Goal: Information Seeking & Learning: Learn about a topic

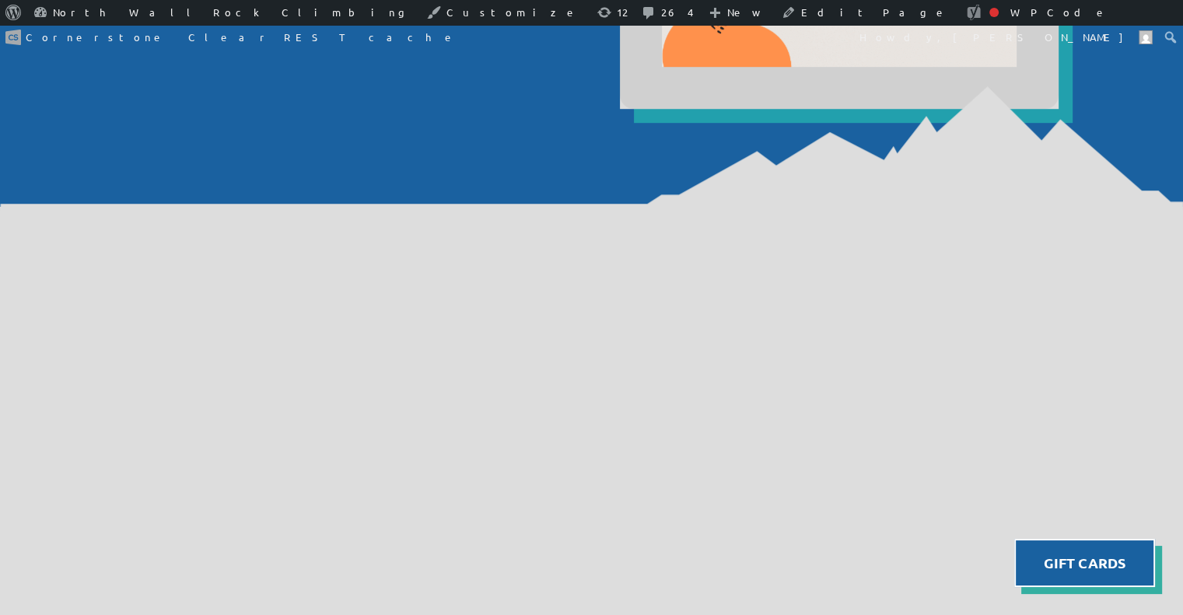
scroll to position [1039, 0]
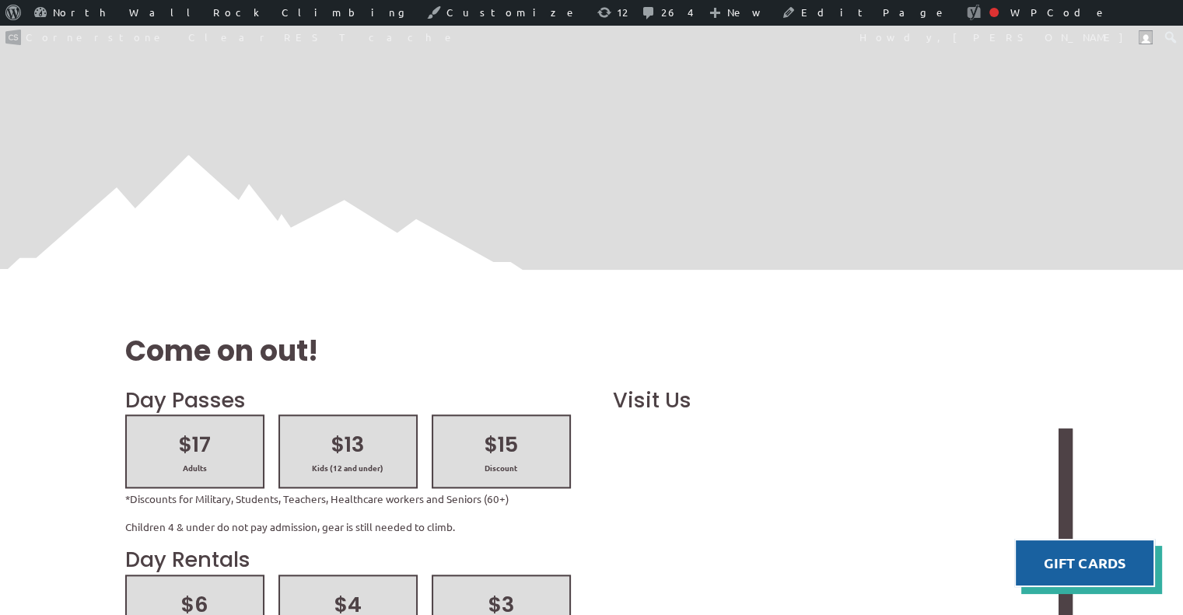
scroll to position [1564, 0]
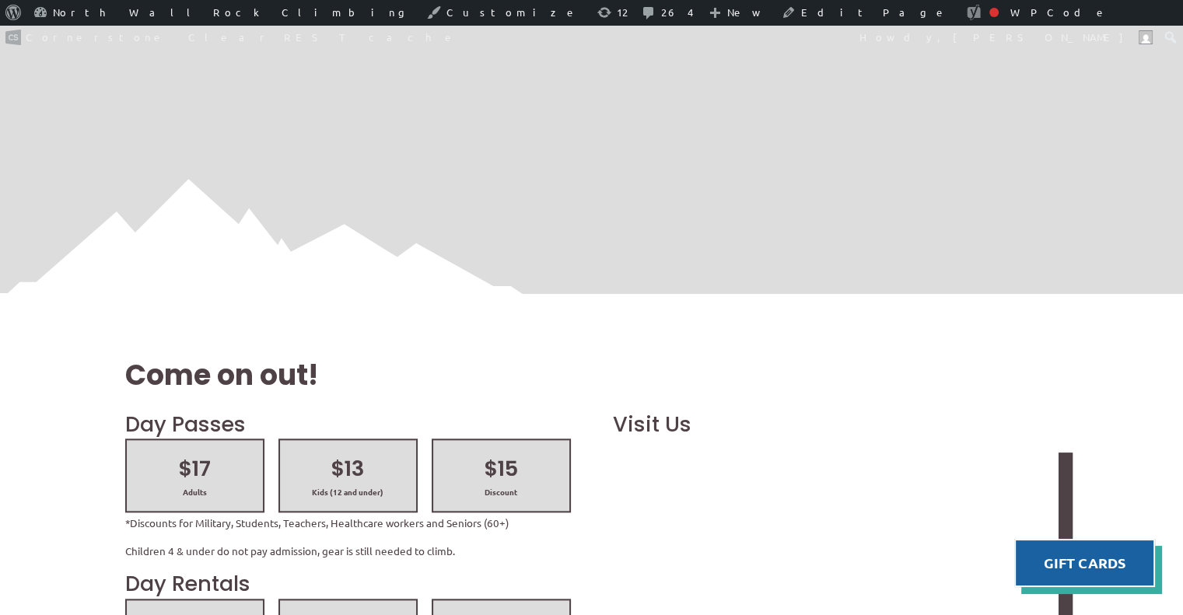
scroll to position [1565, 0]
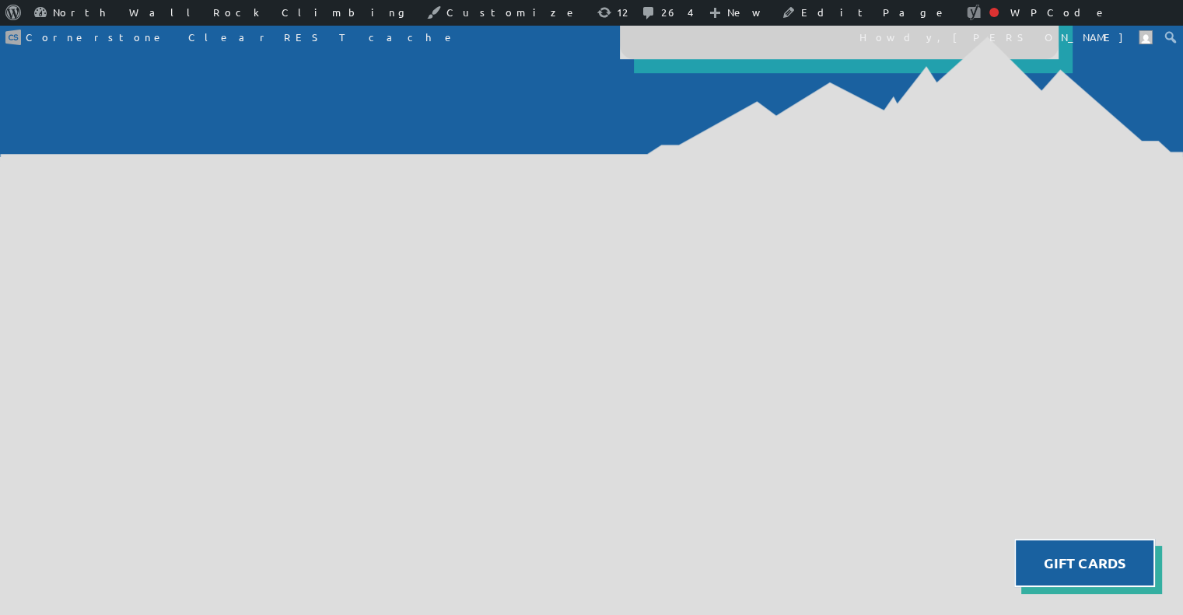
scroll to position [1086, 0]
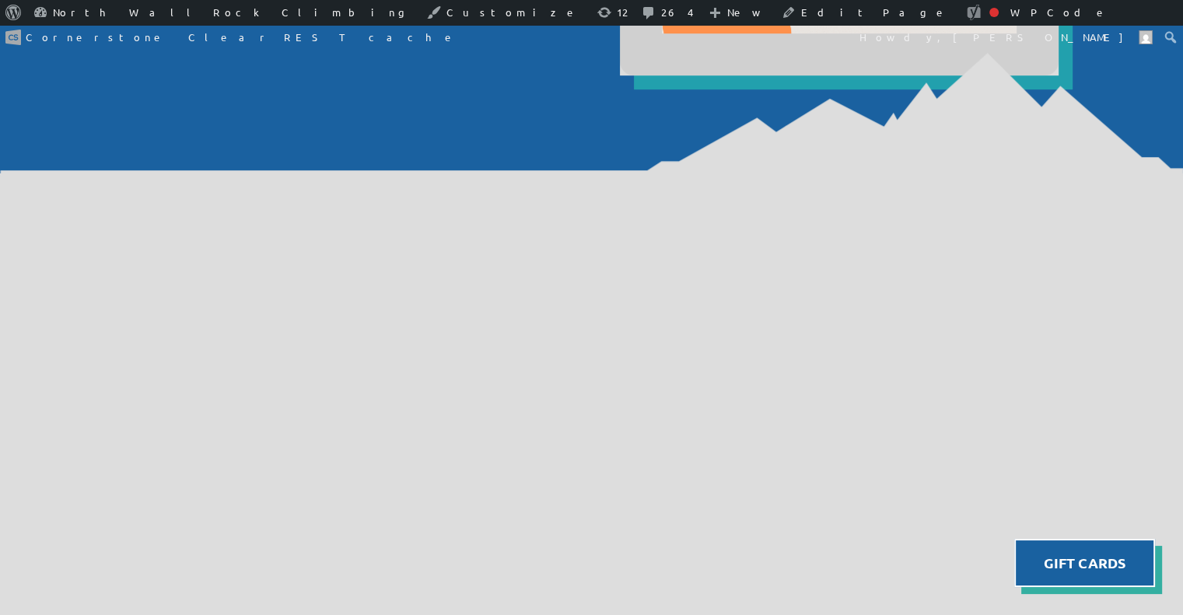
scroll to position [1069, 0]
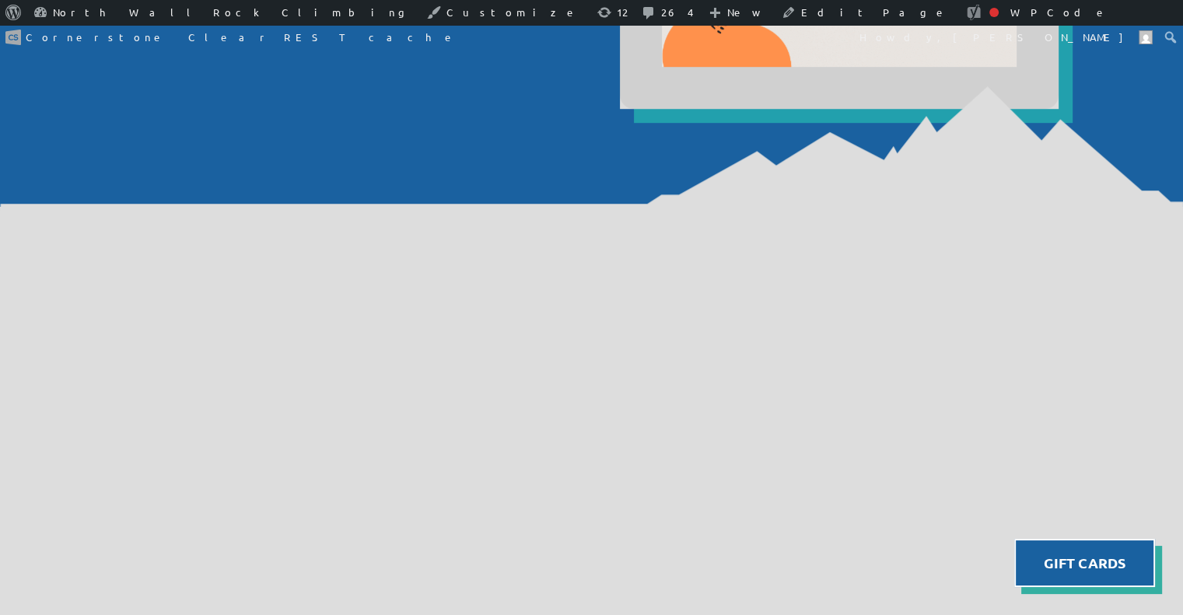
scroll to position [1037, 0]
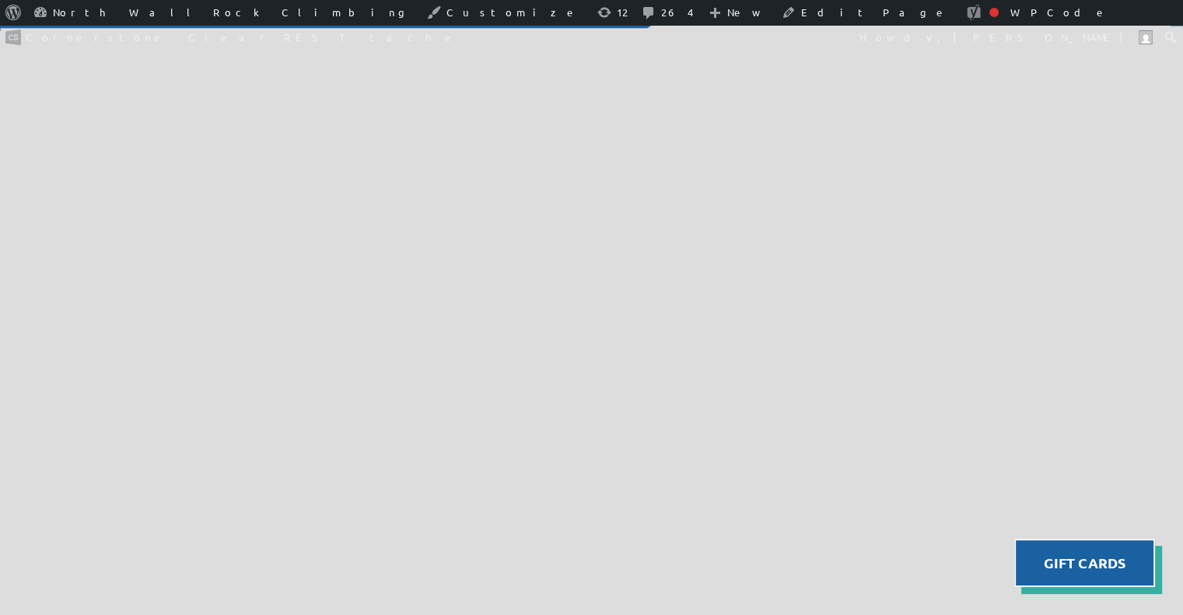
scroll to position [1197, 0]
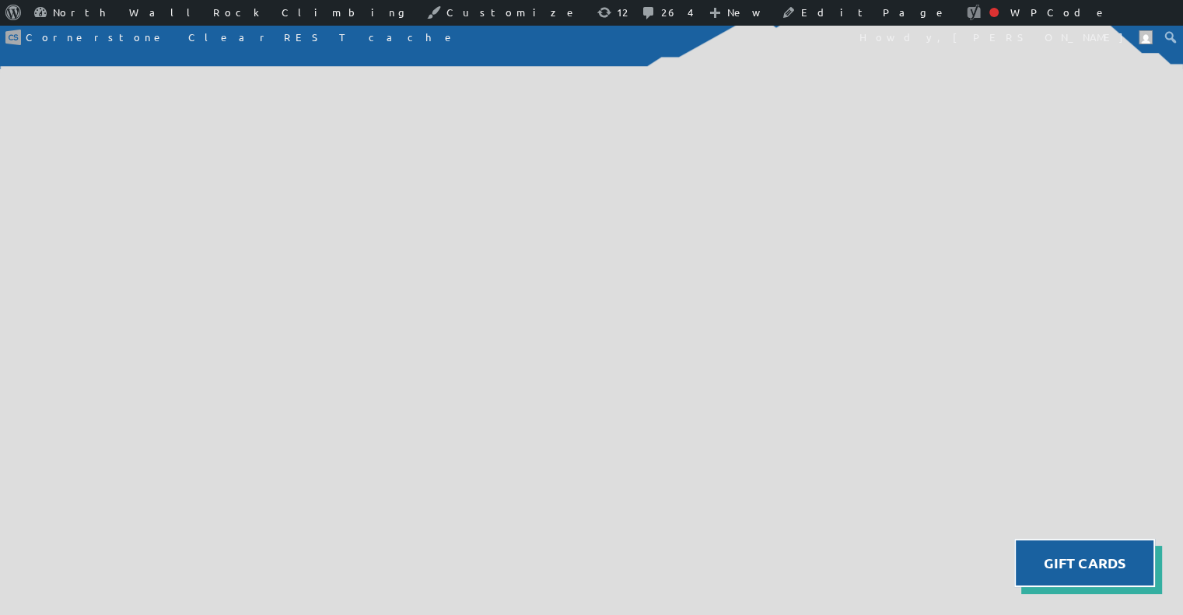
scroll to position [1175, 0]
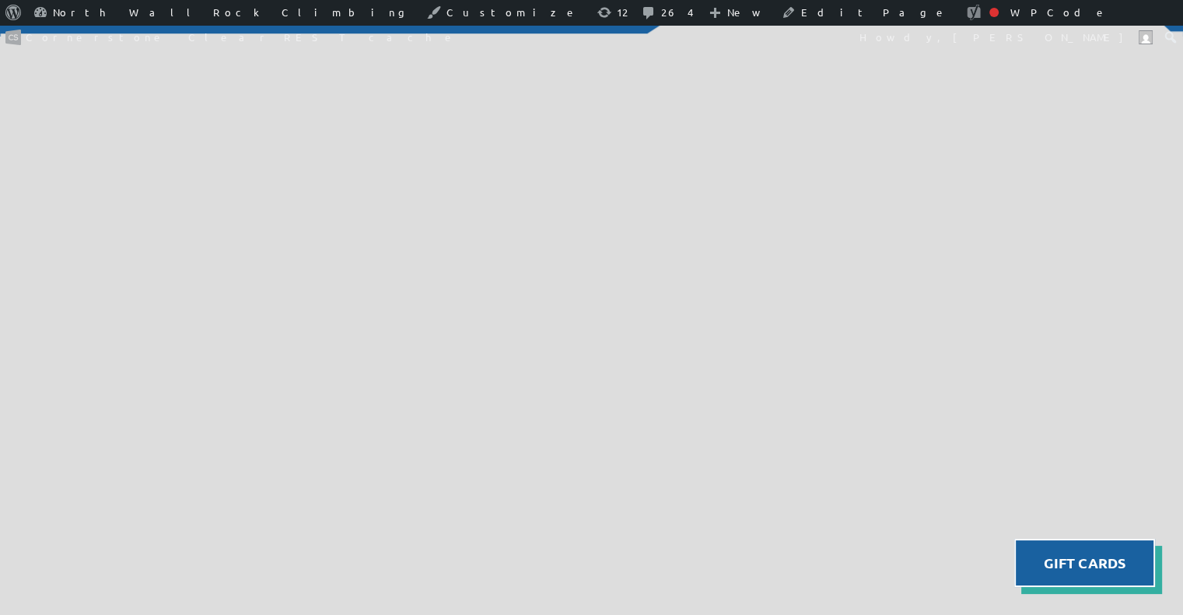
scroll to position [1206, 0]
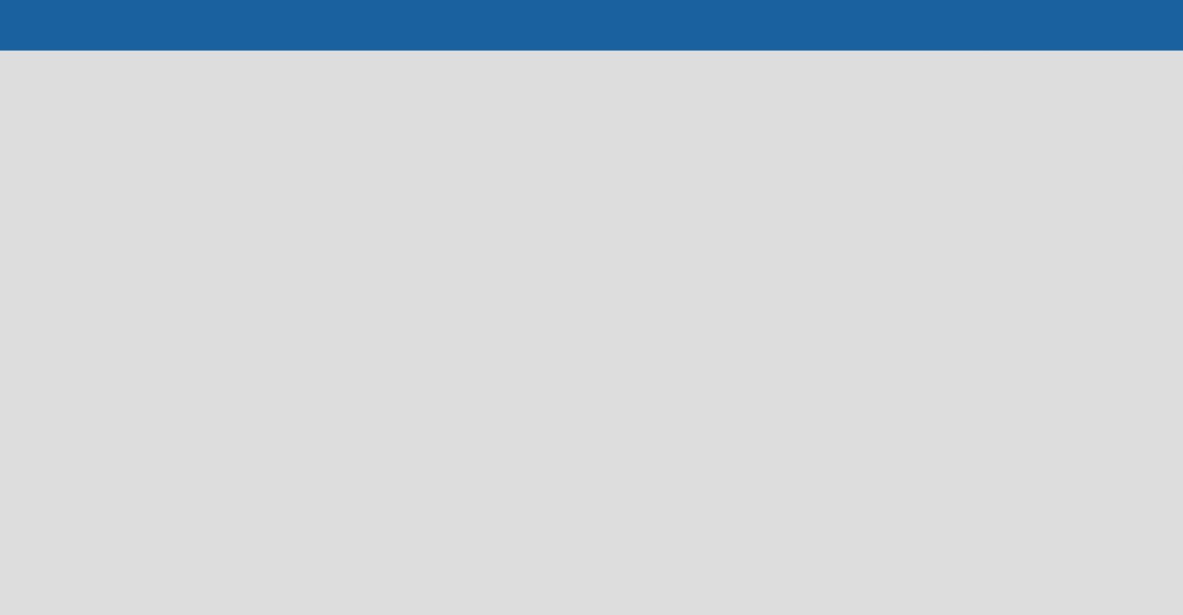
scroll to position [1258, 0]
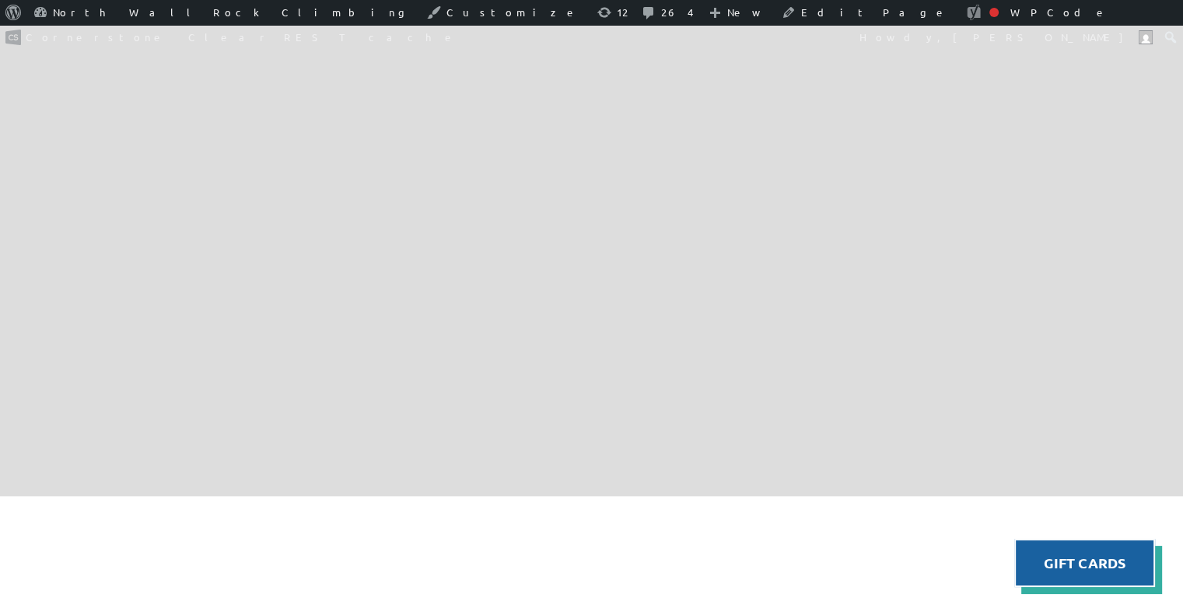
scroll to position [1362, 0]
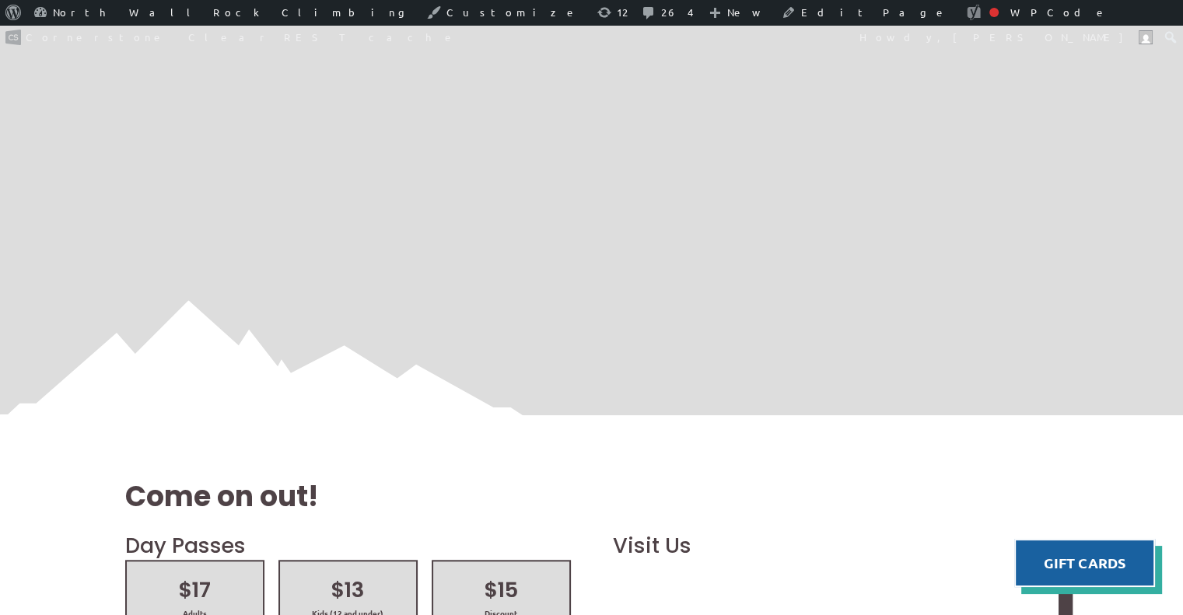
scroll to position [1462, 0]
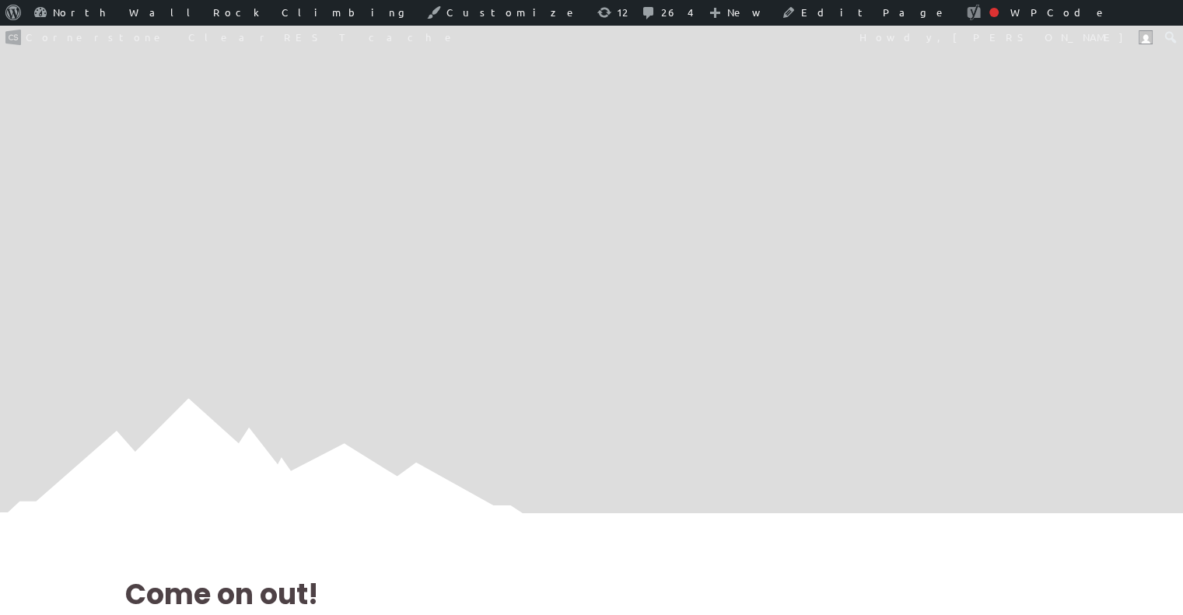
scroll to position [1460, 0]
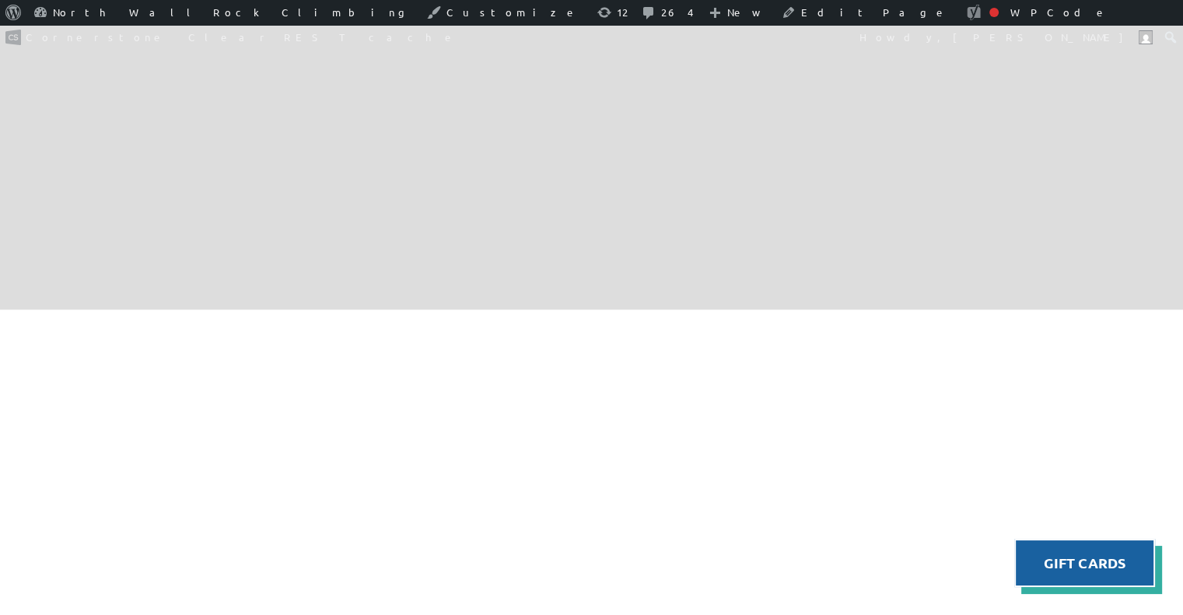
scroll to position [1696, 0]
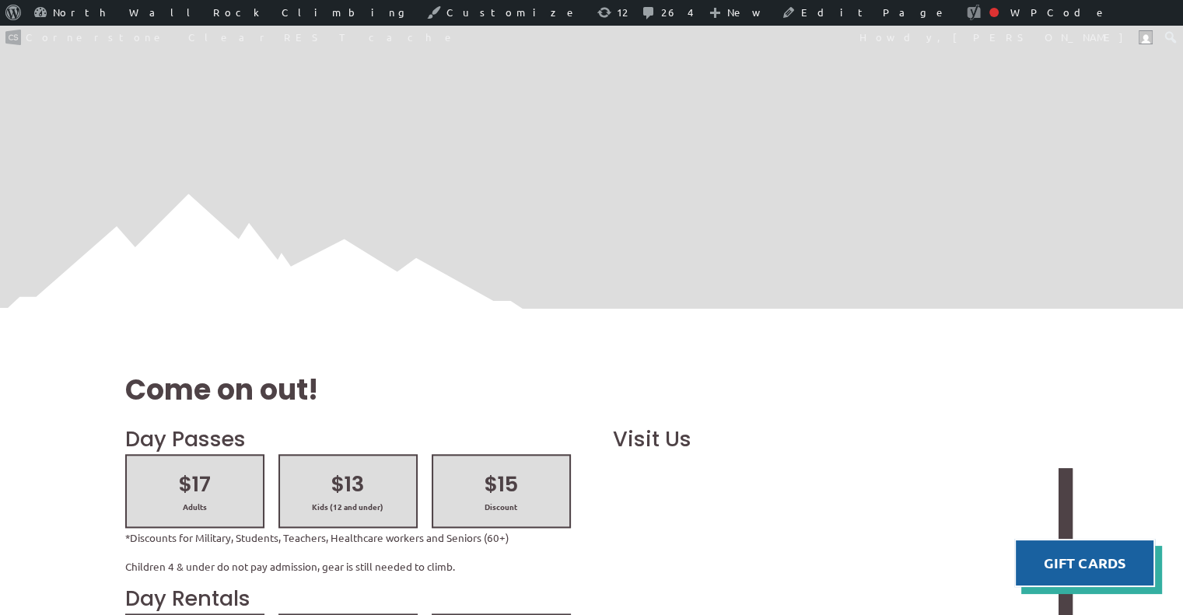
click at [420, 242] on img at bounding box center [591, 253] width 1183 height 118
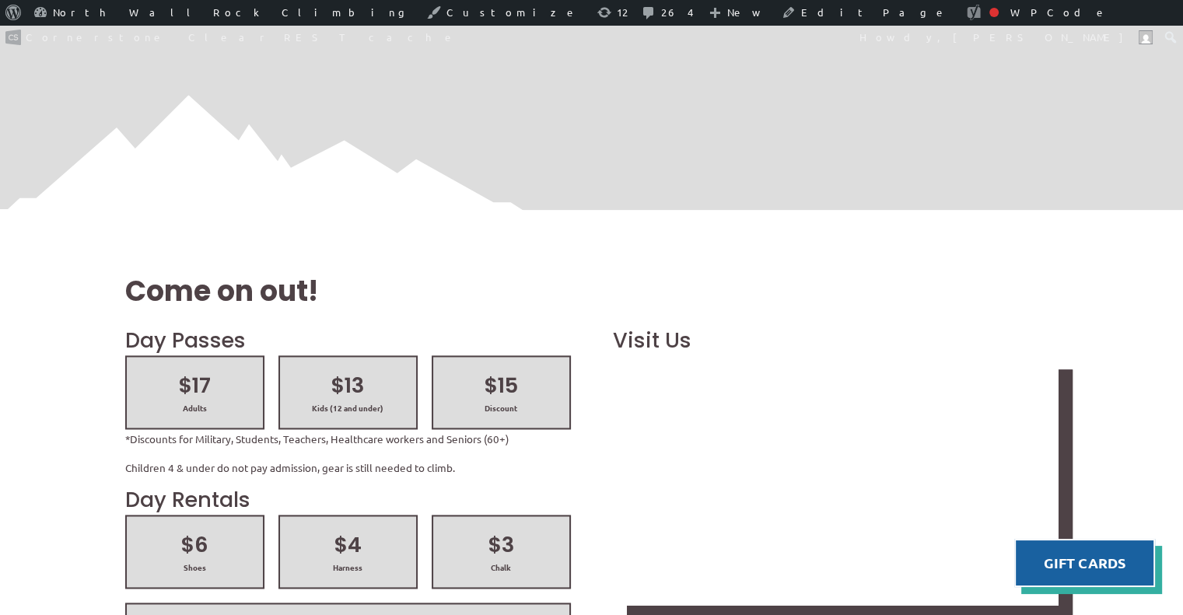
scroll to position [2075, 0]
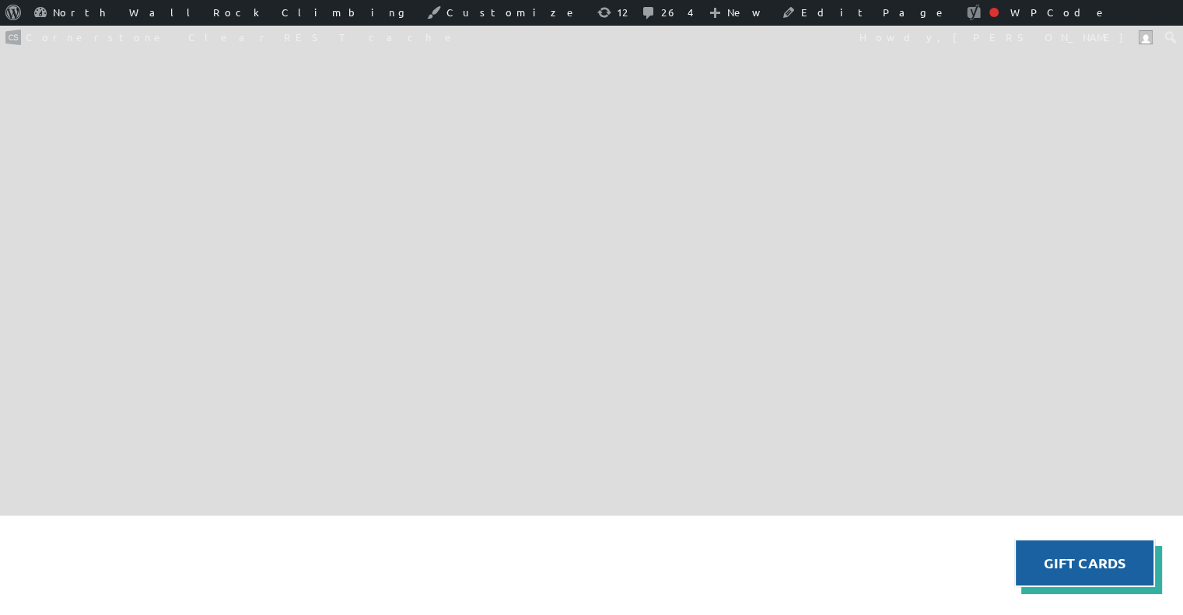
scroll to position [1629, 0]
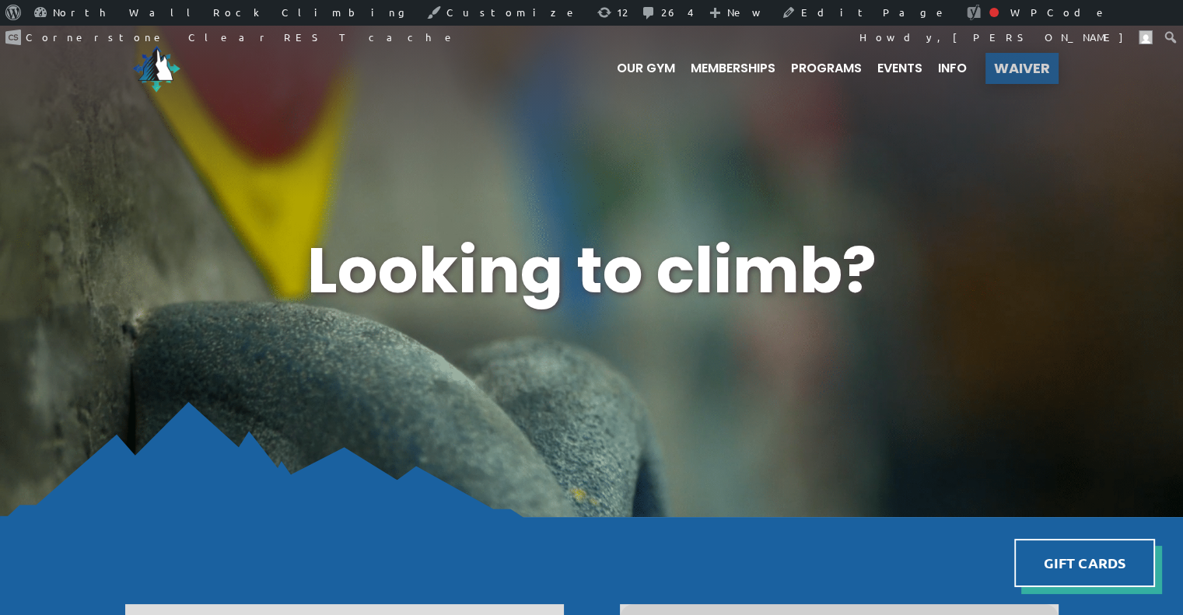
click at [1007, 72] on span "Waiver" at bounding box center [1022, 68] width 56 height 14
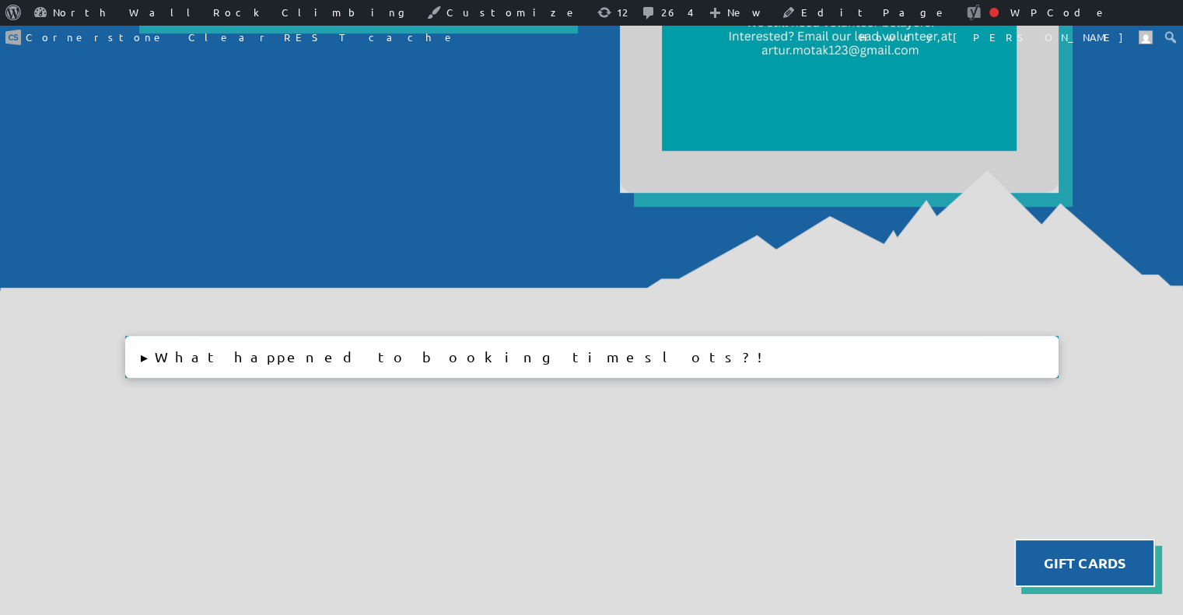
scroll to position [951, 0]
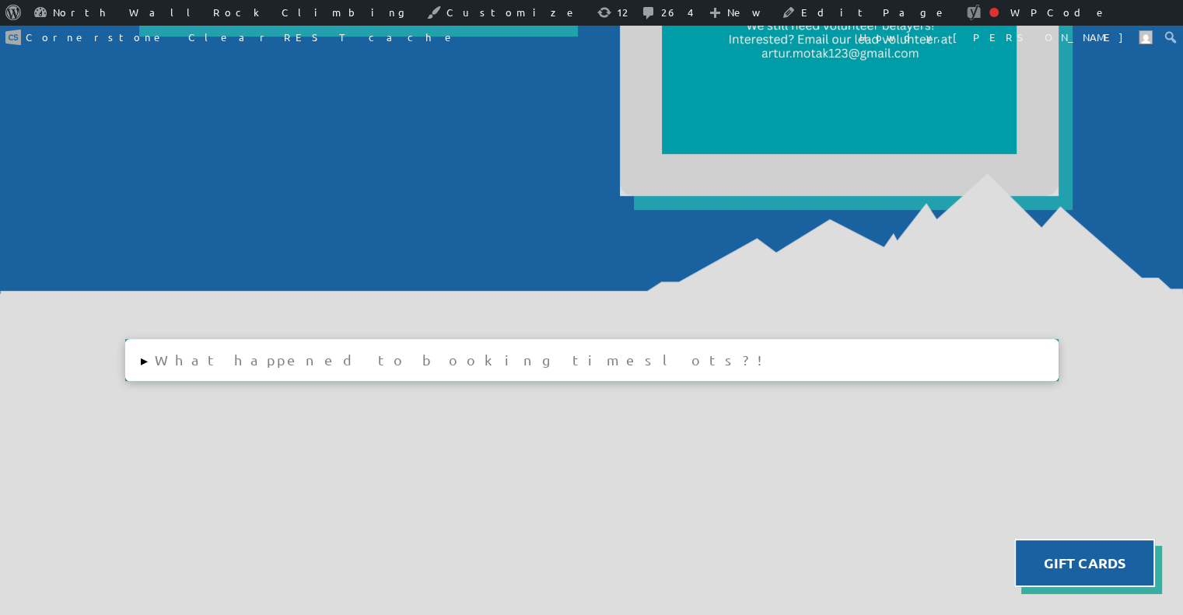
click at [145, 355] on button "▸ What happened to booking timeslots?!" at bounding box center [591, 359] width 933 height 41
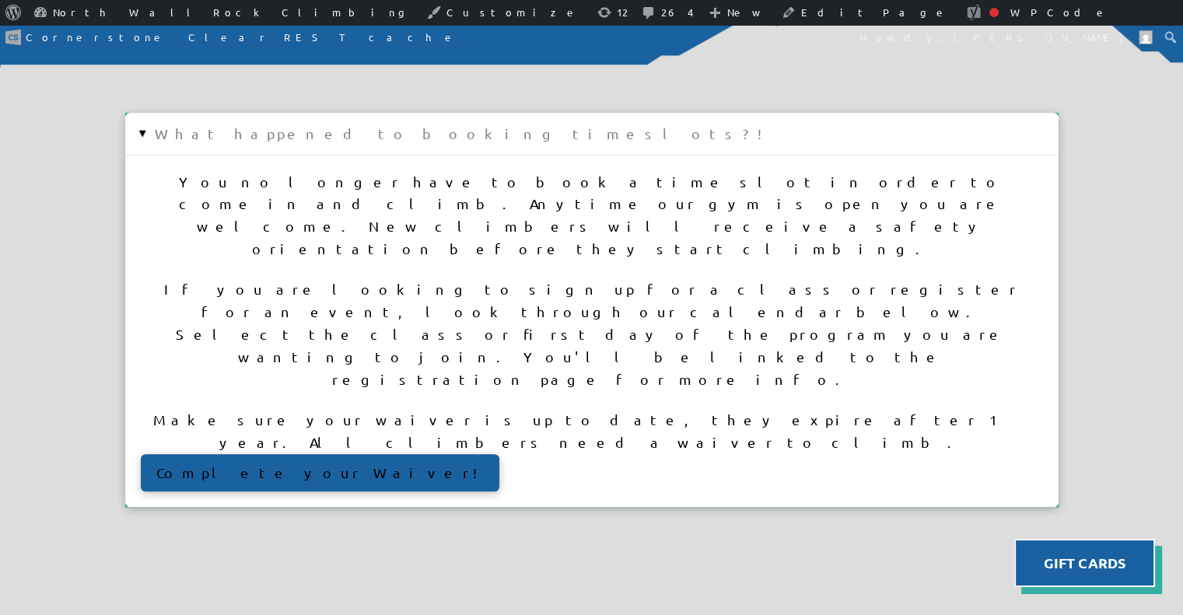
scroll to position [1178, 0]
click at [145, 125] on button "▸ What happened to booking timeslots?!" at bounding box center [591, 132] width 933 height 41
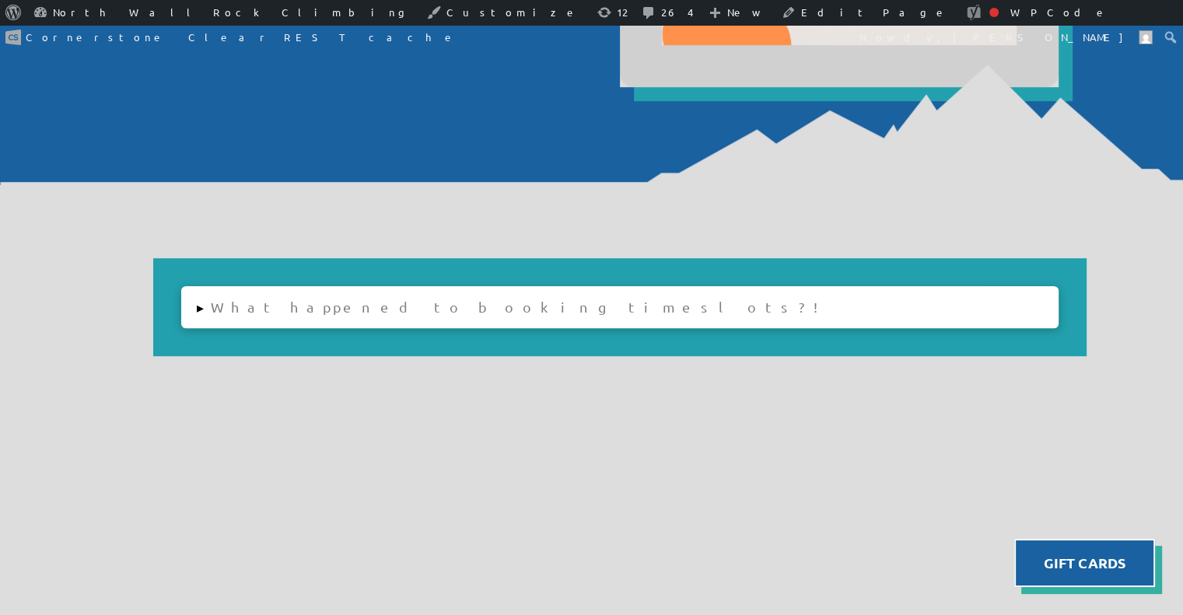
scroll to position [1058, 0]
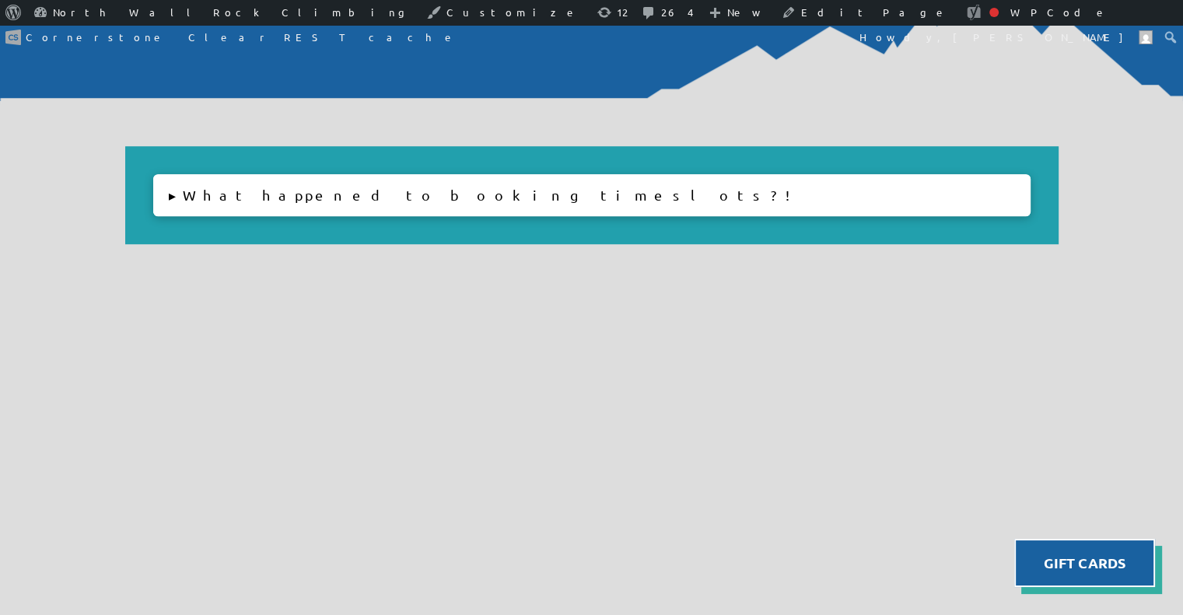
scroll to position [1026, 0]
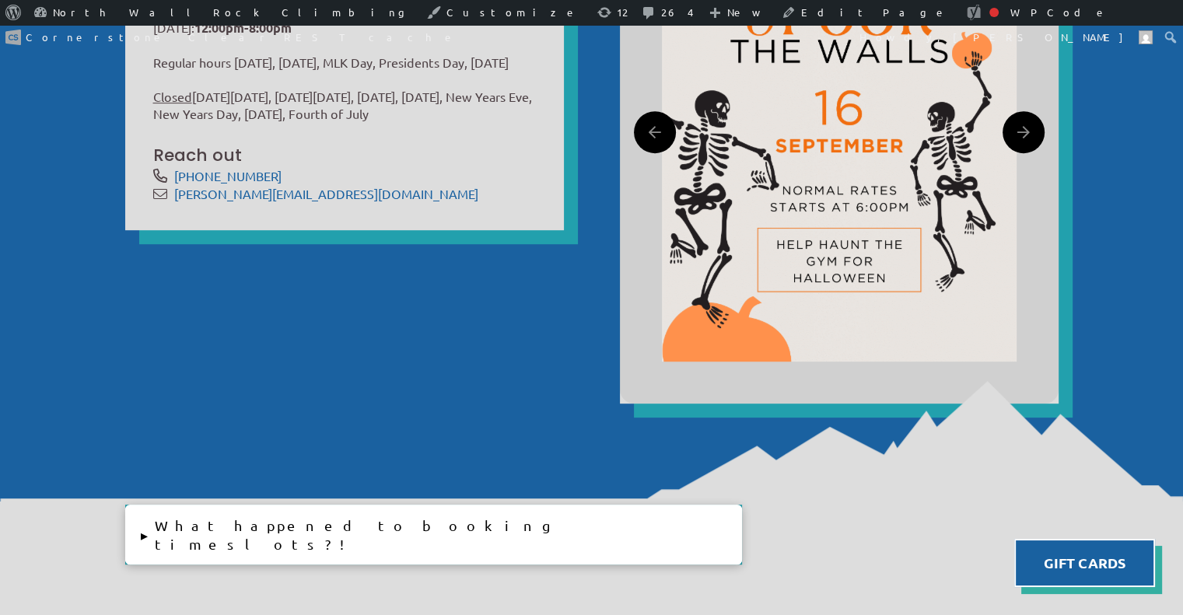
scroll to position [743, 0]
click at [488, 185] on span "[PHONE_NUMBER]" at bounding box center [355, 176] width 362 height 18
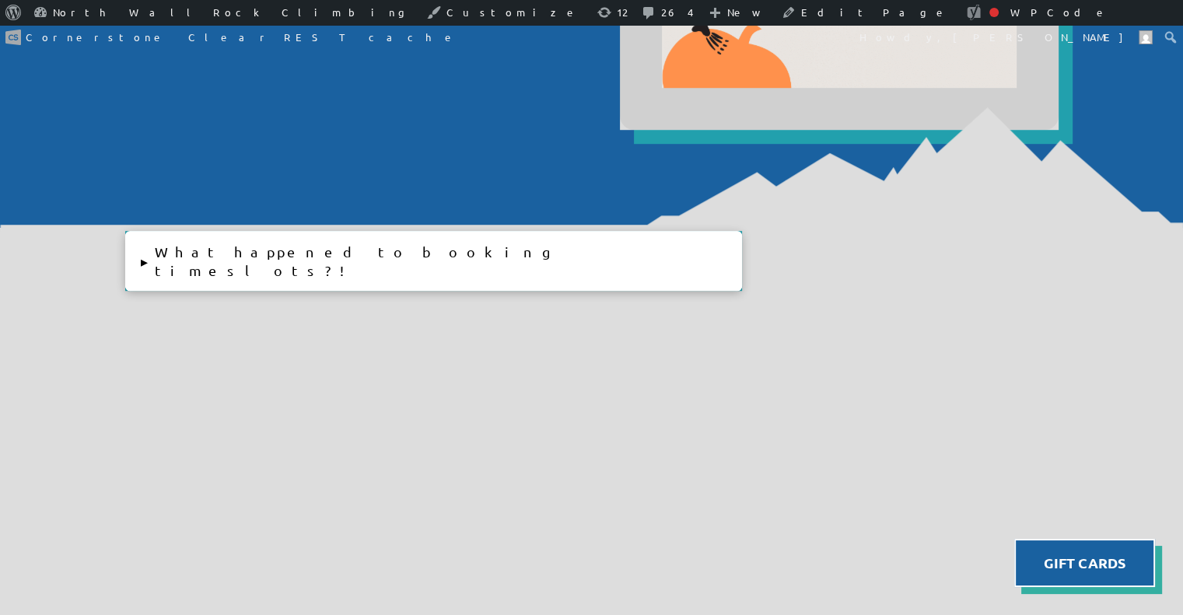
scroll to position [1042, 0]
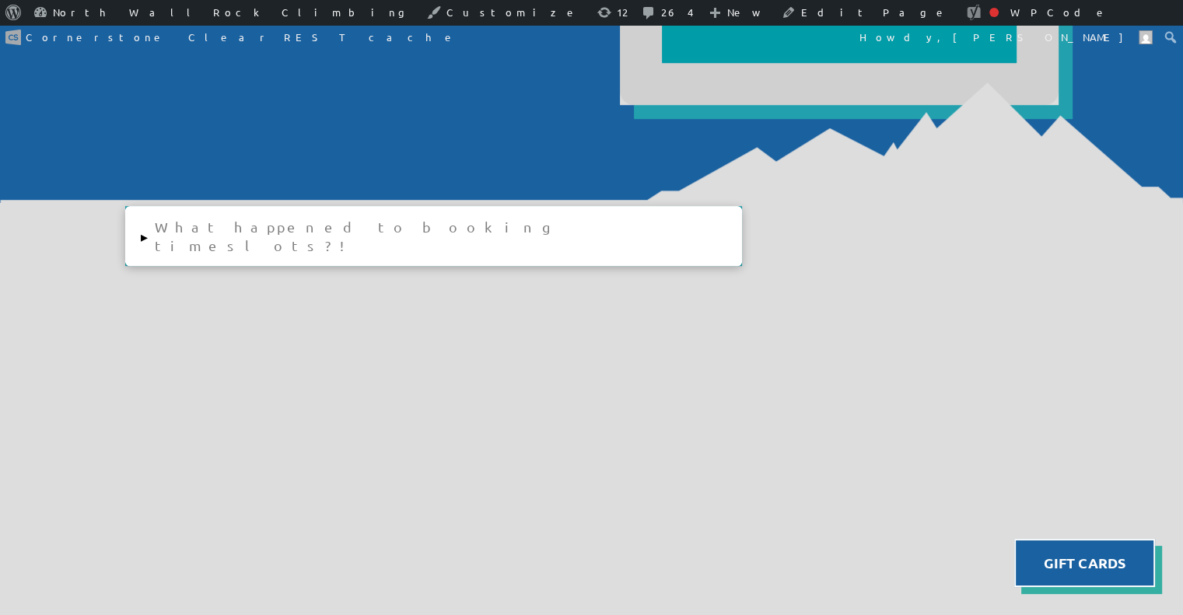
click at [159, 234] on button "▸ What happened to booking timeslots?!" at bounding box center [433, 236] width 617 height 60
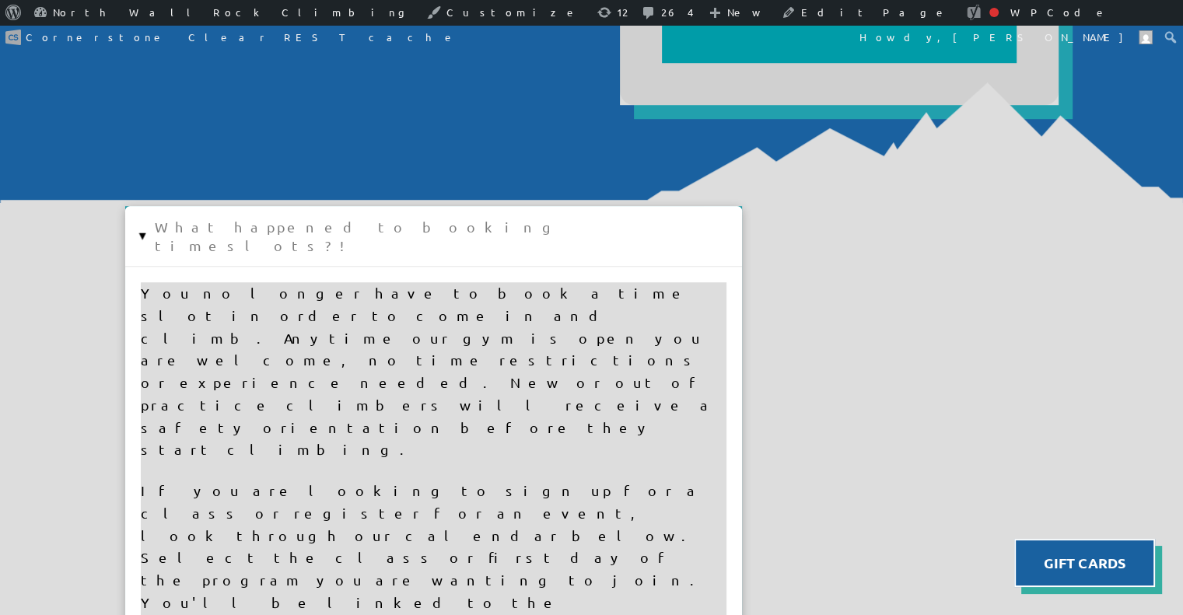
click at [159, 234] on button "▸ What happened to booking timeslots?!" at bounding box center [433, 236] width 617 height 60
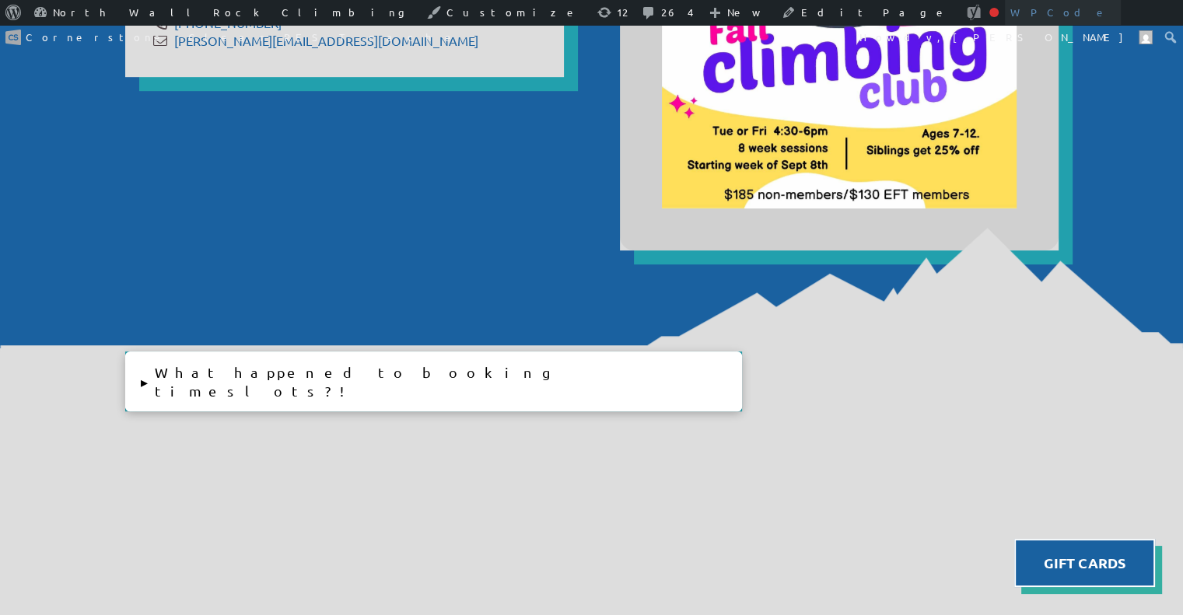
scroll to position [894, 0]
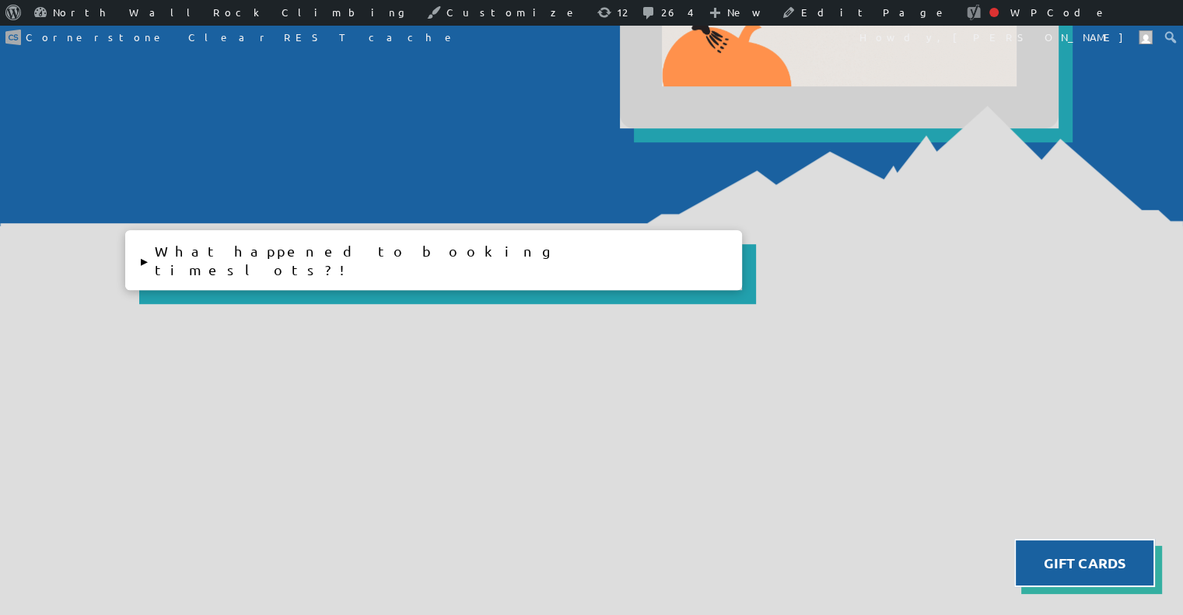
scroll to position [1023, 0]
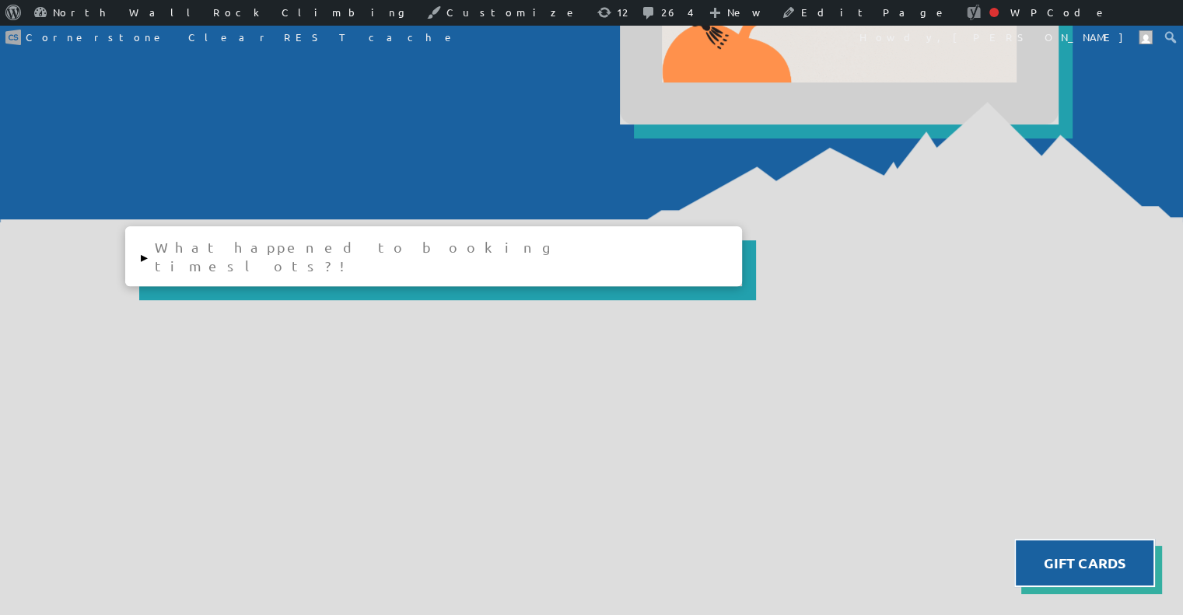
click at [142, 245] on button "▸ What happened to booking timeslots?!" at bounding box center [433, 256] width 617 height 60
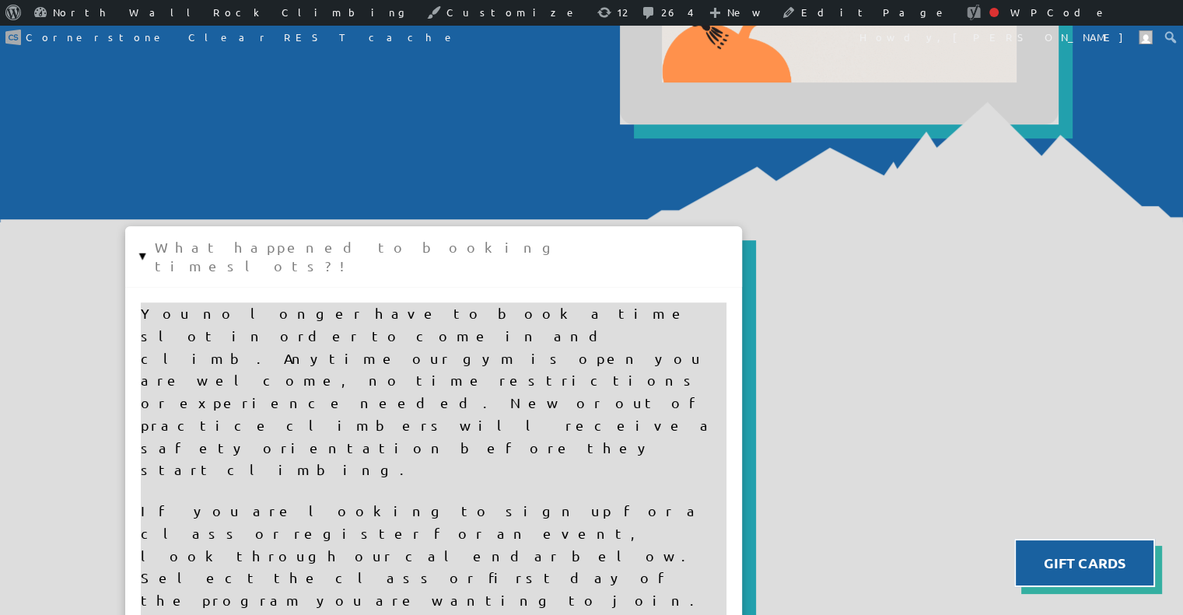
click at [142, 245] on button "▸ What happened to booking timeslots?!" at bounding box center [433, 256] width 617 height 60
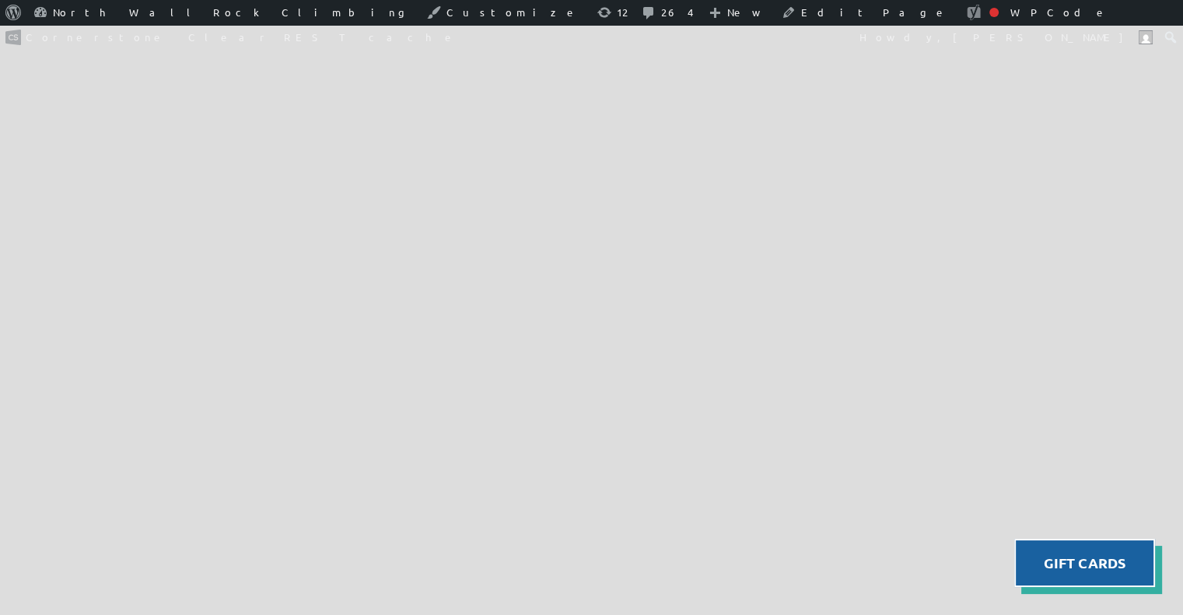
scroll to position [1437, 0]
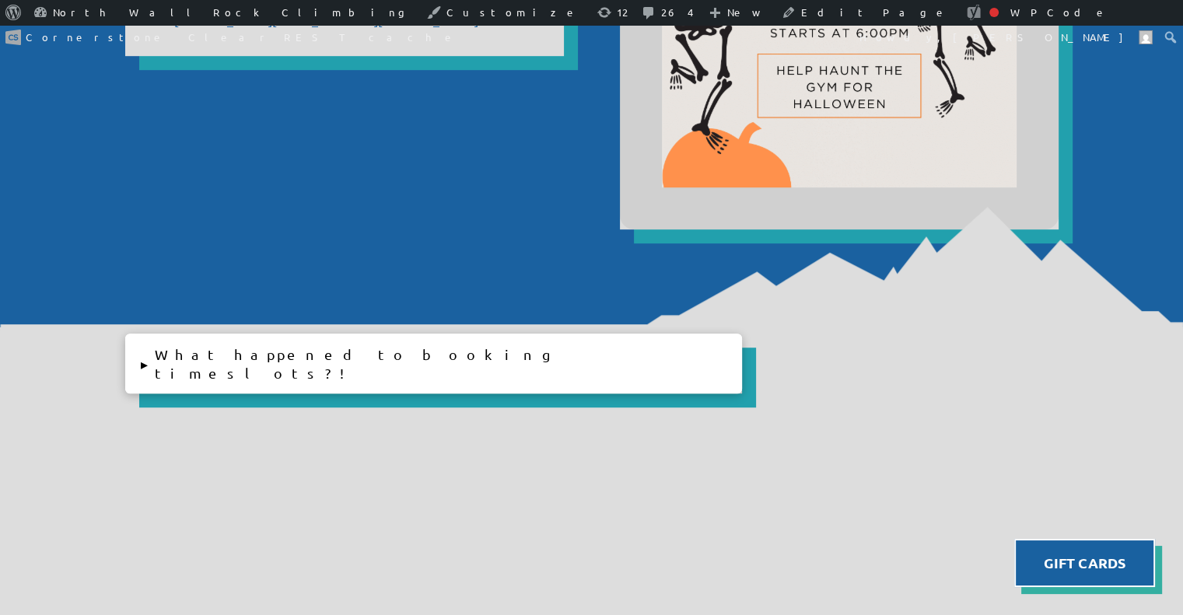
scroll to position [923, 0]
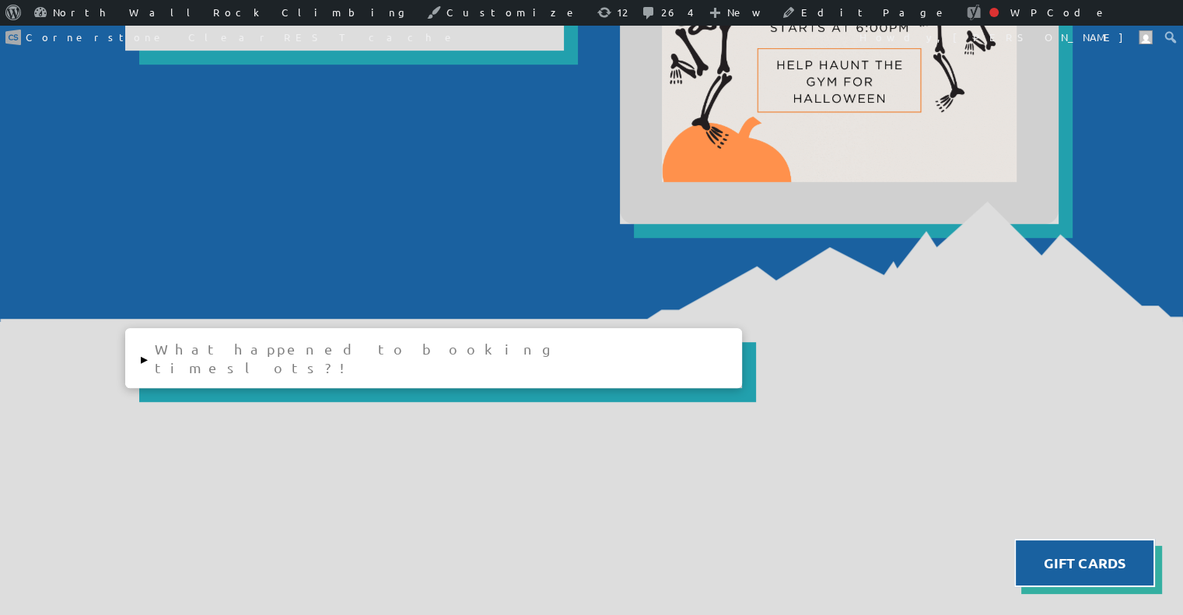
click at [142, 357] on button "▸ What happened to booking timeslots?!" at bounding box center [433, 358] width 617 height 60
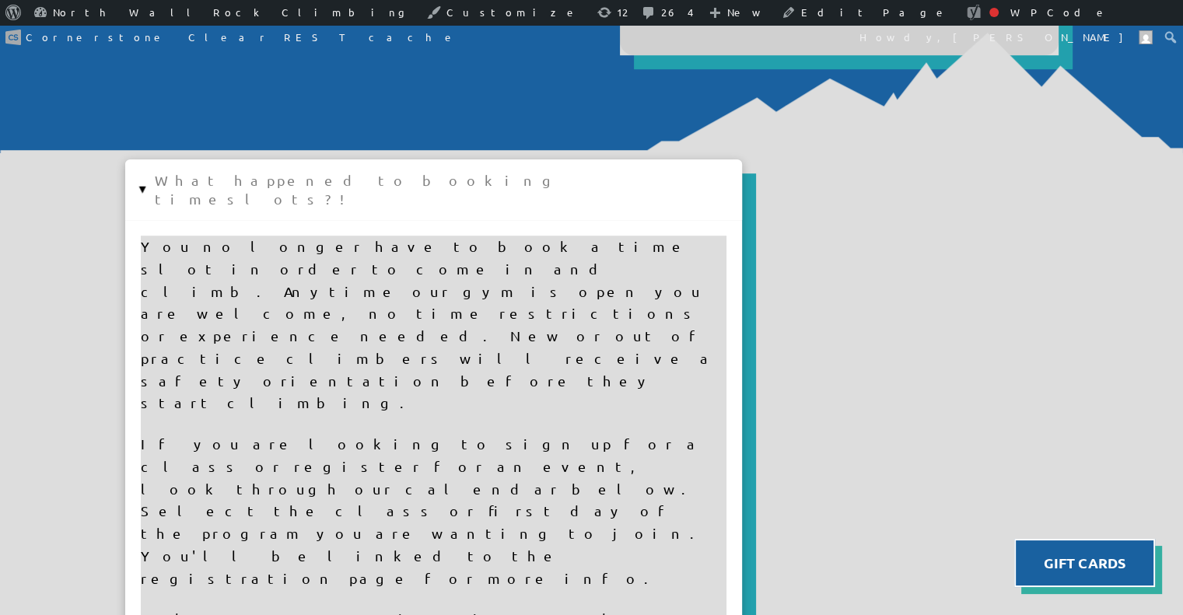
scroll to position [1094, 0]
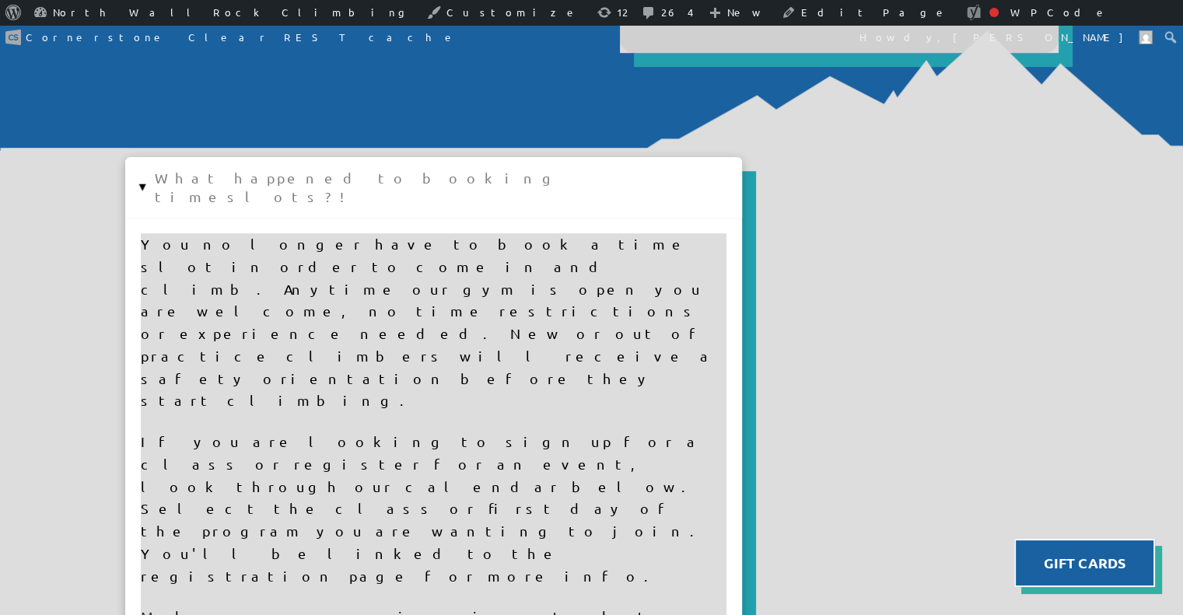
click at [141, 182] on button "▸ What happened to booking timeslots?!" at bounding box center [433, 187] width 617 height 60
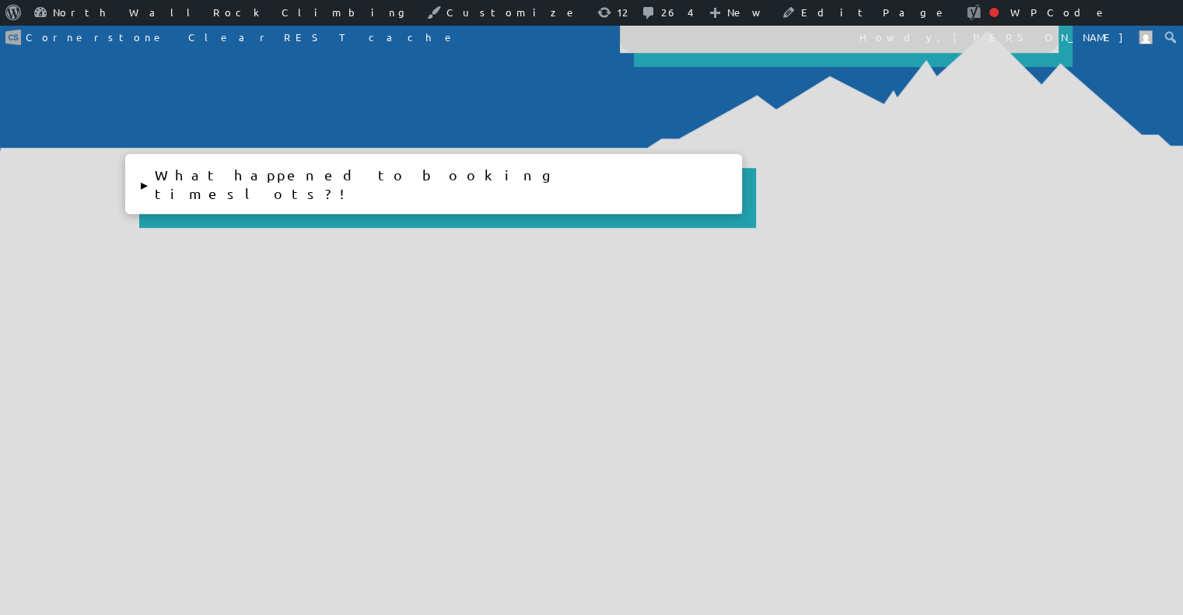
scroll to position [1093, 0]
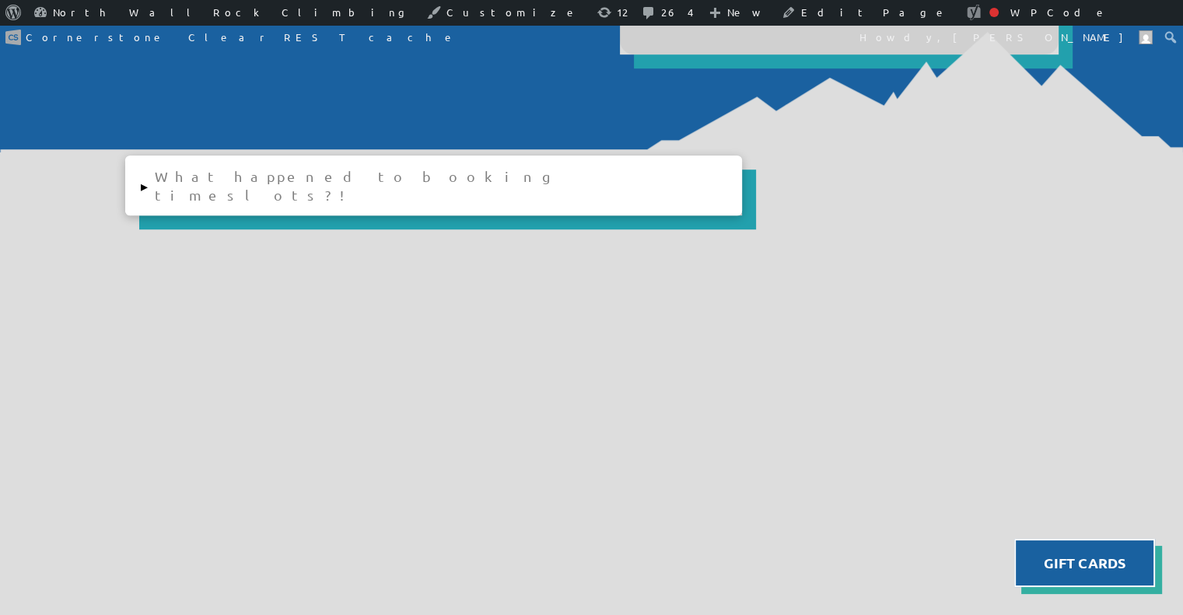
click at [135, 177] on button "▸ What happened to booking timeslots?!" at bounding box center [433, 186] width 617 height 60
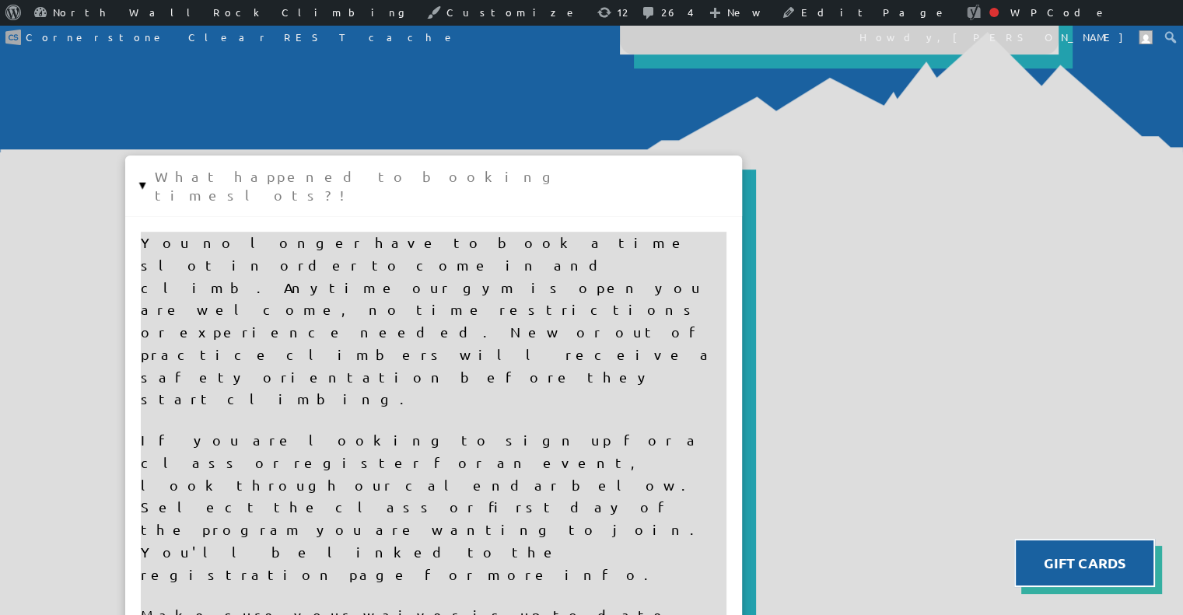
click at [135, 177] on button "▸ What happened to booking timeslots?!" at bounding box center [433, 186] width 617 height 60
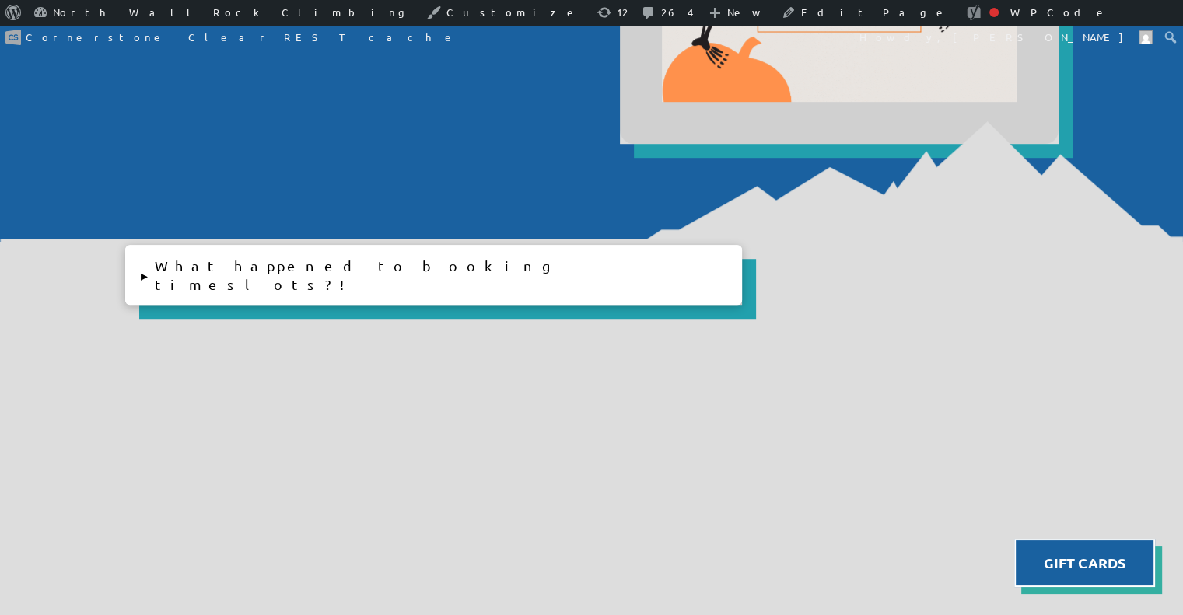
scroll to position [1002, 0]
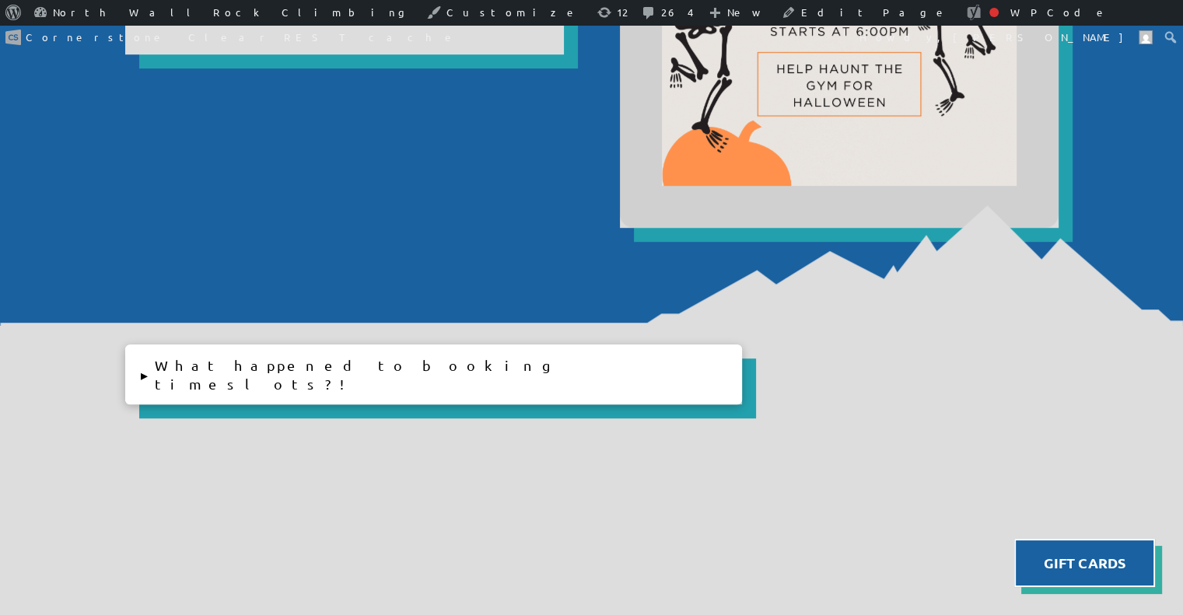
scroll to position [887, 0]
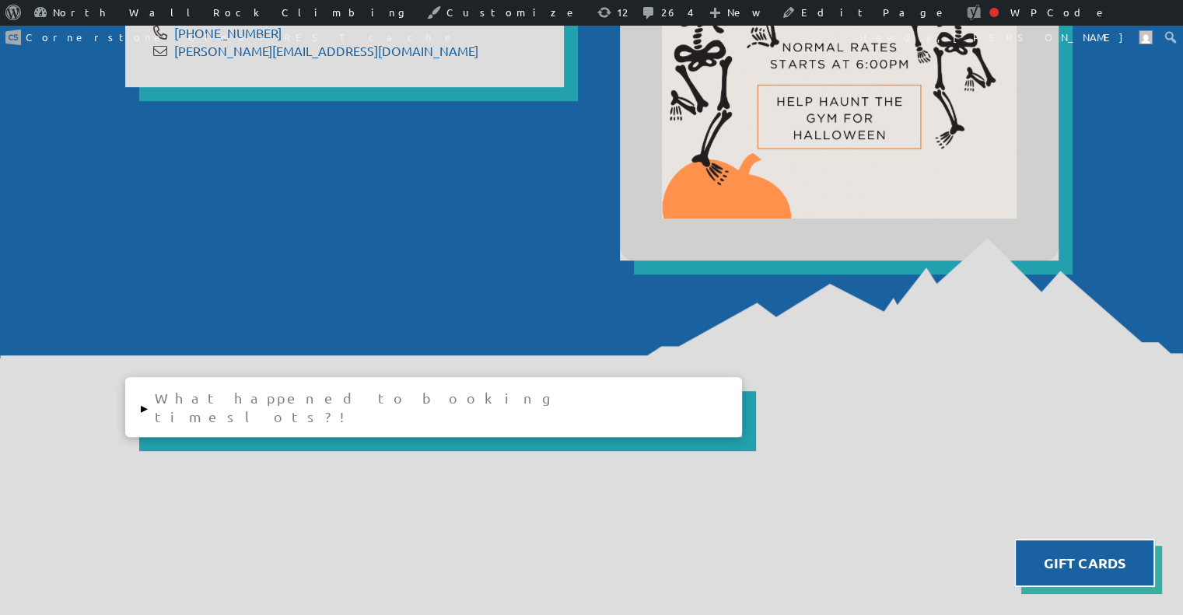
click at [161, 401] on button "▸ What happened to booking timeslots?!" at bounding box center [433, 407] width 617 height 60
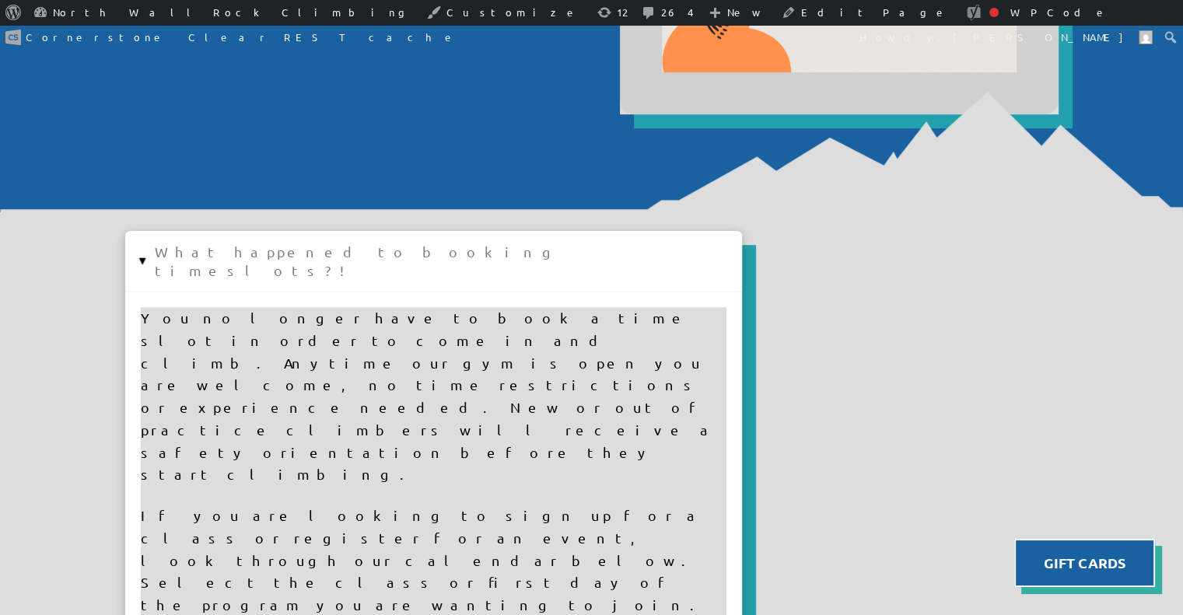
scroll to position [1033, 0]
click at [135, 247] on button "▸ What happened to booking timeslots?!" at bounding box center [433, 261] width 617 height 60
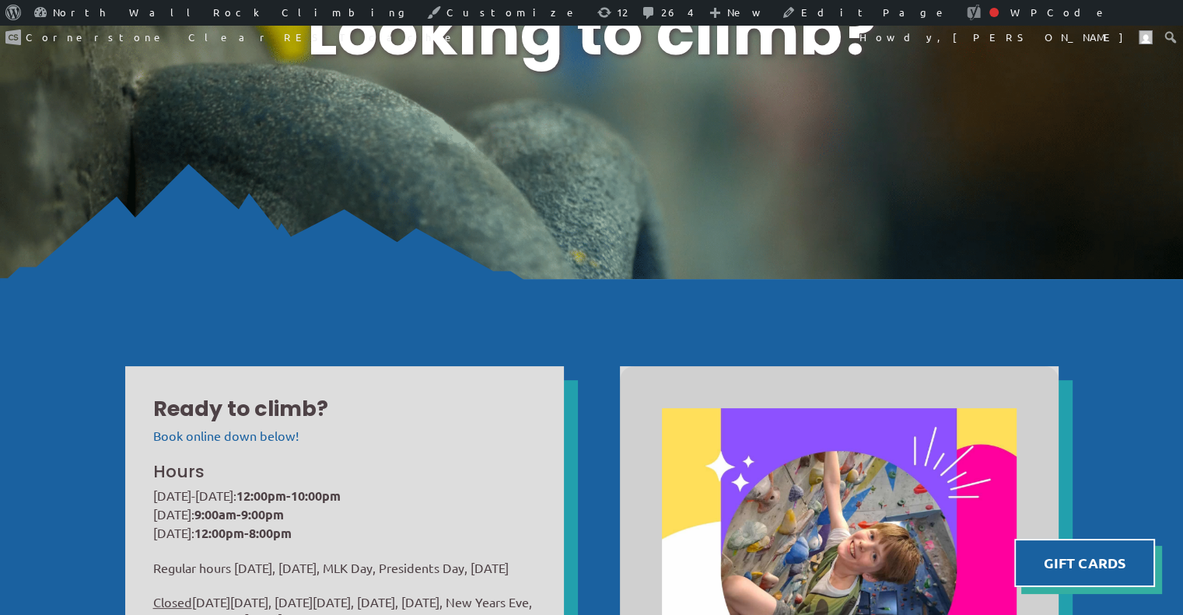
scroll to position [0, 0]
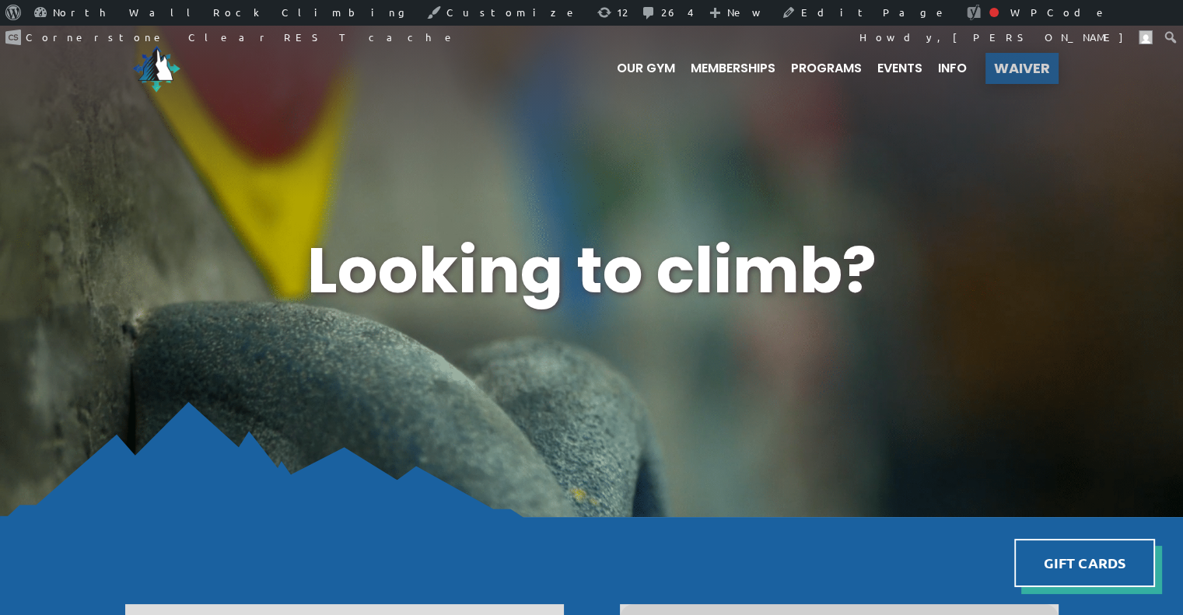
click at [1003, 70] on span "Waiver" at bounding box center [1022, 68] width 56 height 14
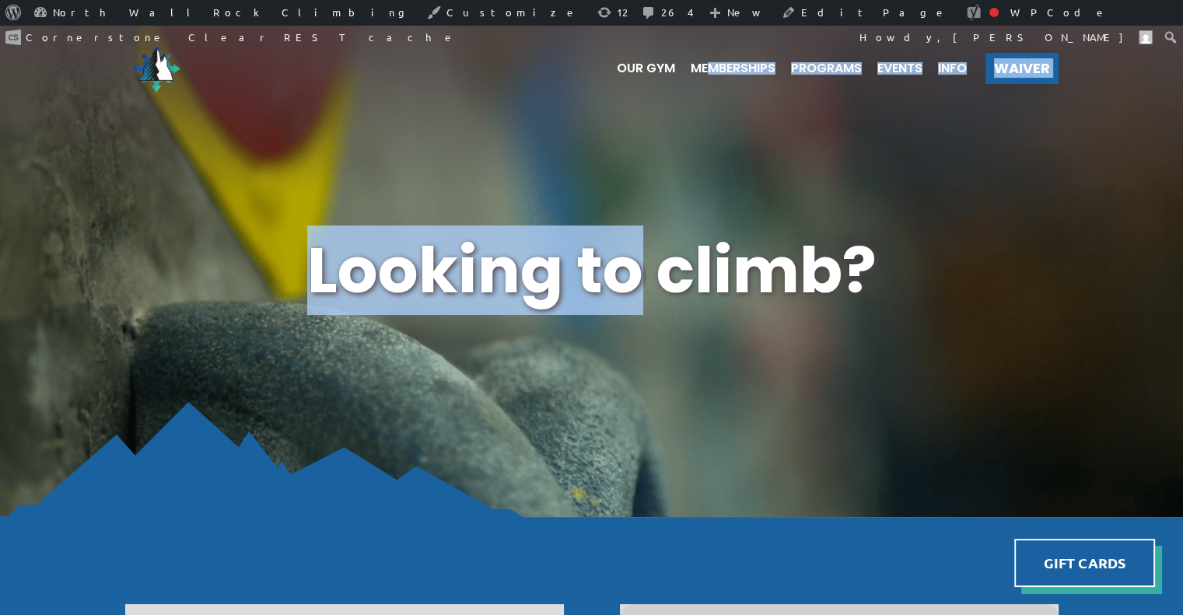
drag, startPoint x: 645, startPoint y: 219, endPoint x: 708, endPoint y: 46, distance: 183.8
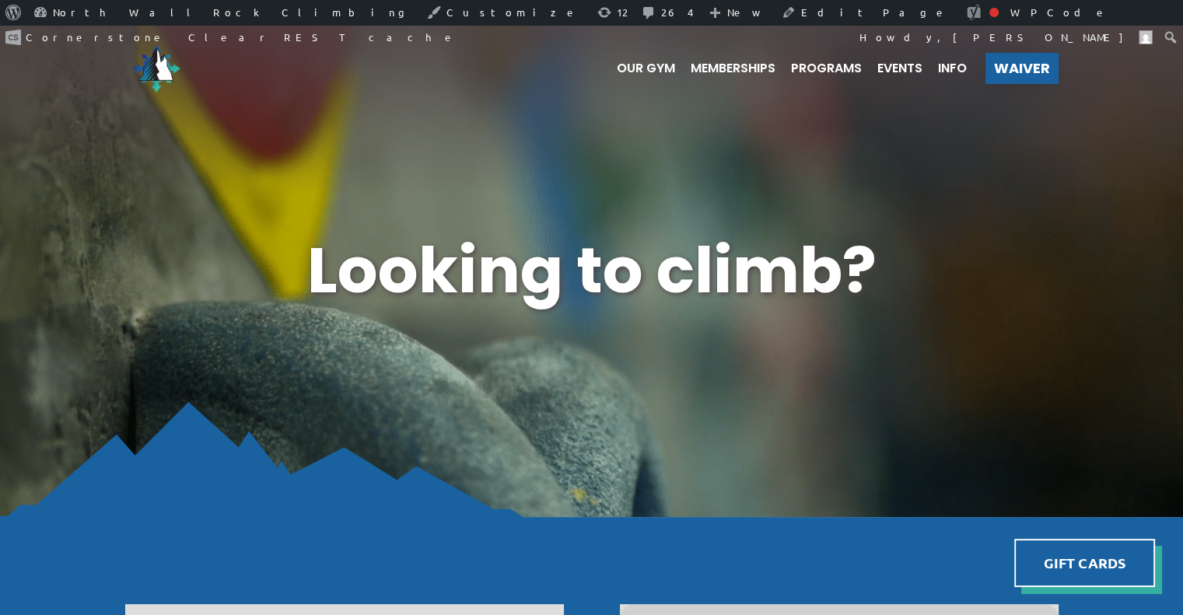
drag, startPoint x: 708, startPoint y: 46, endPoint x: 642, endPoint y: 569, distance: 527.6
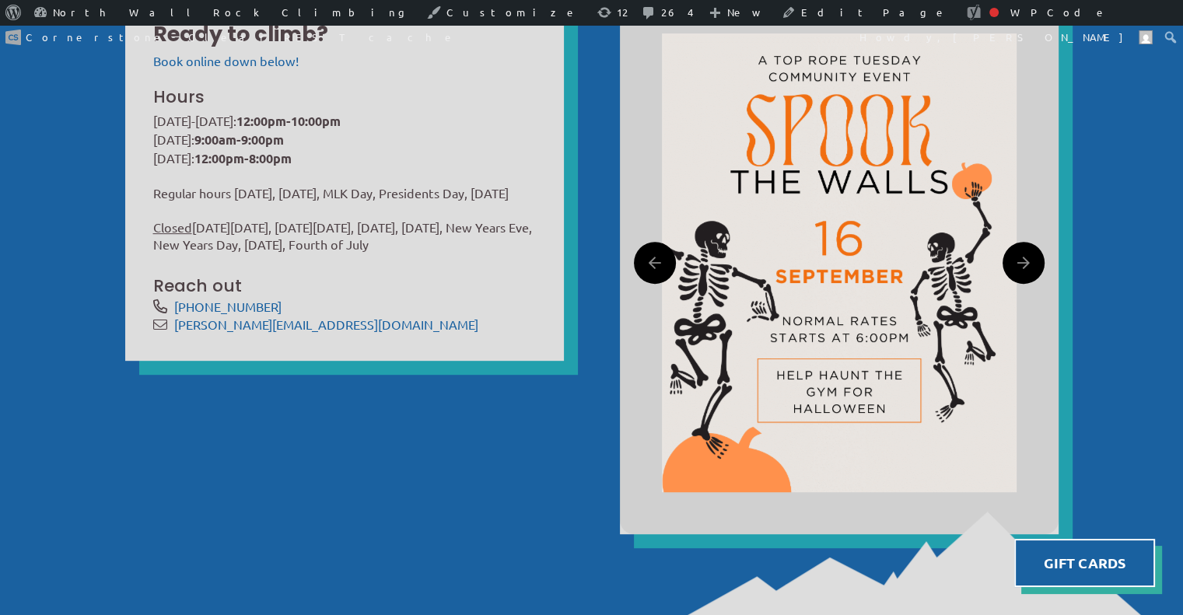
click at [654, 468] on div at bounding box center [839, 262] width 439 height 543
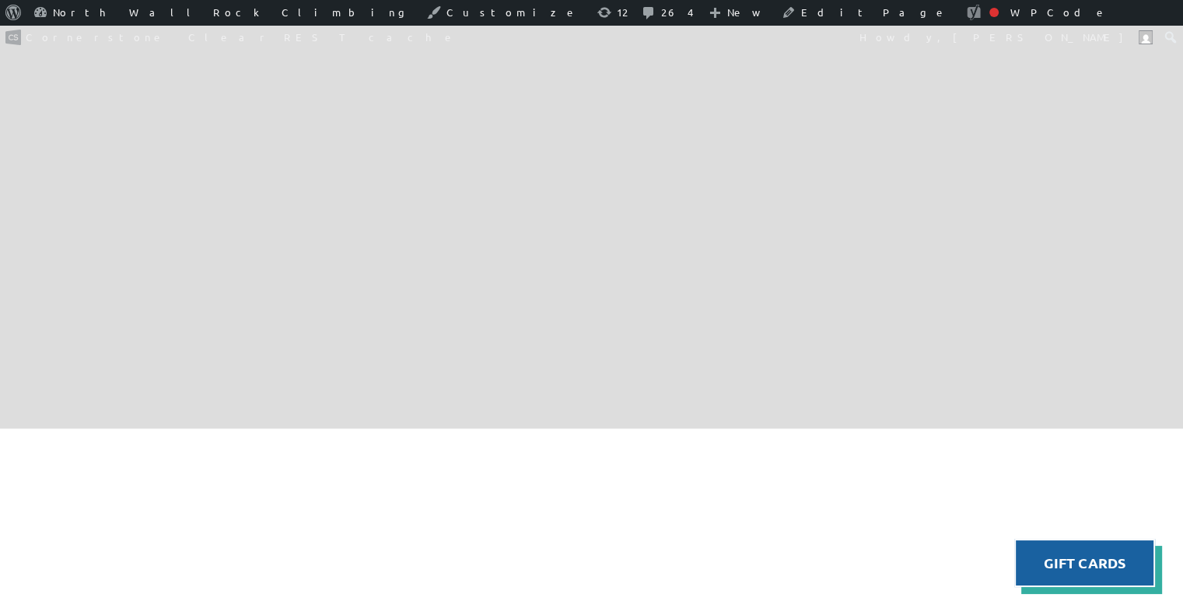
click at [654, 453] on img at bounding box center [591, 450] width 1183 height 118
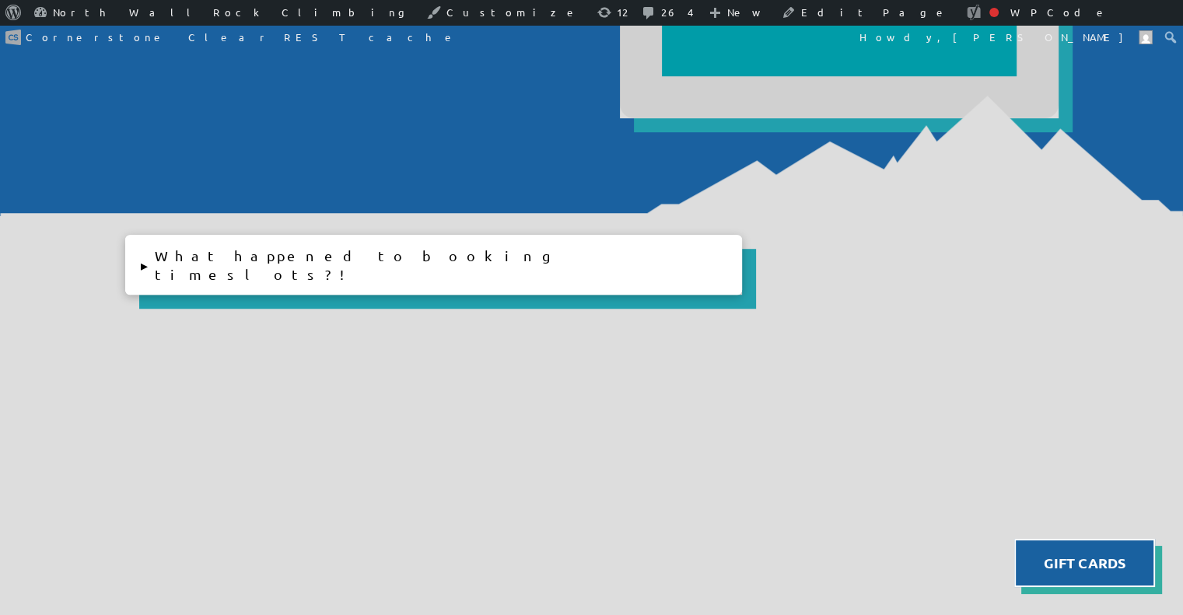
scroll to position [1028, 0]
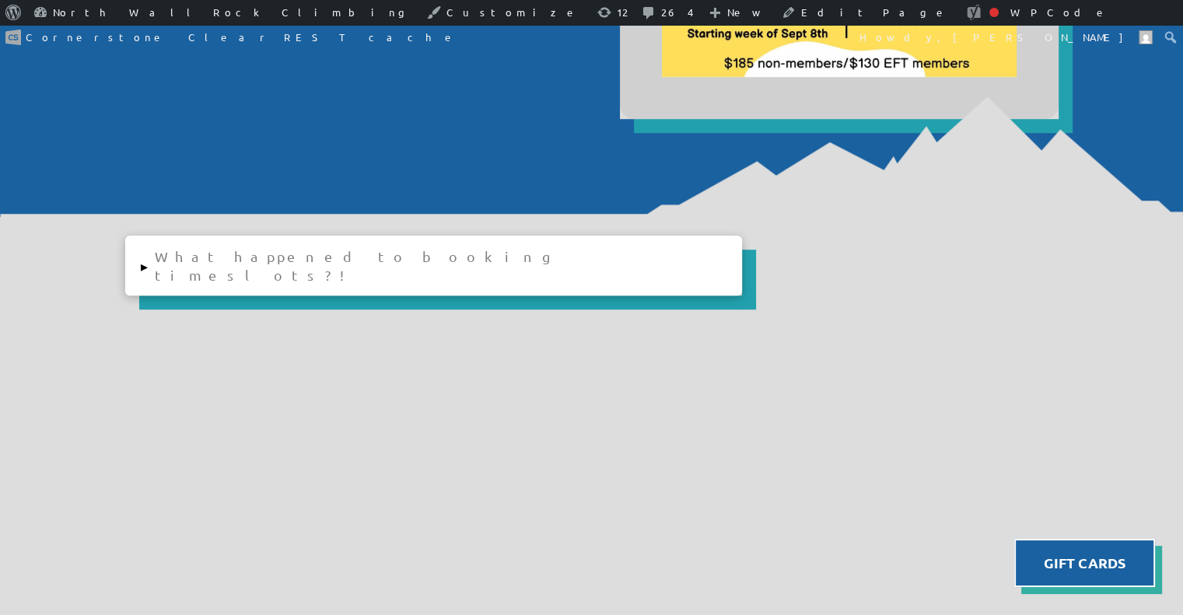
click at [134, 258] on button "▸ What happened to booking timeslots?!" at bounding box center [433, 266] width 617 height 60
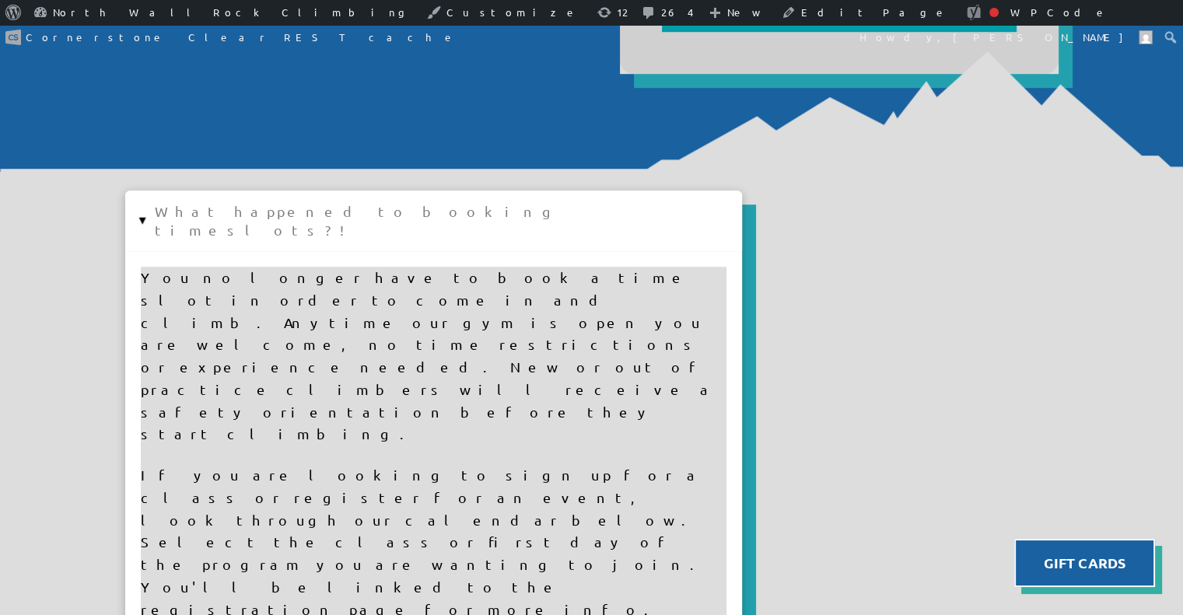
scroll to position [1066, 0]
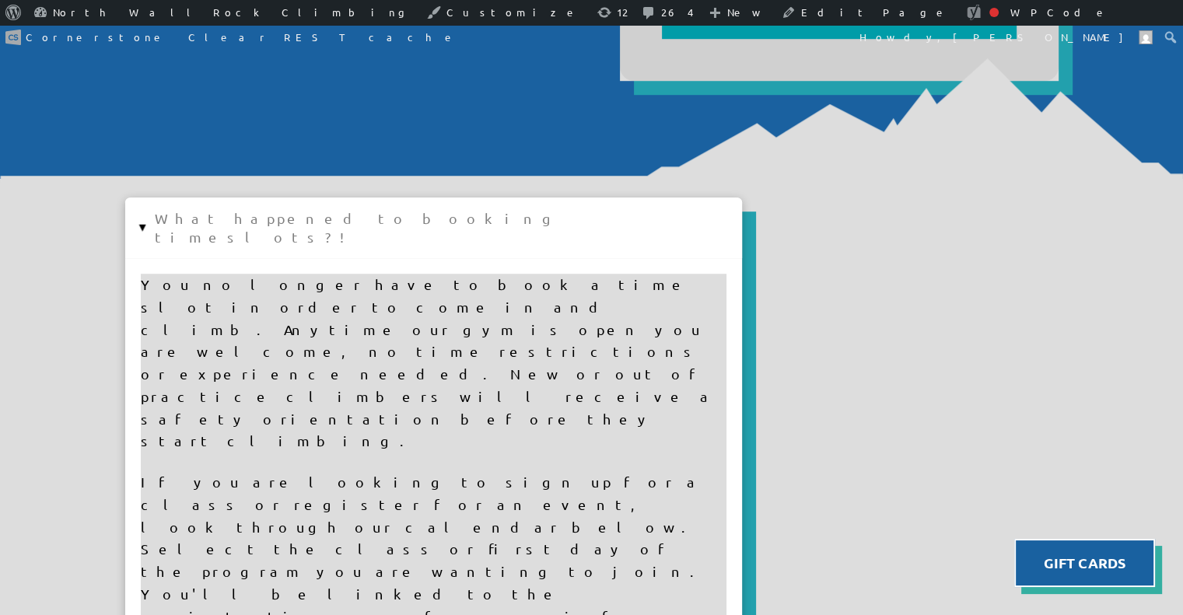
click at [147, 231] on button "▸ What happened to booking timeslots?!" at bounding box center [433, 228] width 617 height 60
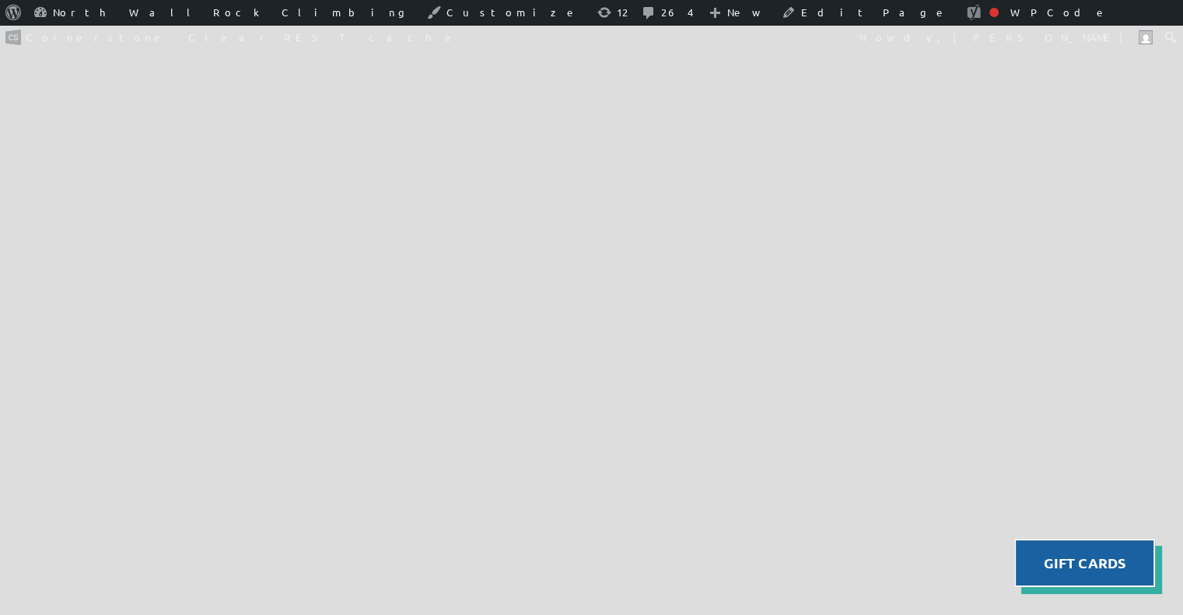
scroll to position [1487, 0]
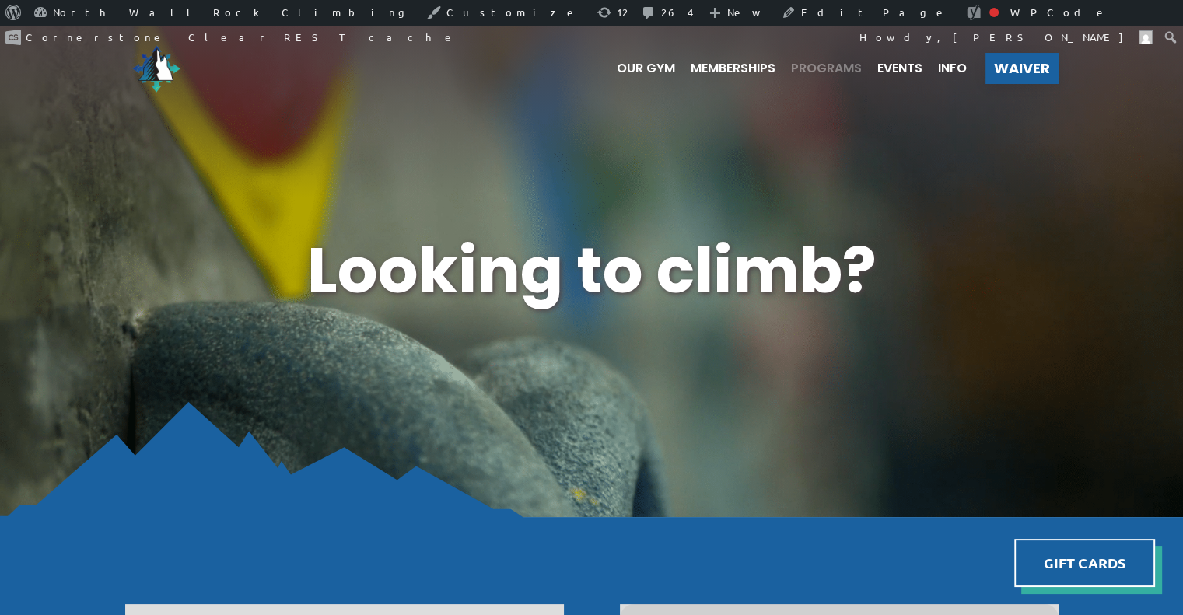
click at [801, 68] on span "Programs" at bounding box center [826, 68] width 71 height 12
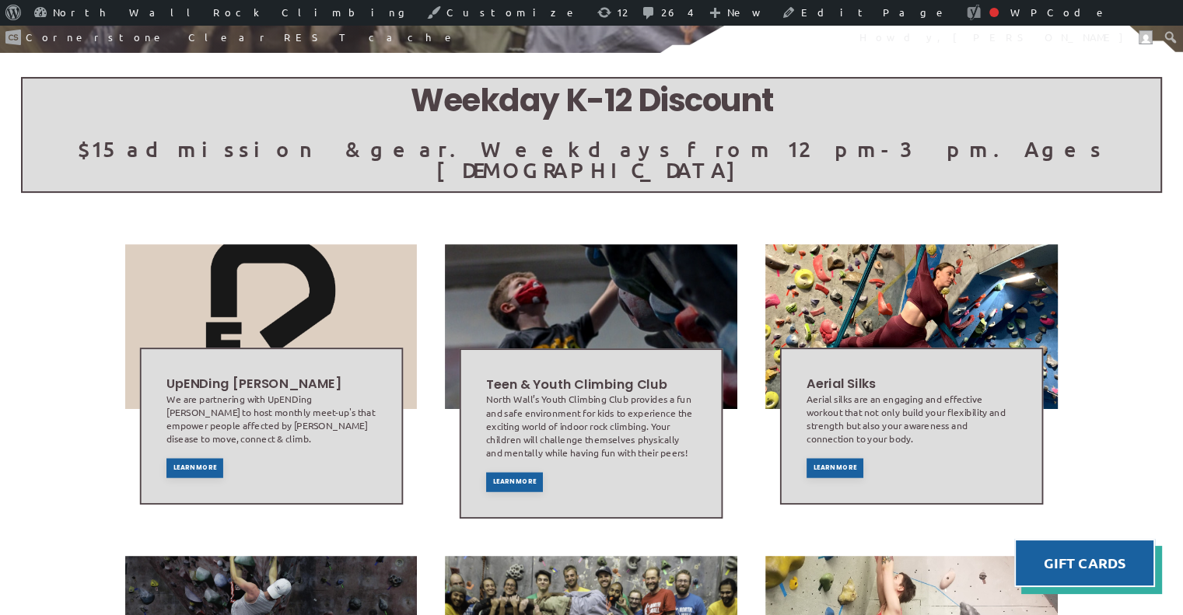
scroll to position [314, 0]
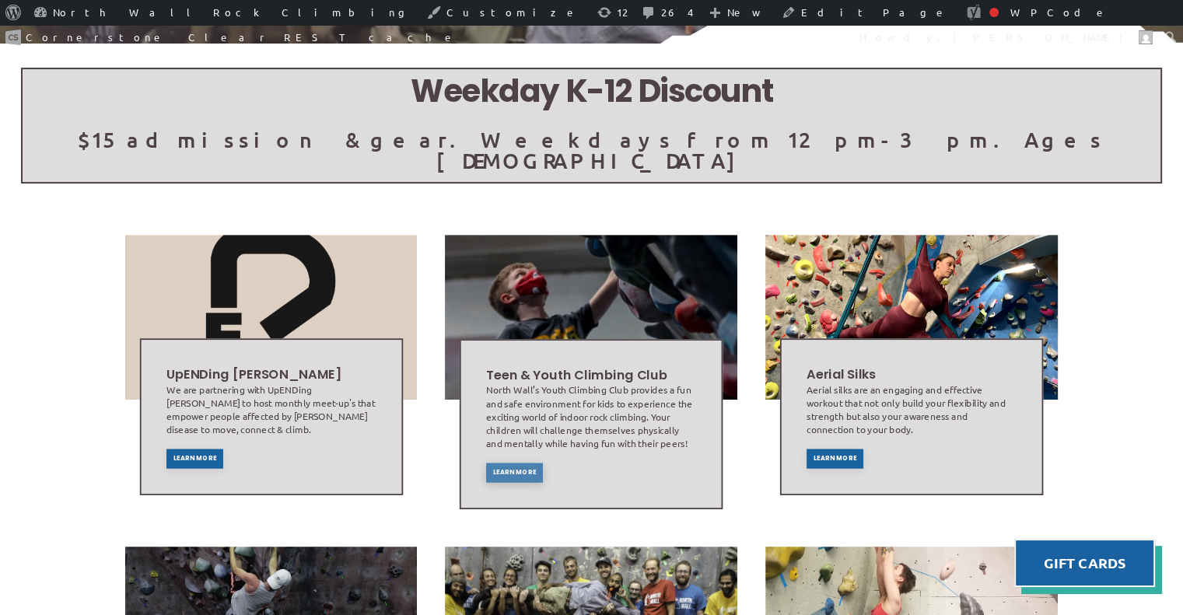
click at [501, 463] on div "Learn More" at bounding box center [514, 472] width 57 height 19
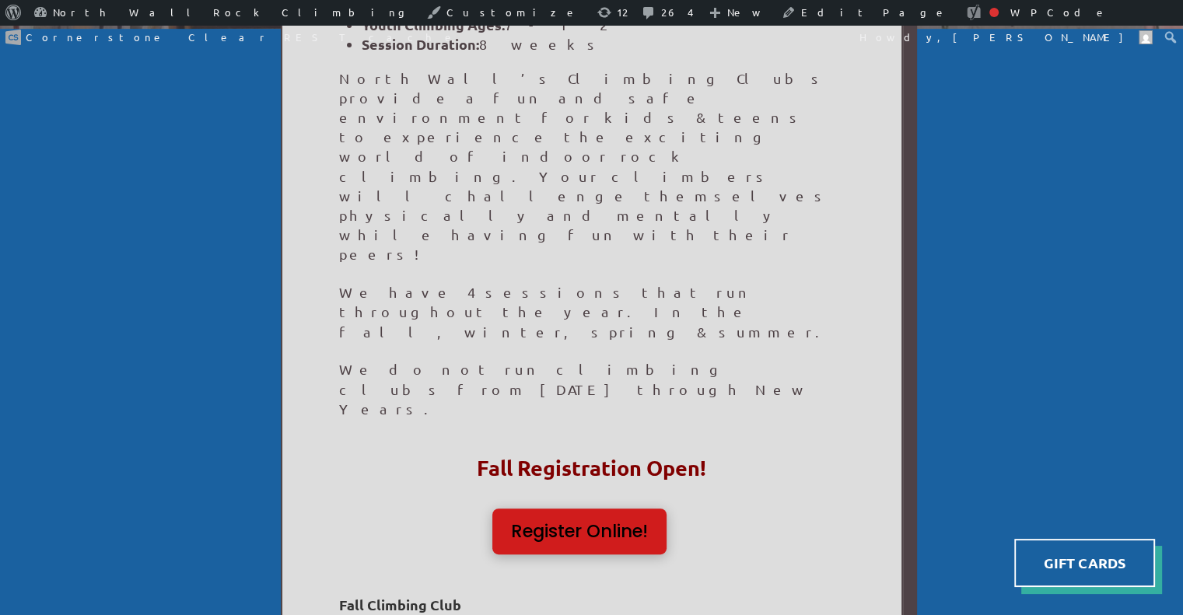
scroll to position [439, 0]
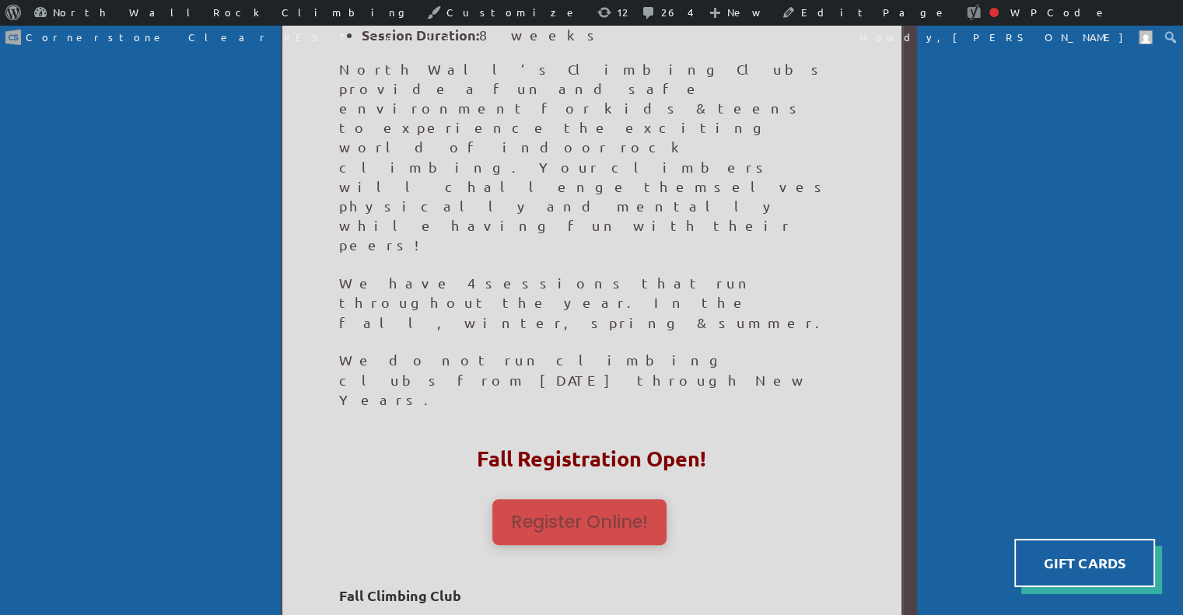
click at [544, 499] on div "Register Online!" at bounding box center [579, 521] width 174 height 45
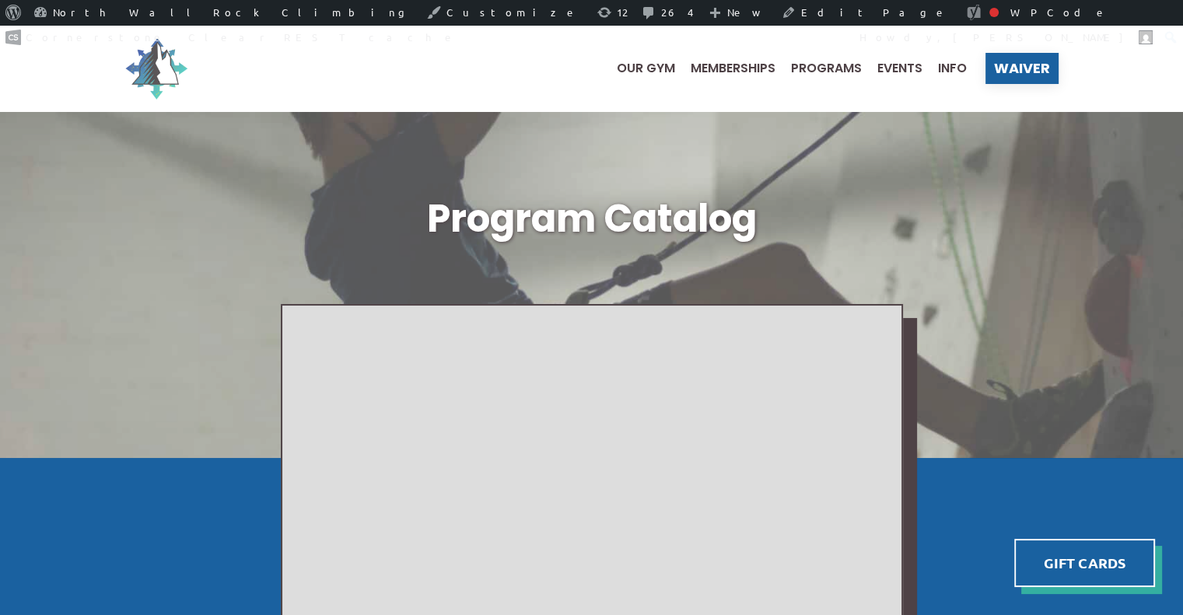
click at [165, 55] on img at bounding box center [156, 68] width 62 height 62
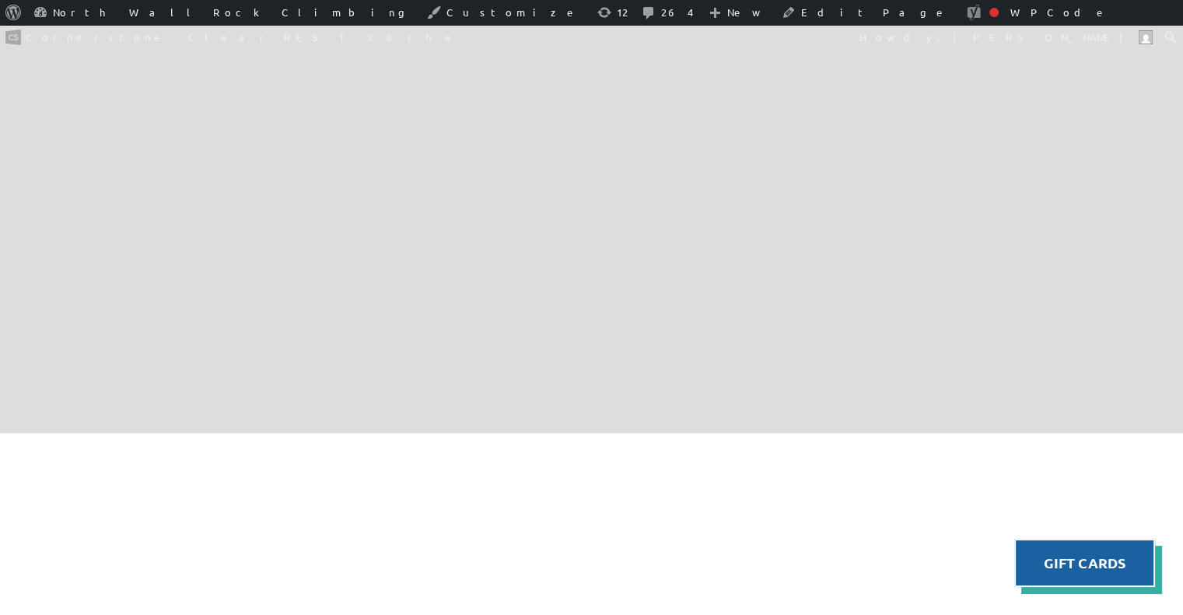
scroll to position [1719, 0]
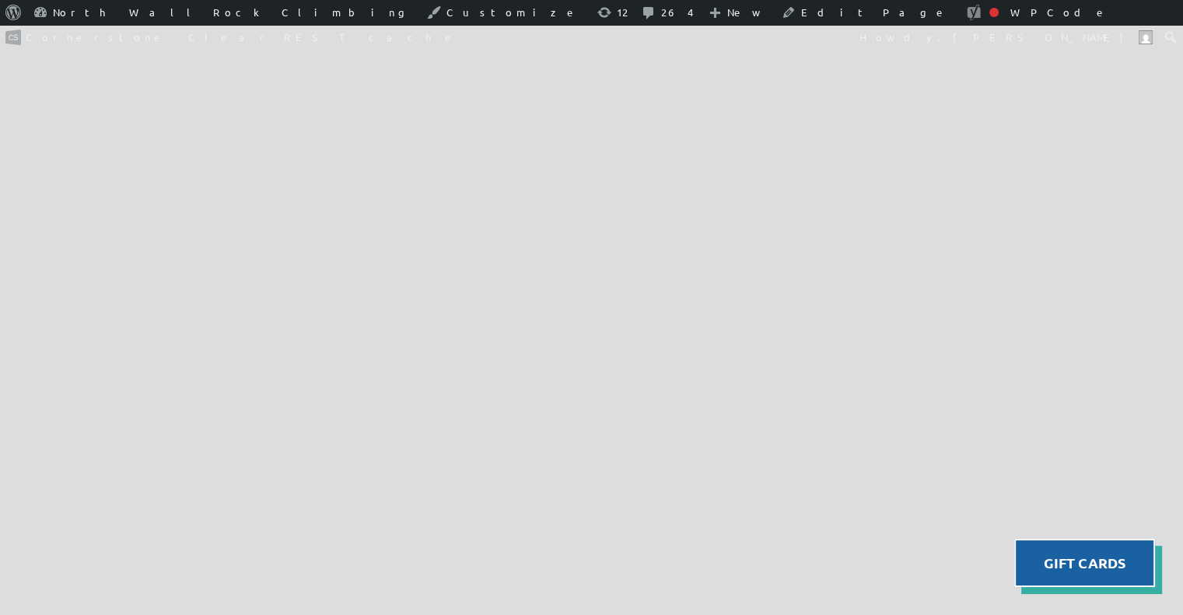
scroll to position [1202, 0]
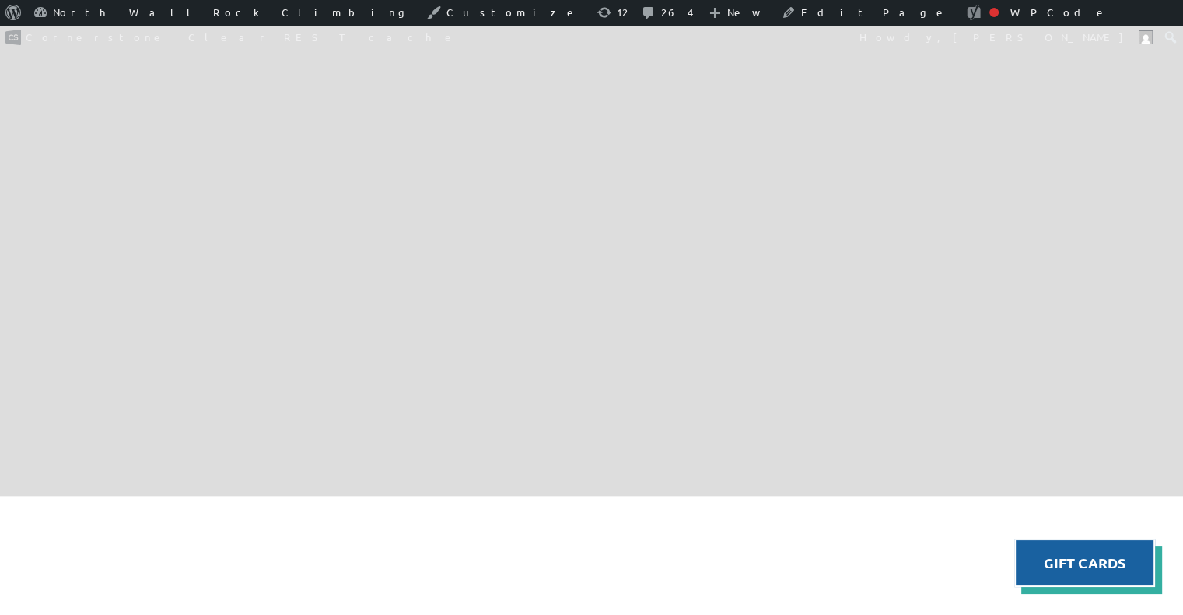
scroll to position [1646, 0]
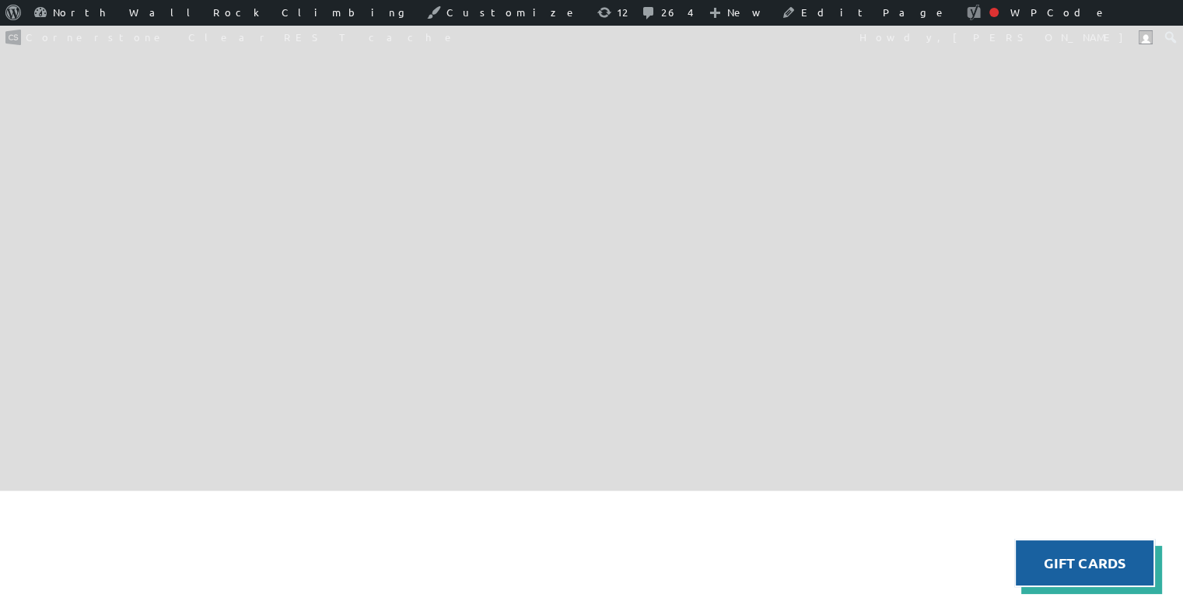
click at [631, 453] on img at bounding box center [591, 512] width 1183 height 118
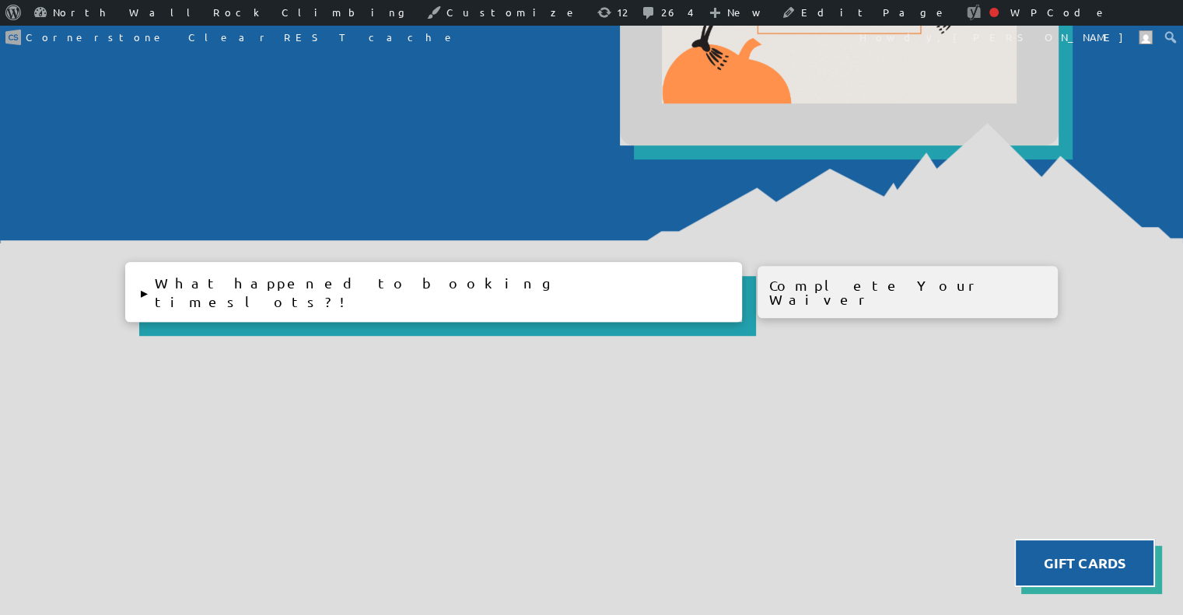
scroll to position [1004, 0]
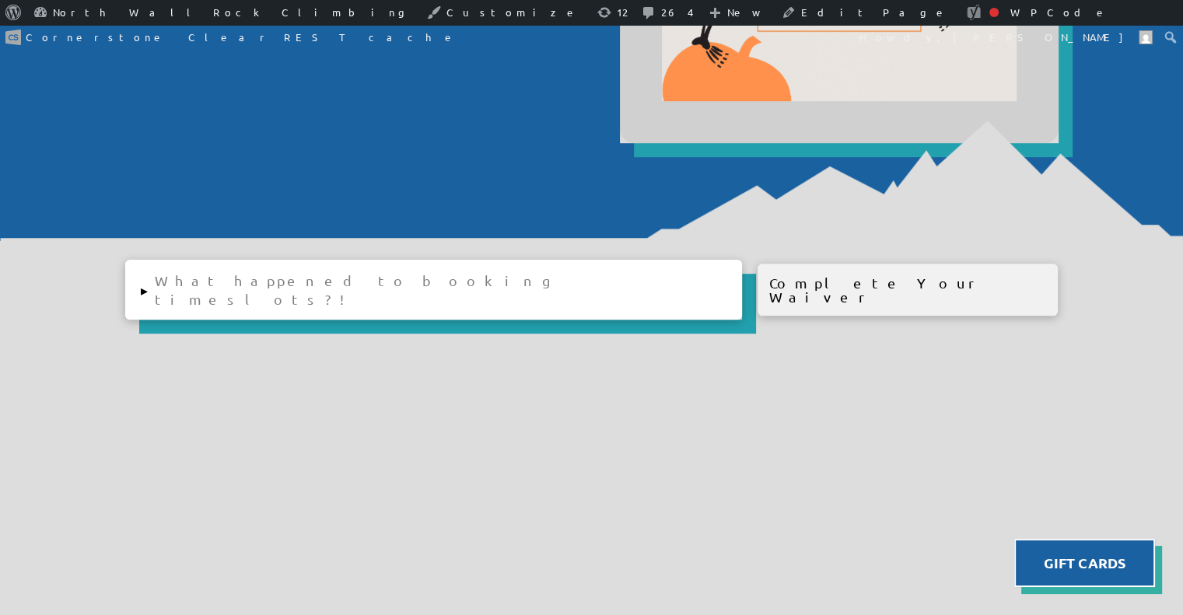
click at [182, 289] on button "▸ What happened to booking timeslots?!" at bounding box center [433, 290] width 617 height 60
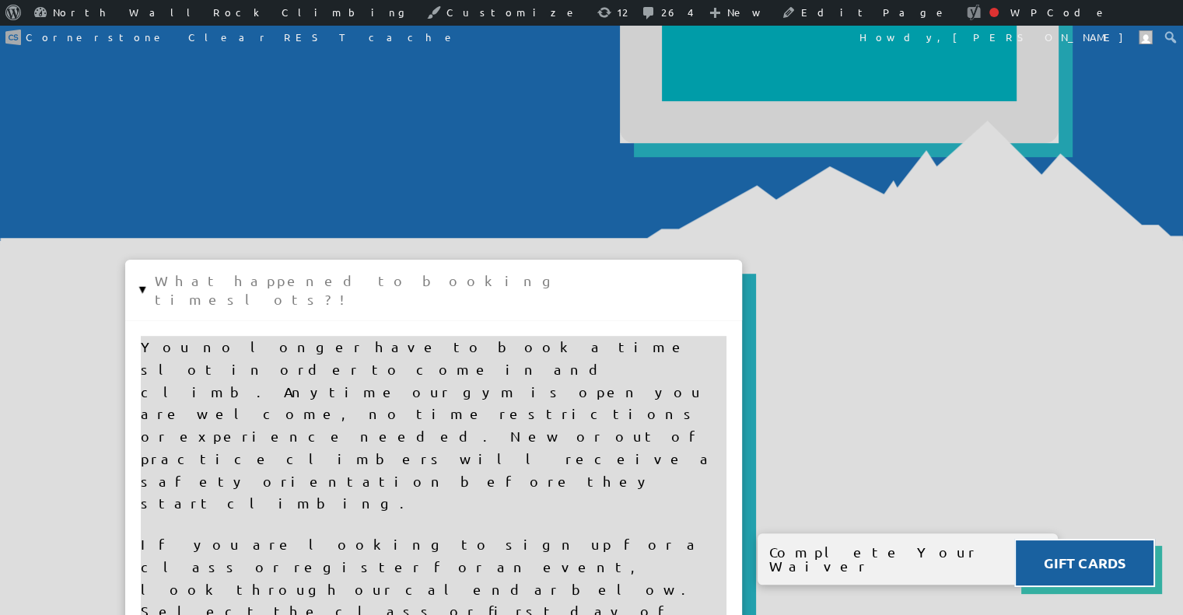
click at [152, 272] on button "▸ What happened to booking timeslots?!" at bounding box center [433, 290] width 617 height 60
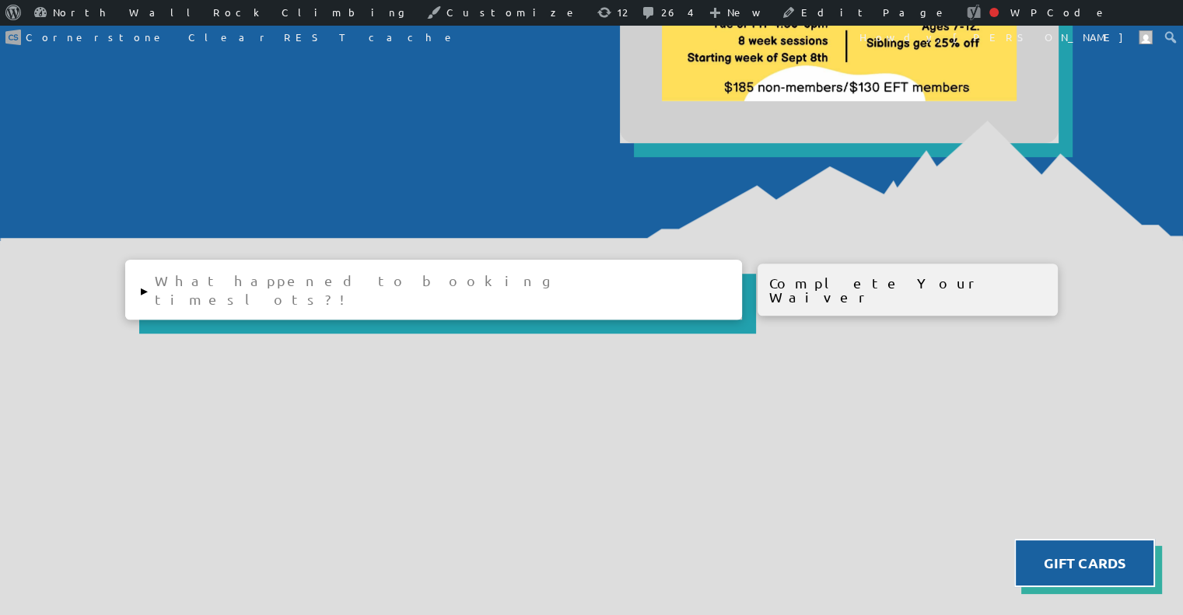
click at [152, 272] on button "▸ What happened to booking timeslots?!" at bounding box center [433, 290] width 617 height 60
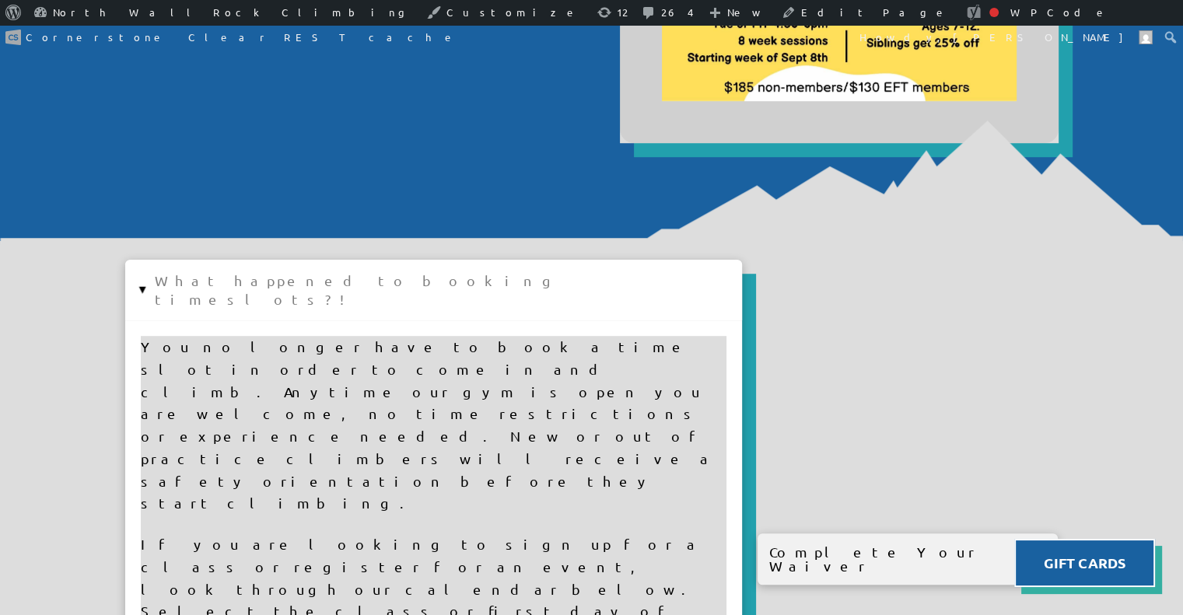
click at [152, 272] on button "▸ What happened to booking timeslots?!" at bounding box center [433, 290] width 617 height 60
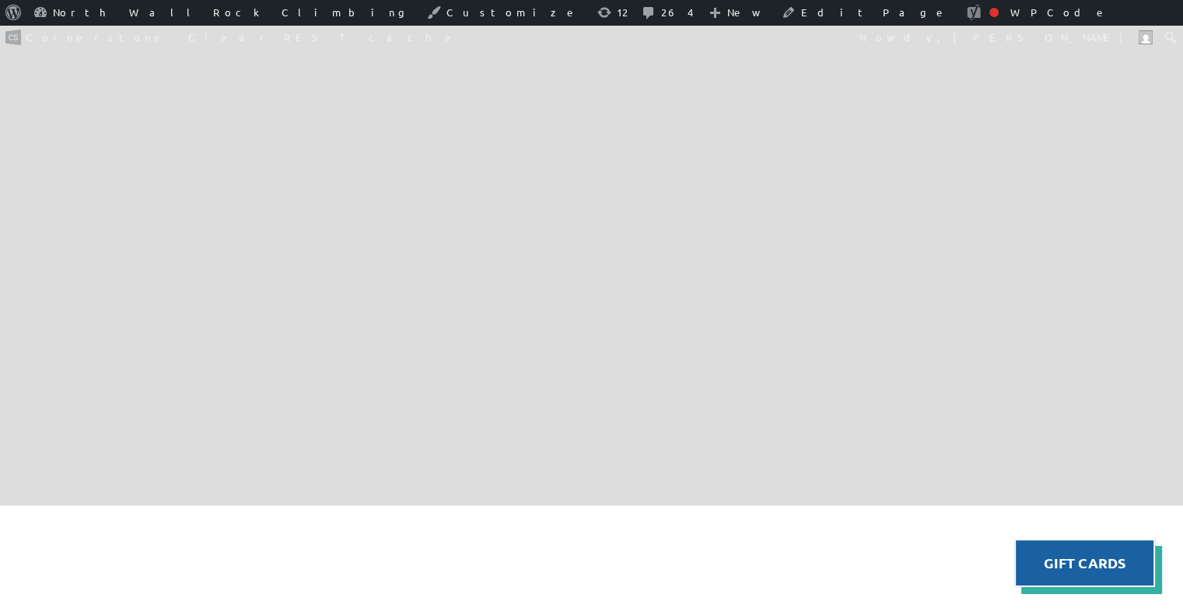
scroll to position [1618, 0]
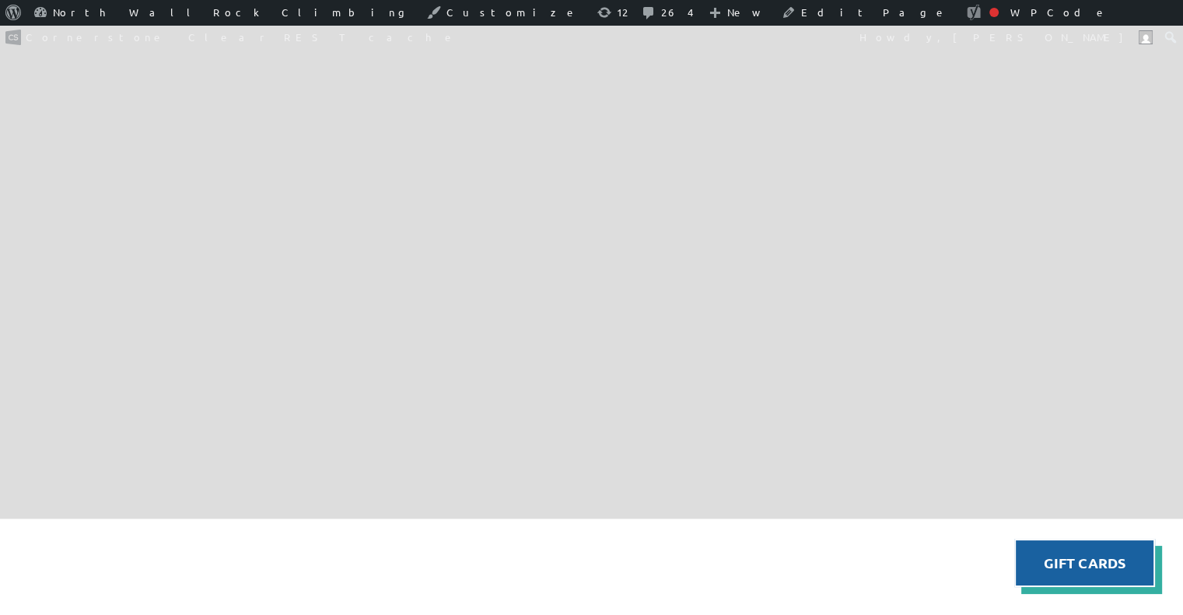
click at [656, 481] on img at bounding box center [591, 540] width 1183 height 118
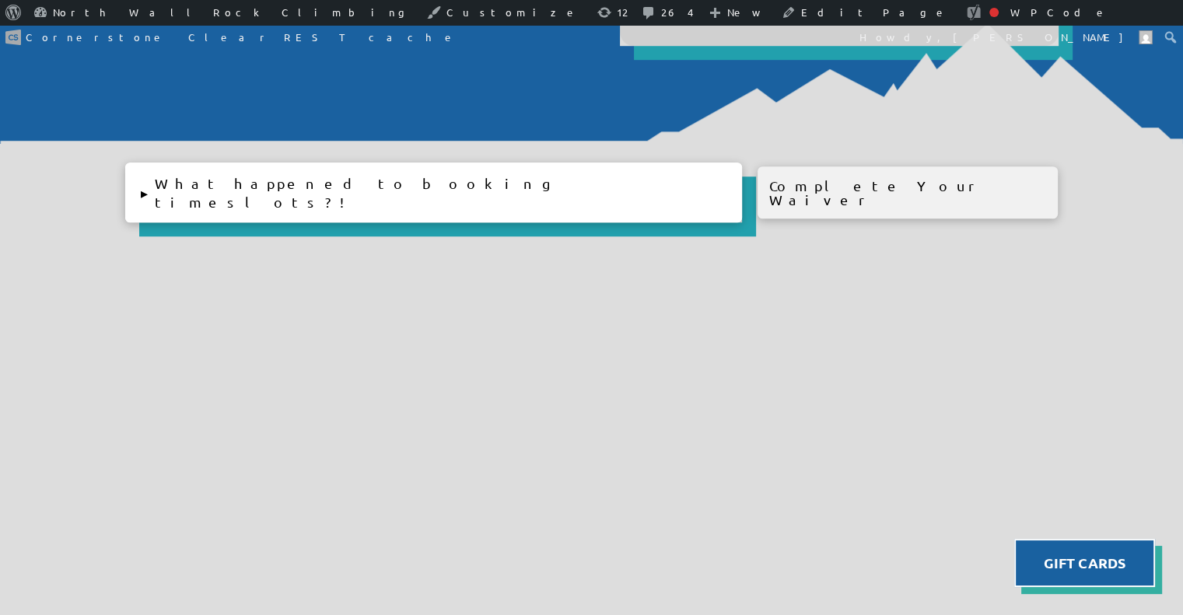
scroll to position [1103, 0]
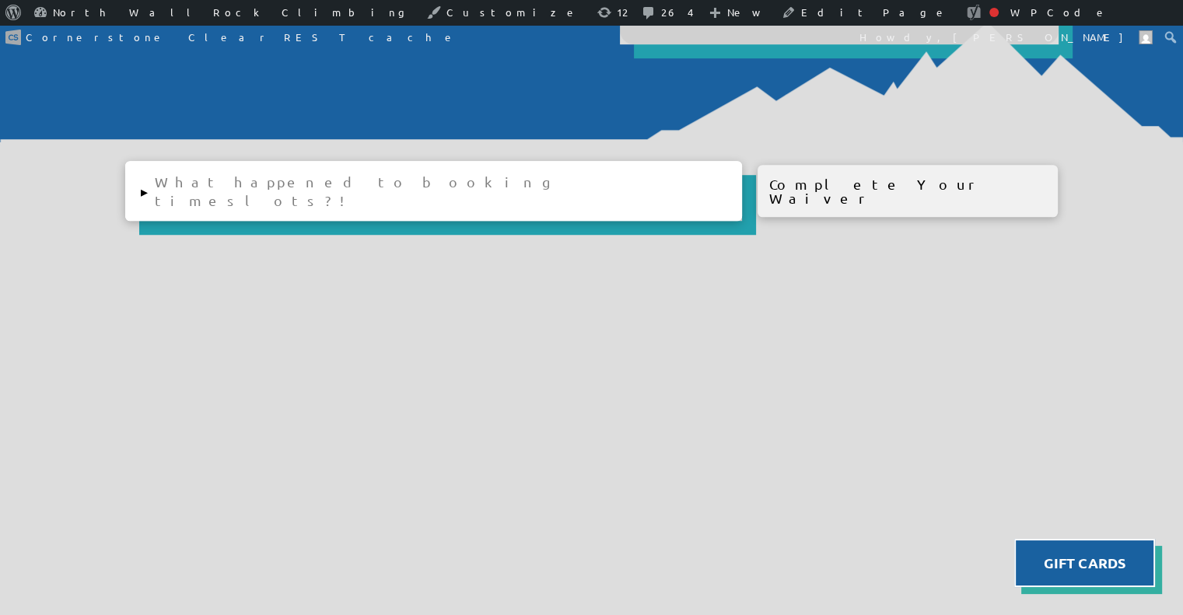
click at [152, 189] on button "▸ What happened to booking timeslots?!" at bounding box center [433, 191] width 617 height 60
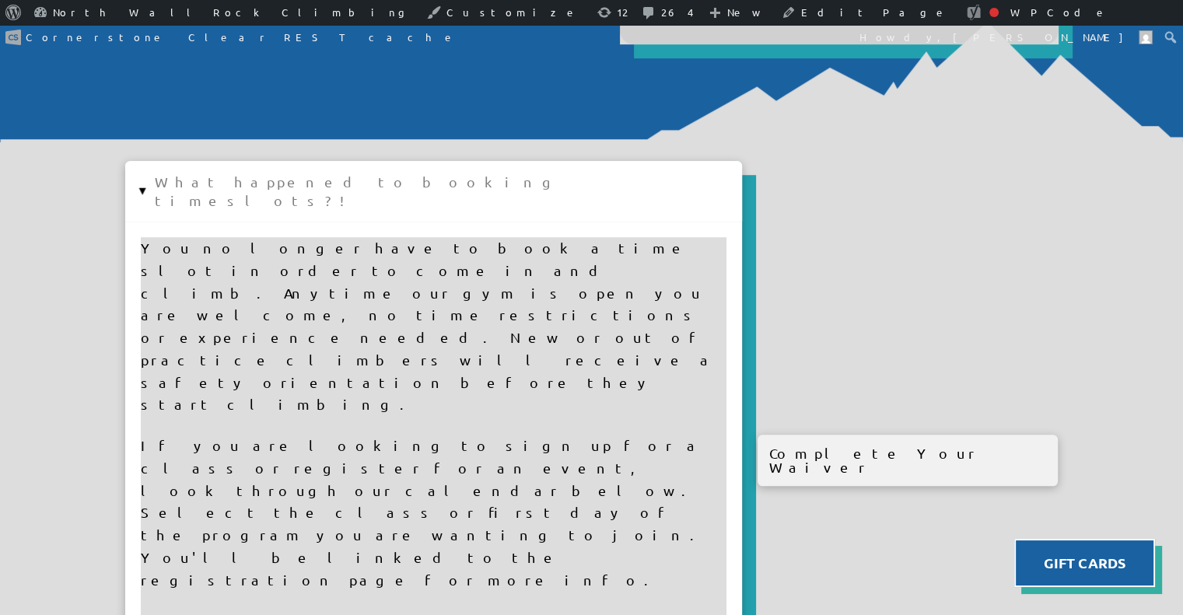
click at [152, 189] on button "▸ What happened to booking timeslots?!" at bounding box center [433, 191] width 617 height 60
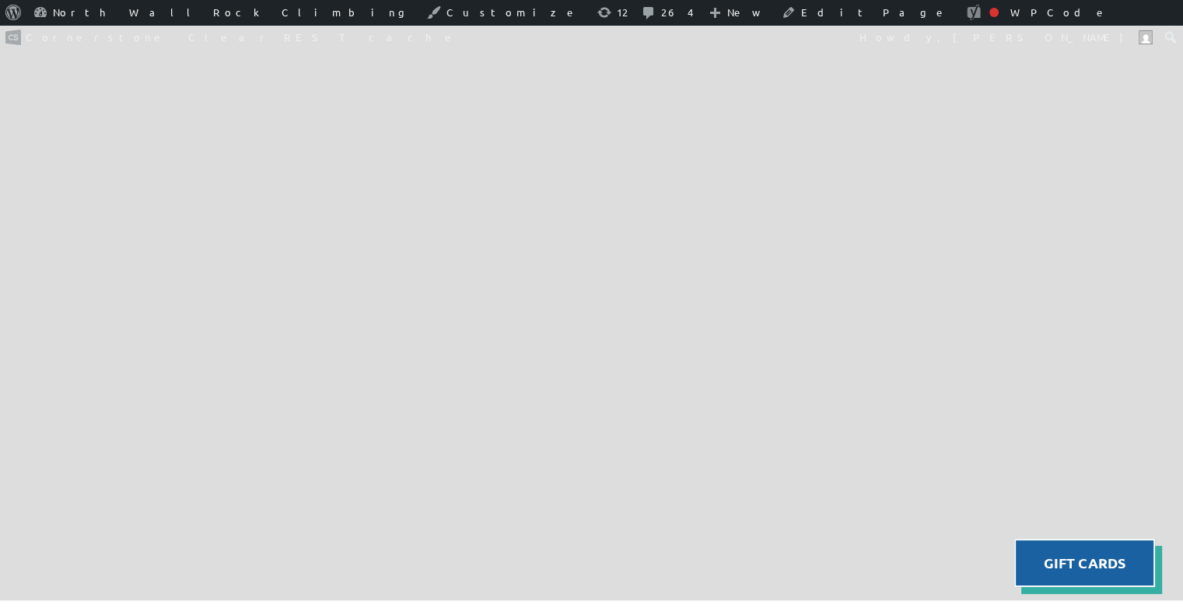
scroll to position [1546, 0]
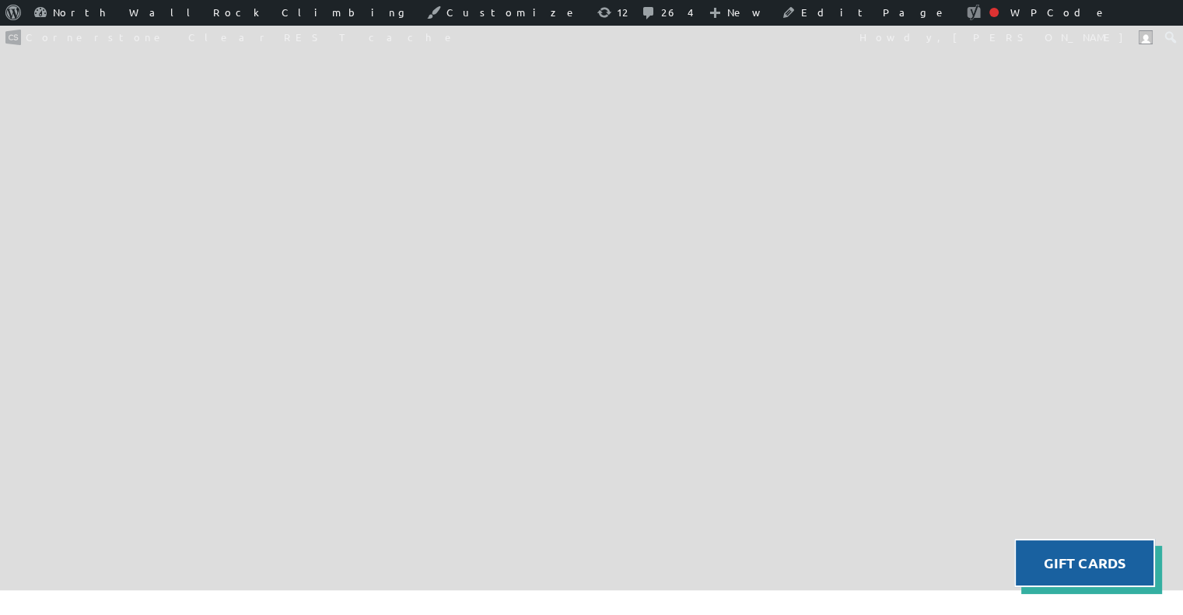
click at [625, 553] on img at bounding box center [591, 612] width 1183 height 118
click at [691, 553] on img at bounding box center [591, 612] width 1183 height 118
click at [714, 553] on img at bounding box center [591, 612] width 1183 height 118
click at [672, 553] on img at bounding box center [591, 612] width 1183 height 118
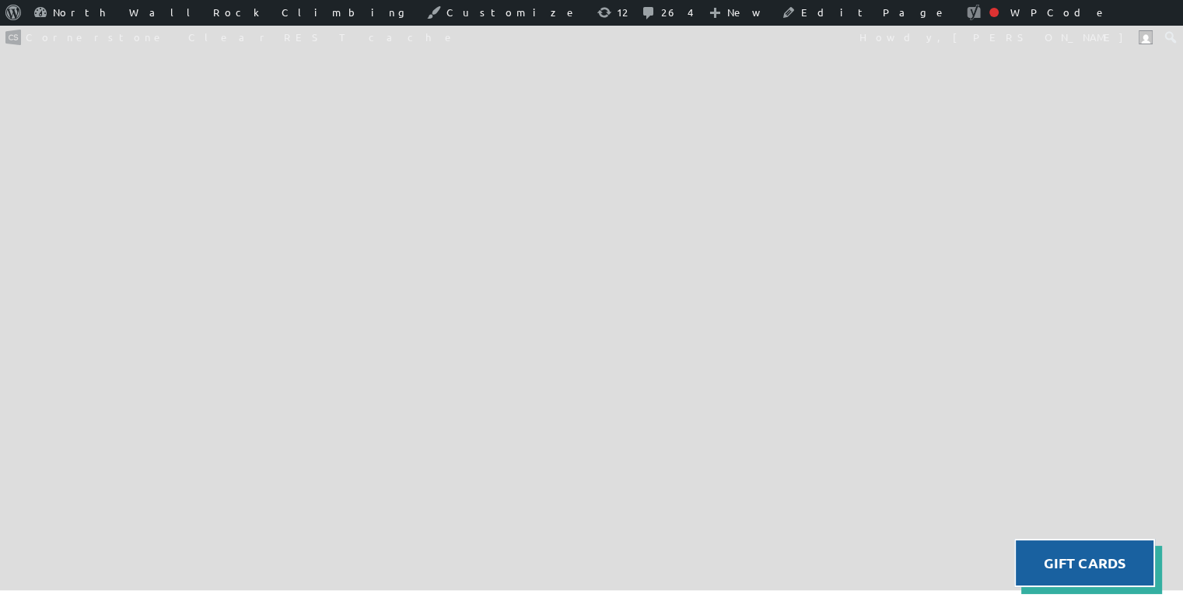
click at [672, 553] on img at bounding box center [591, 612] width 1183 height 118
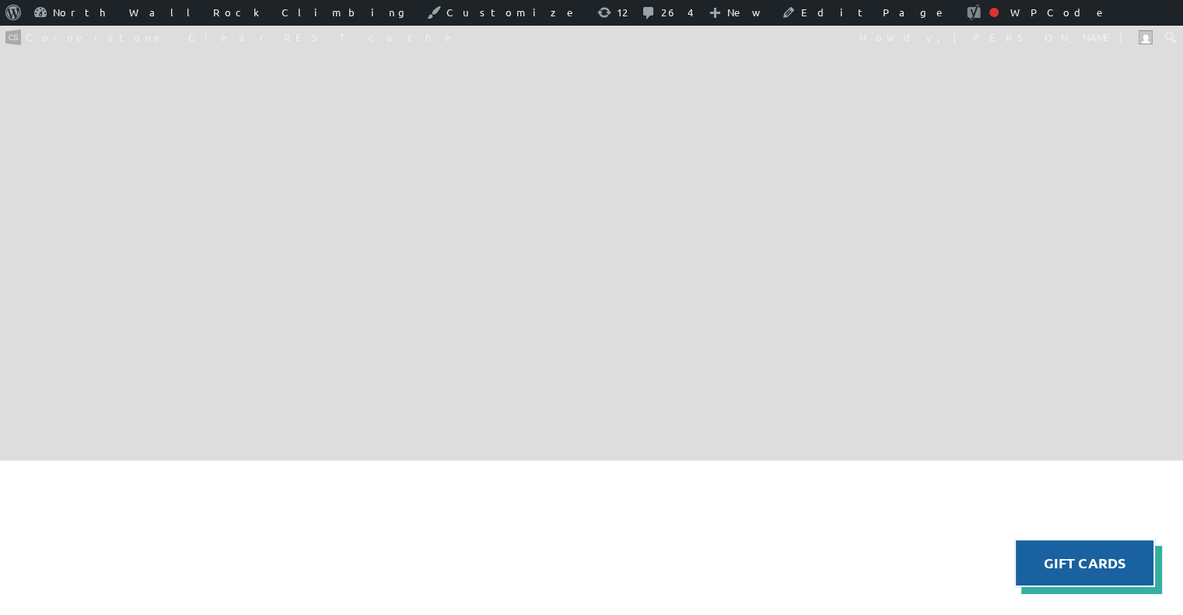
scroll to position [1692, 0]
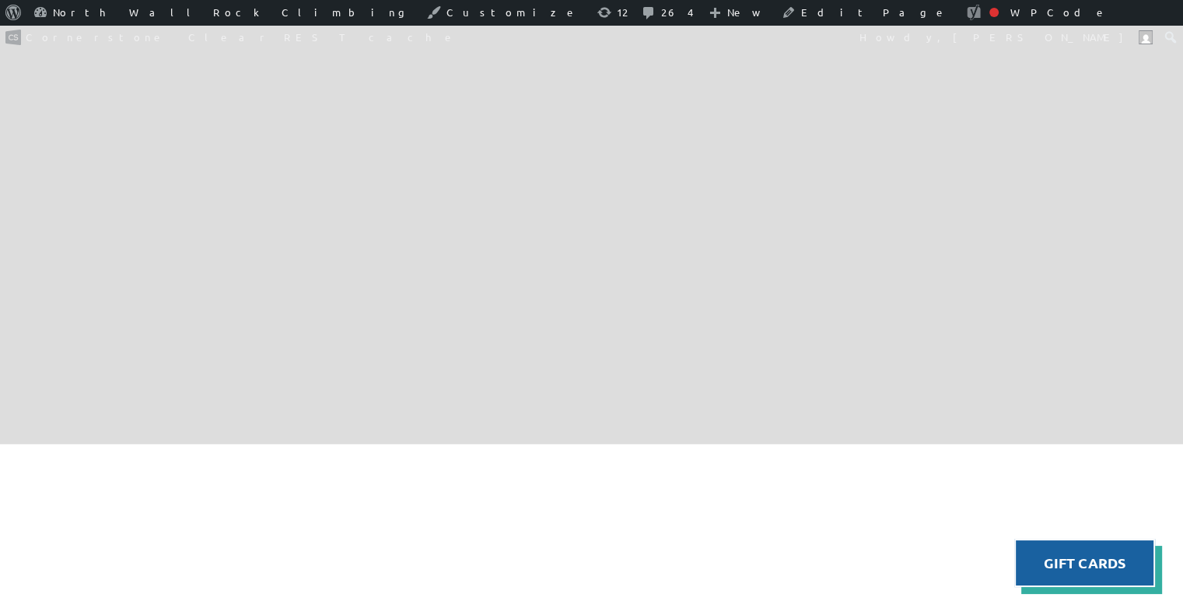
click at [622, 407] on img at bounding box center [591, 466] width 1183 height 118
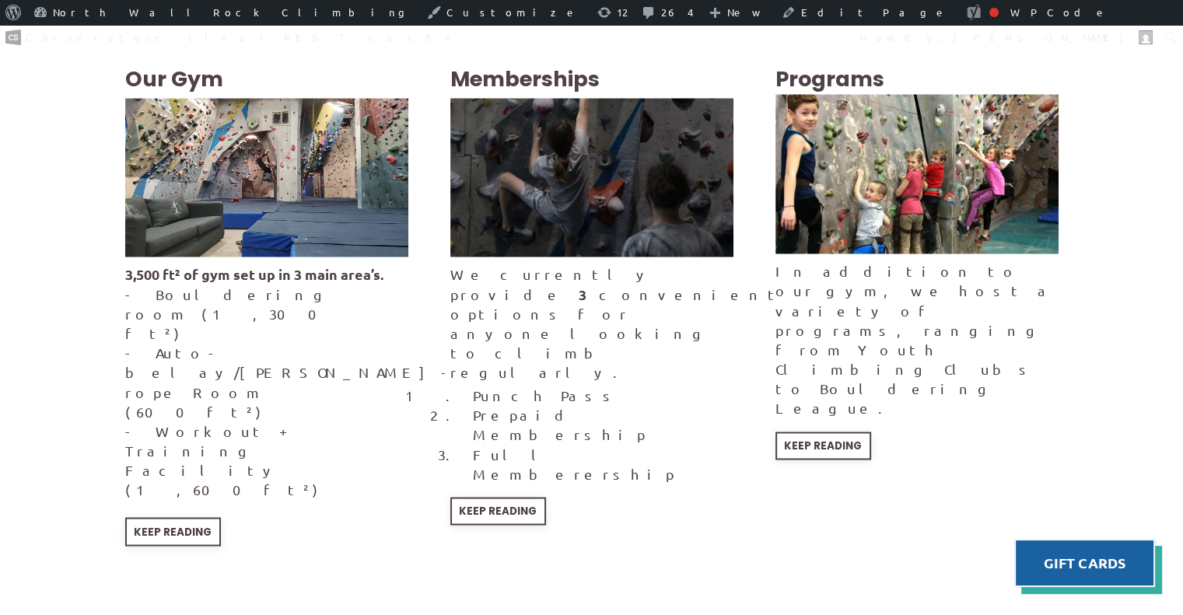
click at [505, 360] on div "Memberships We currently provide 3 convenient options for anyone looking to cli…" at bounding box center [591, 303] width 283 height 484
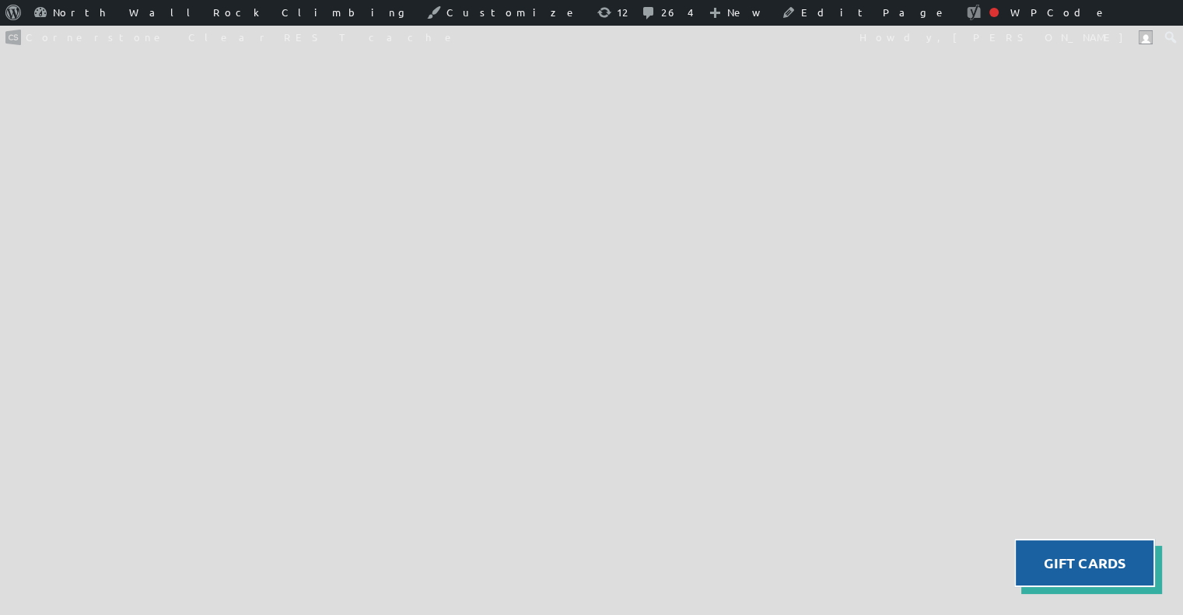
scroll to position [1506, 0]
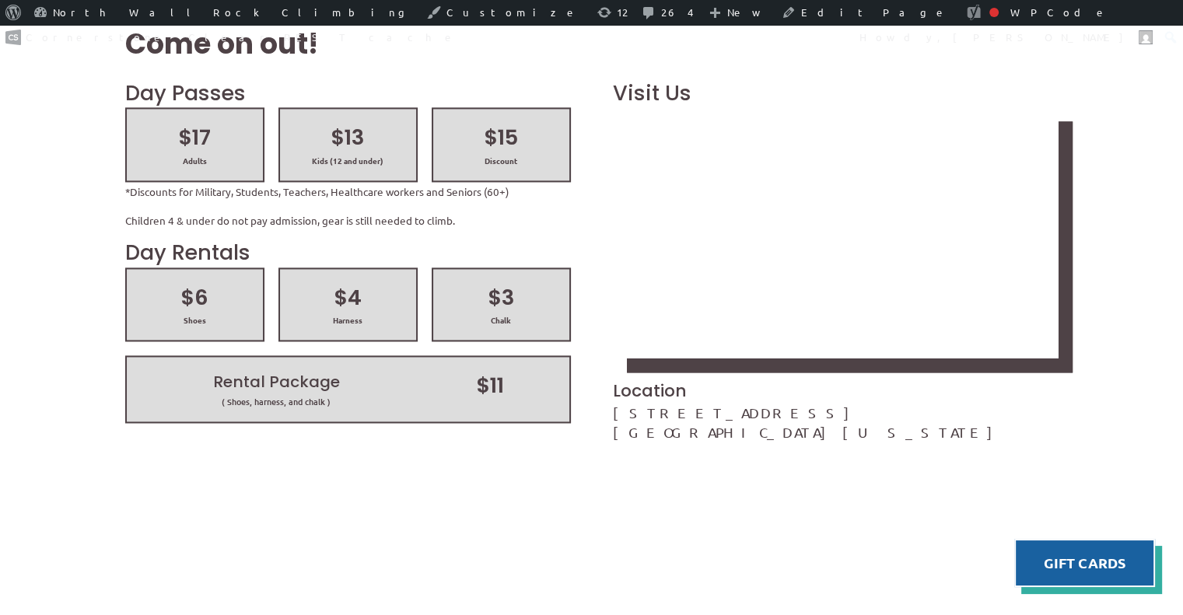
scroll to position [2188, 0]
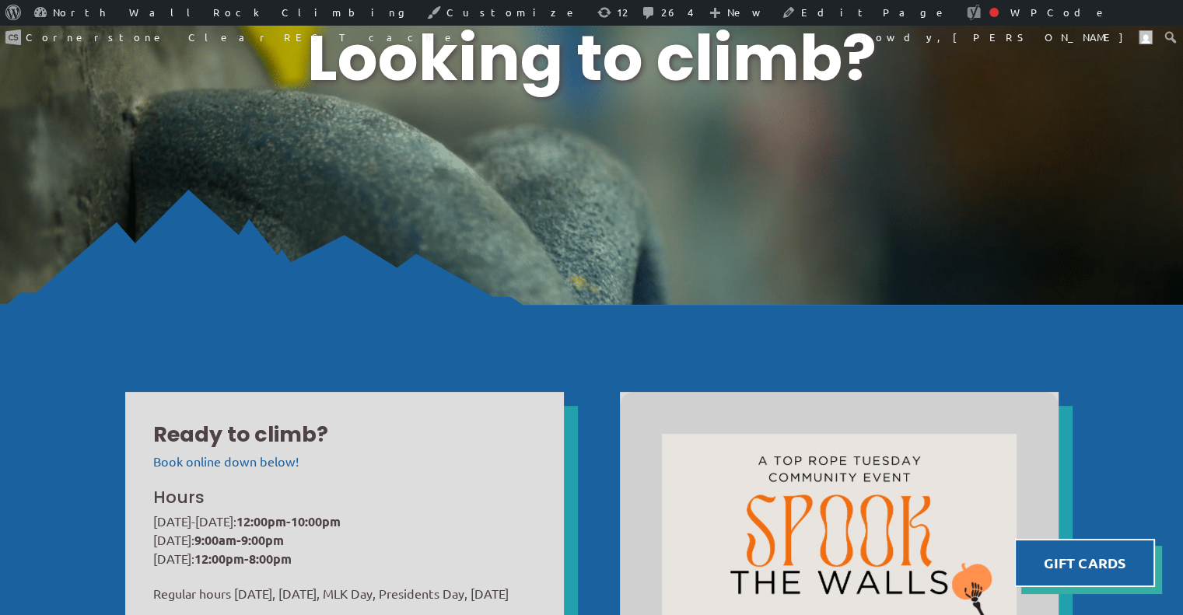
scroll to position [197, 0]
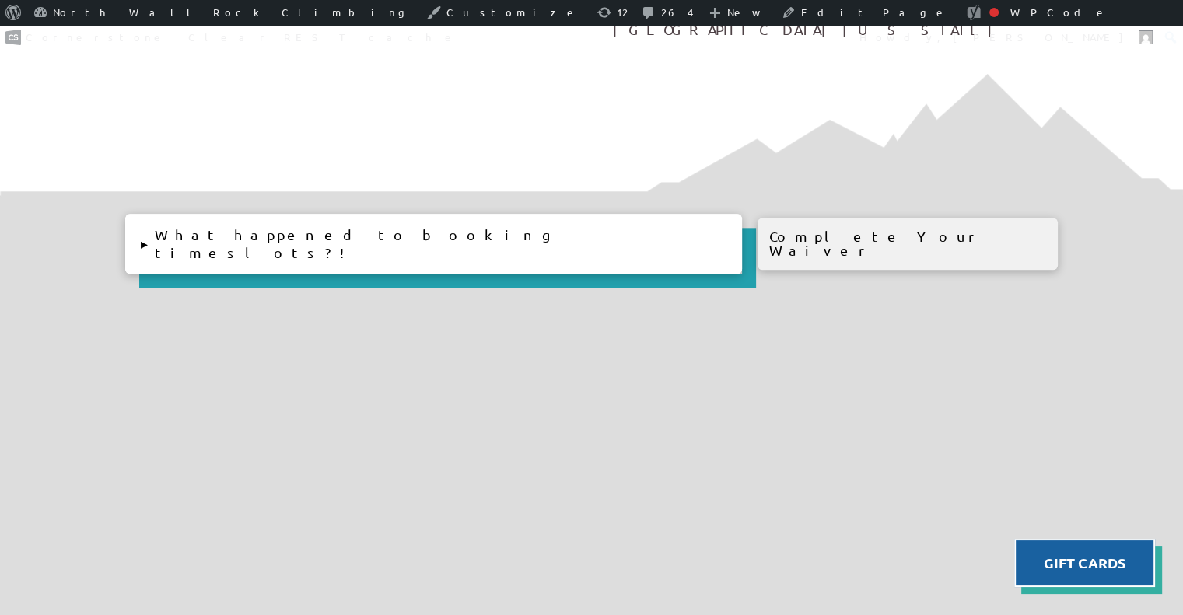
scroll to position [1692, 0]
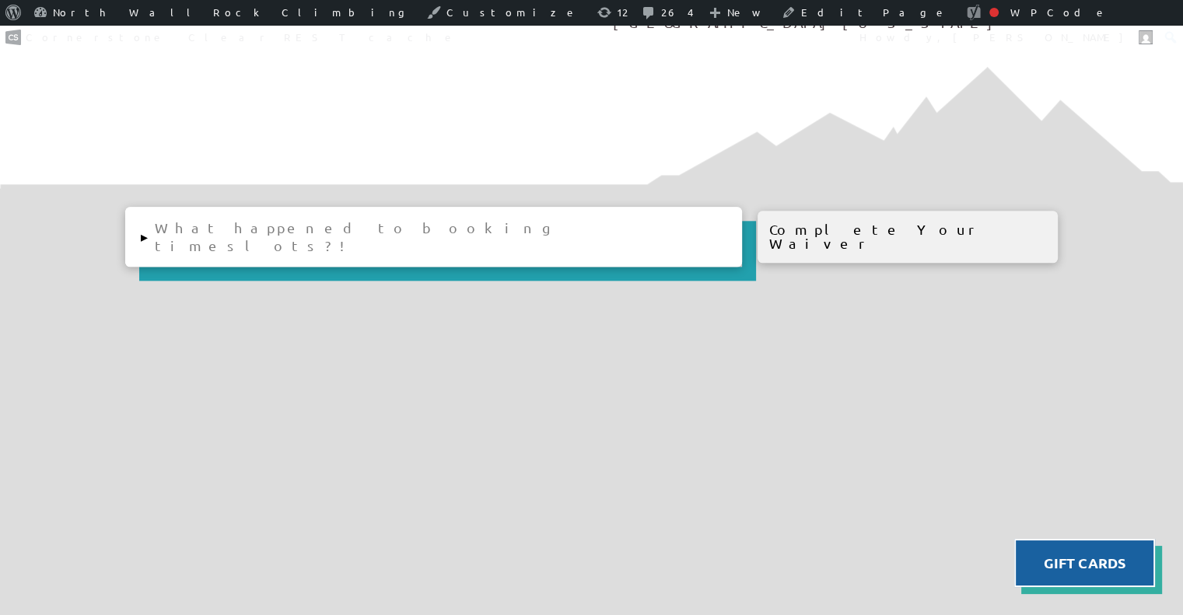
click at [158, 230] on button "▸ What happened to booking timeslots?!" at bounding box center [433, 237] width 617 height 60
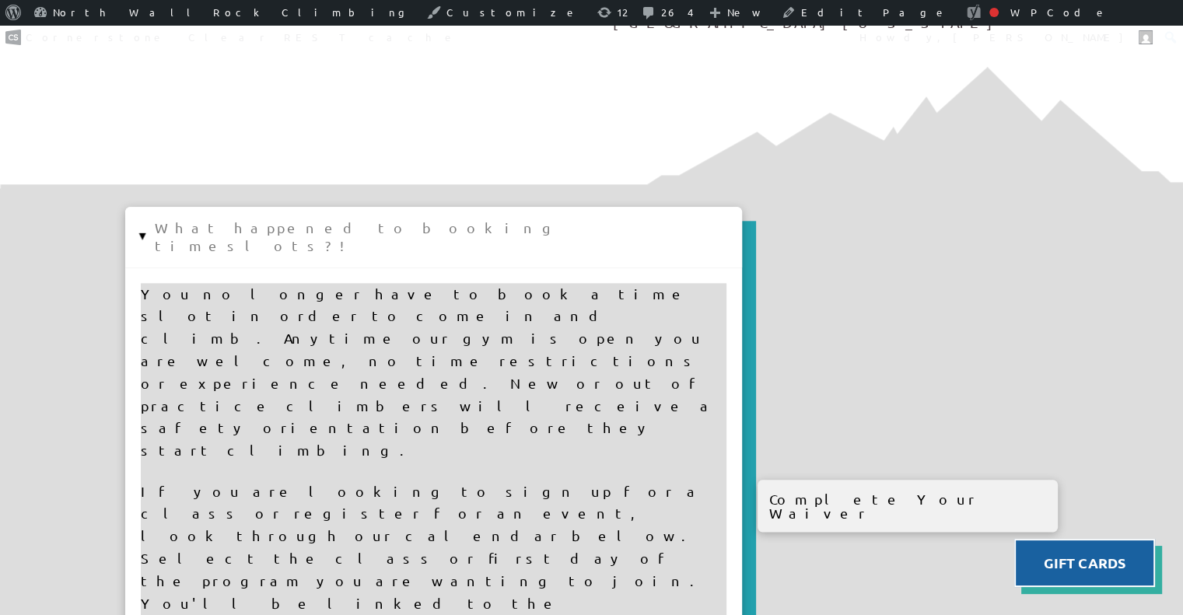
click at [158, 230] on button "▸ What happened to booking timeslots?!" at bounding box center [433, 237] width 617 height 60
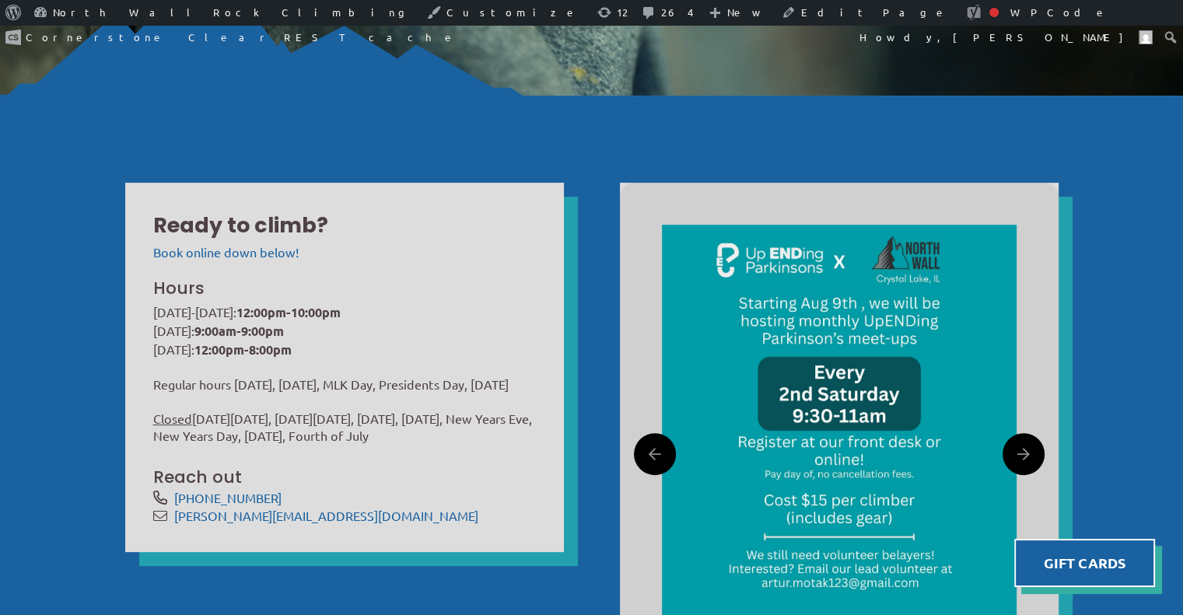
scroll to position [229, 0]
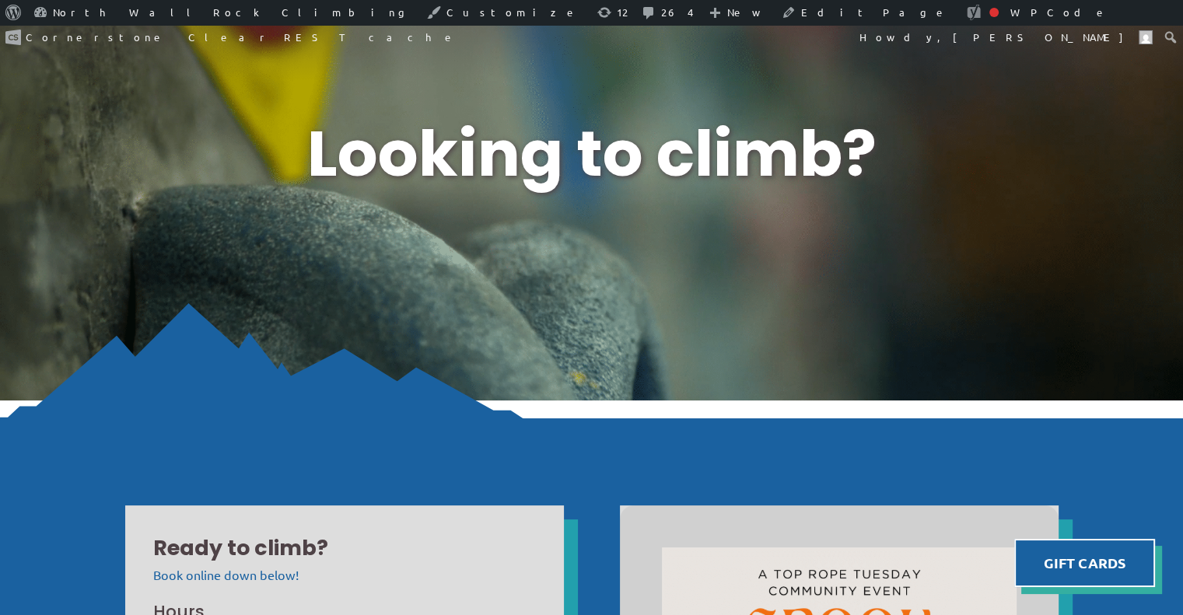
click at [289, 261] on div "Looking to climb?" at bounding box center [591, 154] width 1183 height 492
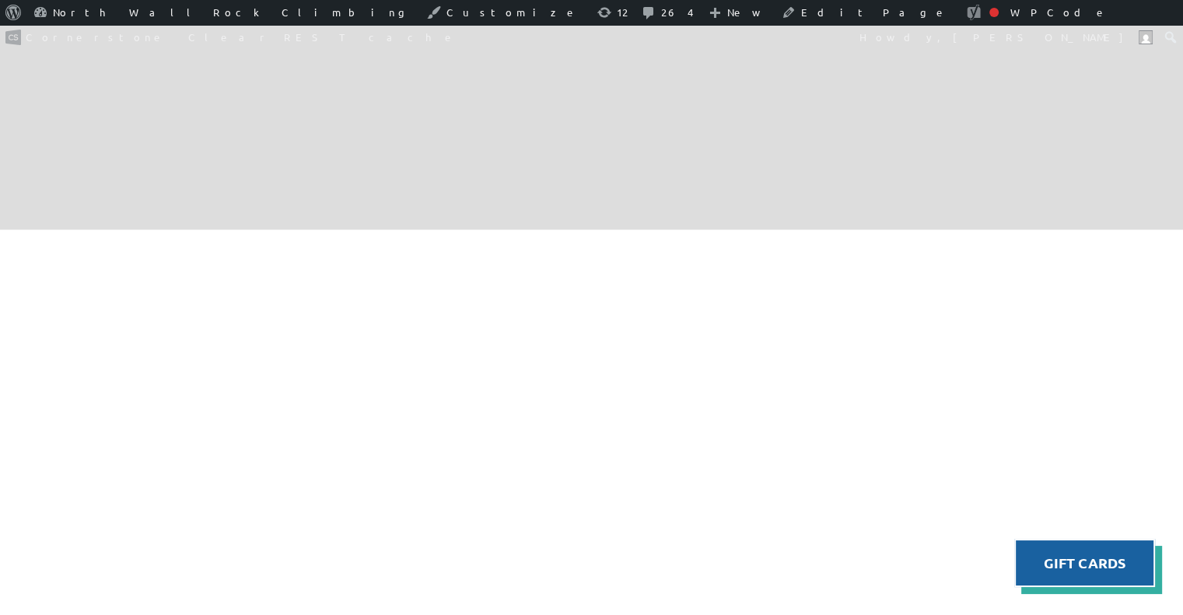
scroll to position [2597, 0]
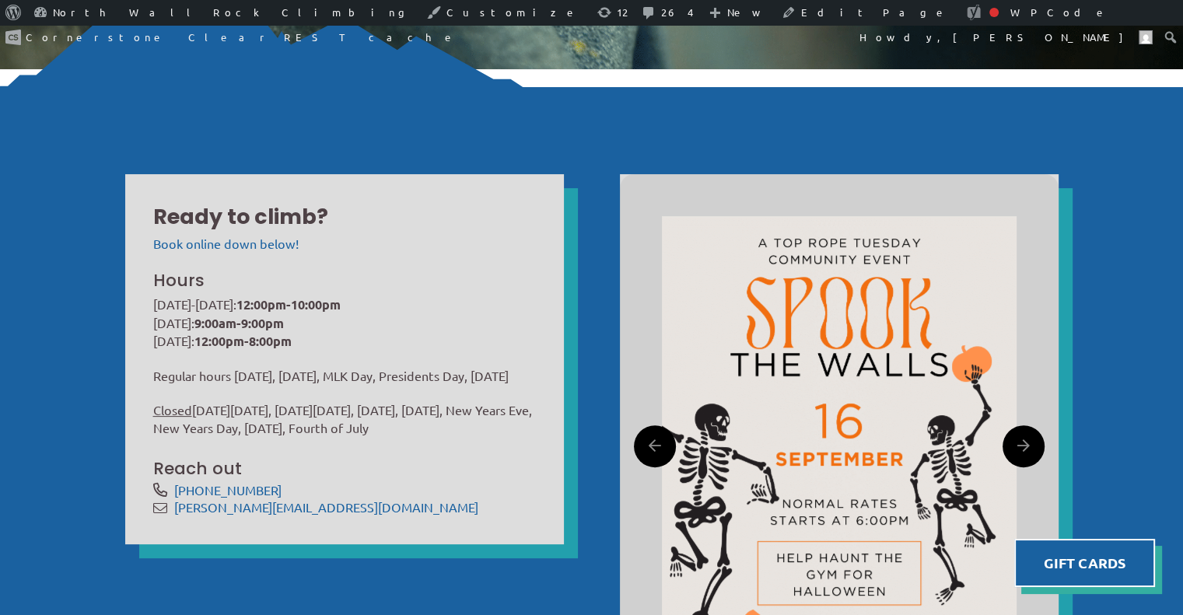
scroll to position [2778, 0]
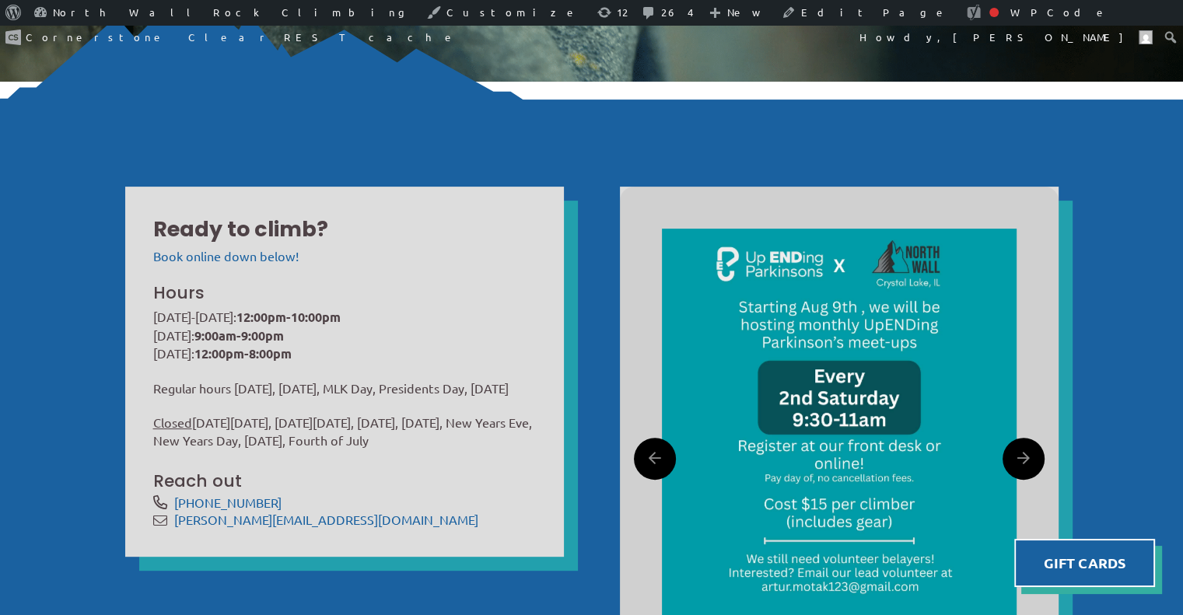
scroll to position [437, 0]
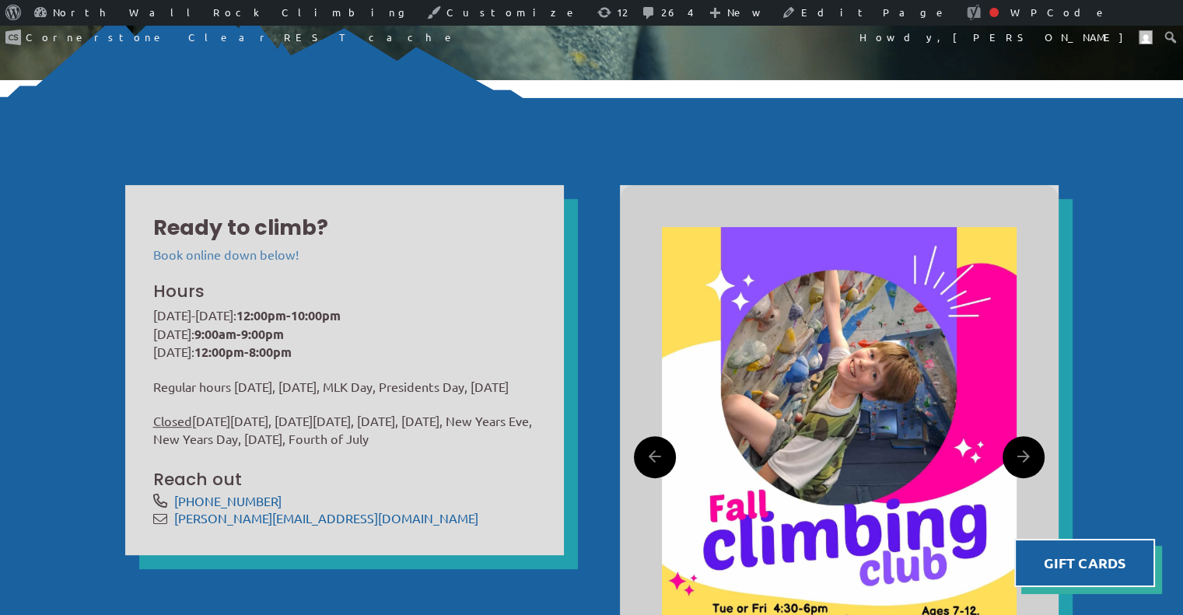
click at [255, 248] on link "Book online down below!" at bounding box center [225, 255] width 145 height 16
click at [249, 253] on link "Book online down below!" at bounding box center [225, 255] width 145 height 16
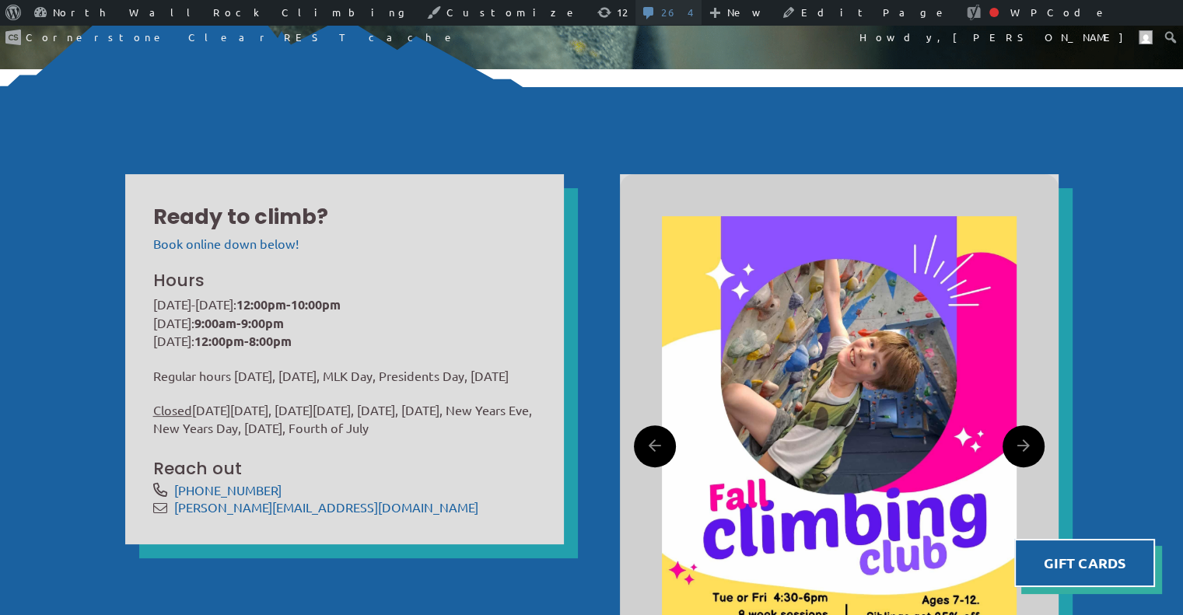
scroll to position [926, 0]
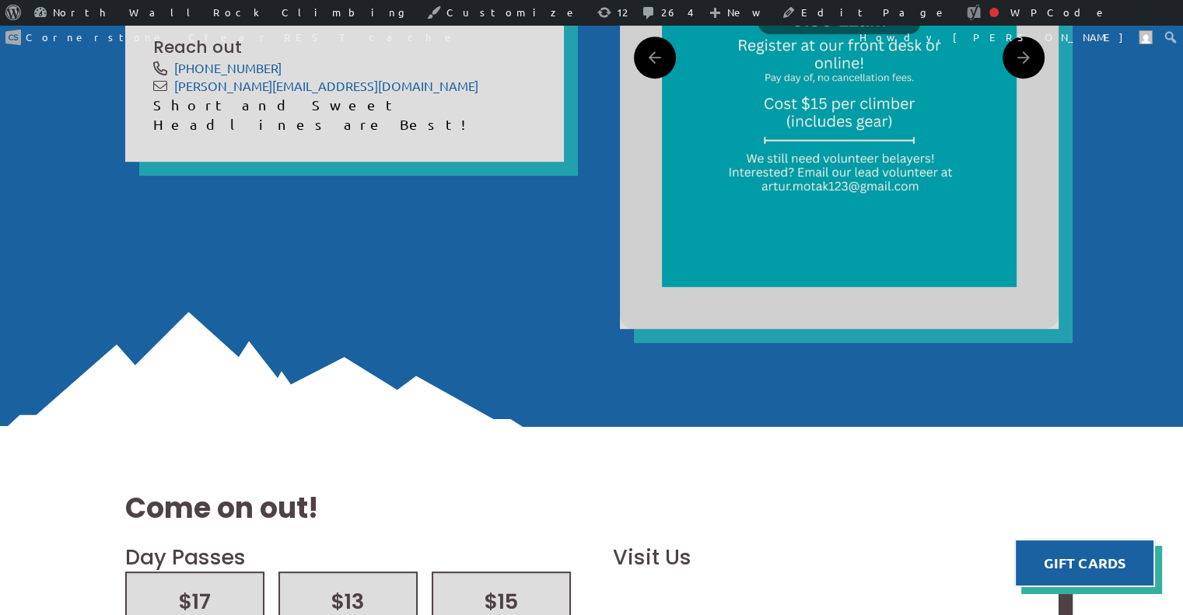
scroll to position [820, 0]
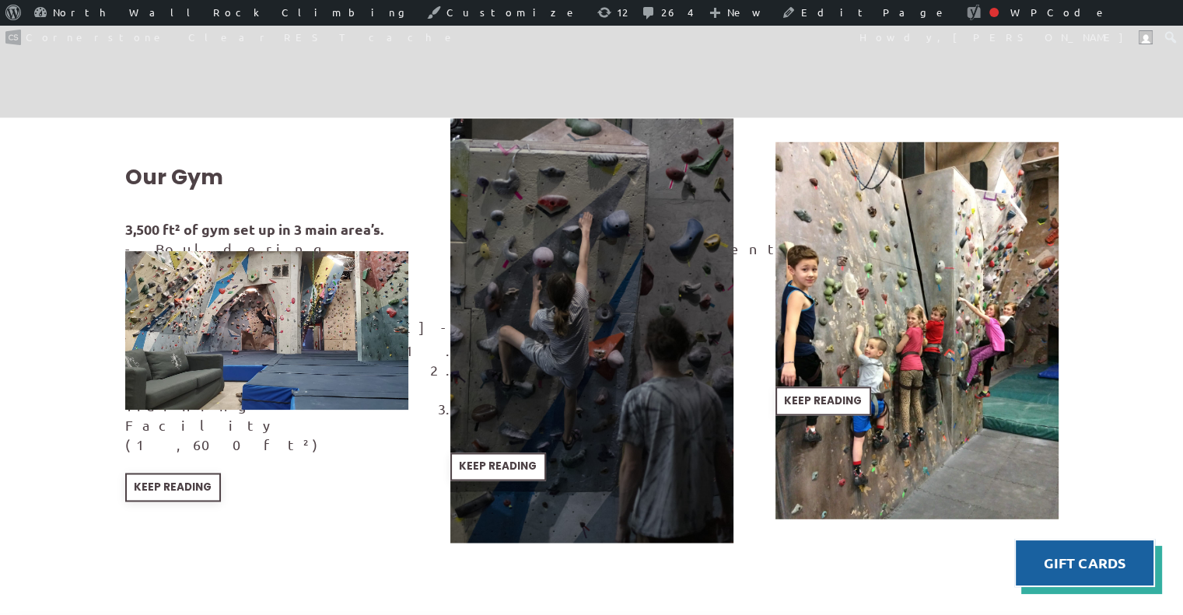
scroll to position [2483, 0]
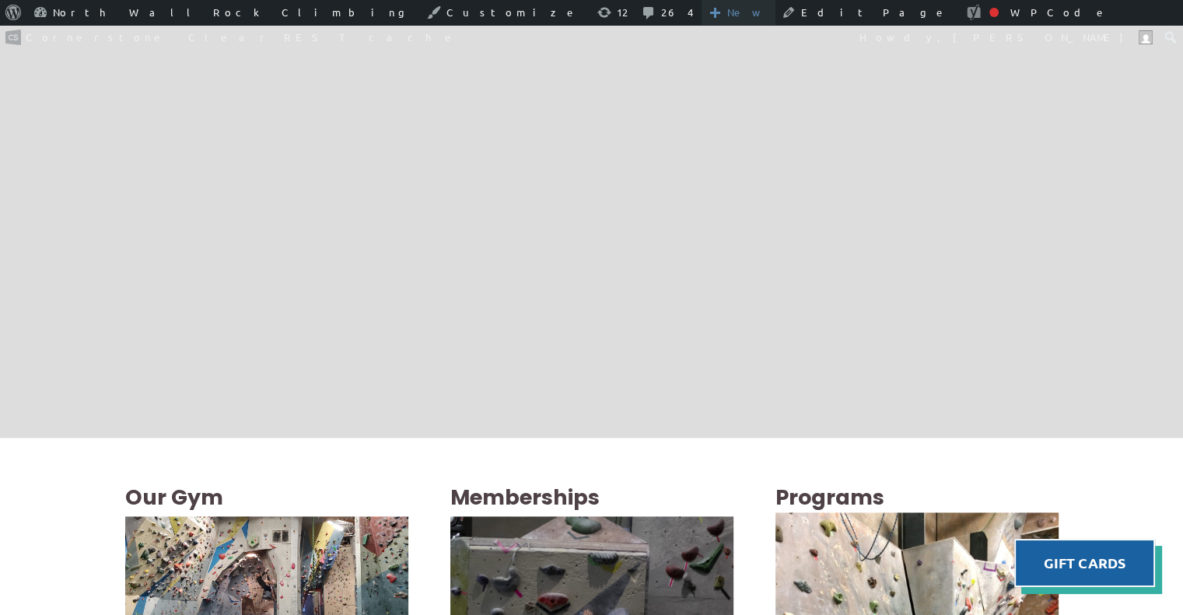
scroll to position [2059, 0]
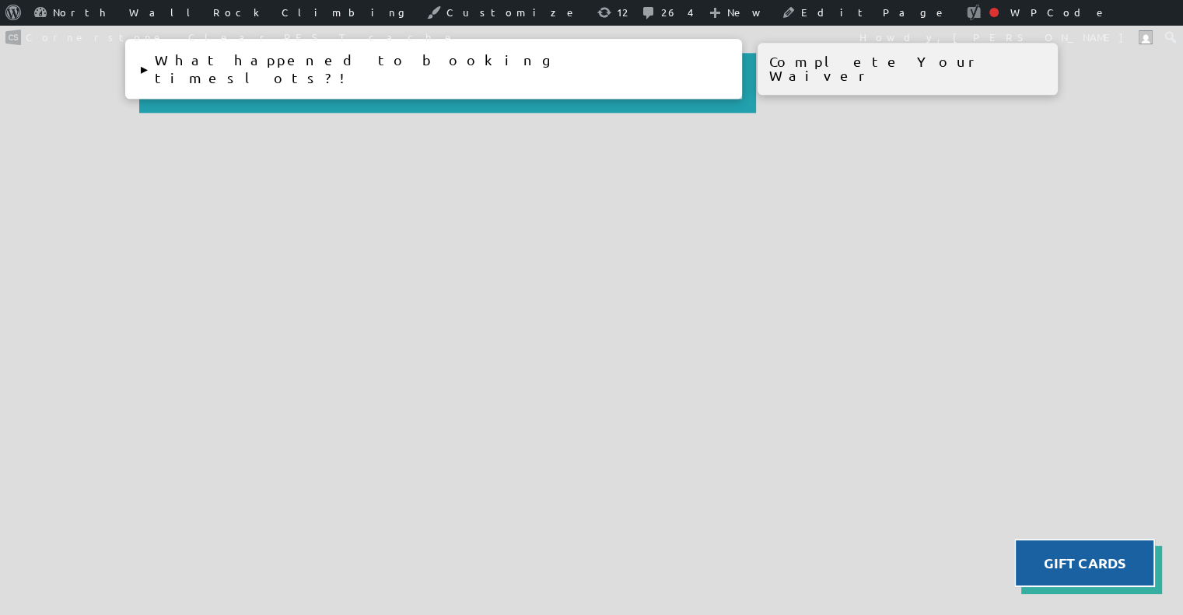
scroll to position [1875, 0]
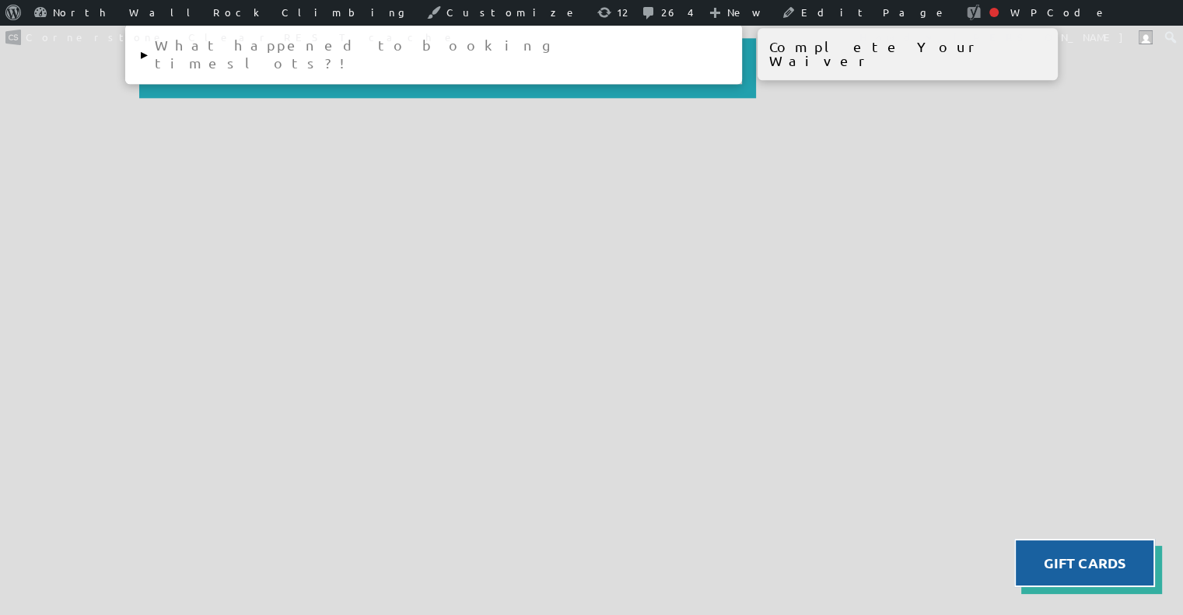
click at [143, 47] on button "▸ What happened to booking timeslots?!" at bounding box center [433, 54] width 617 height 60
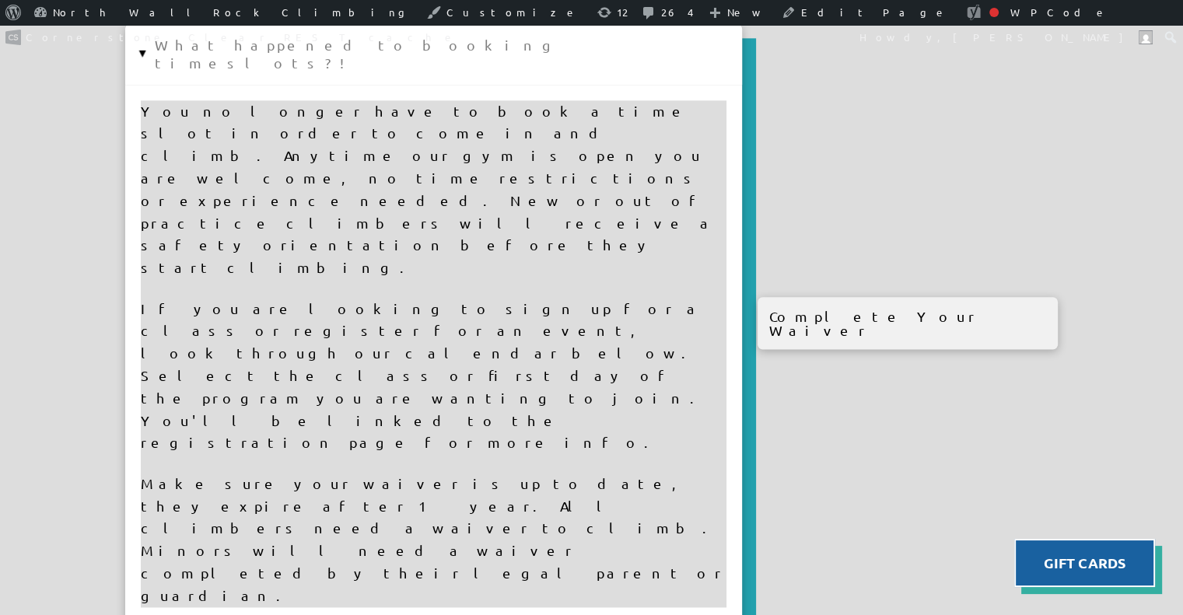
click at [143, 47] on button "▸ What happened to booking timeslots?!" at bounding box center [433, 54] width 617 height 60
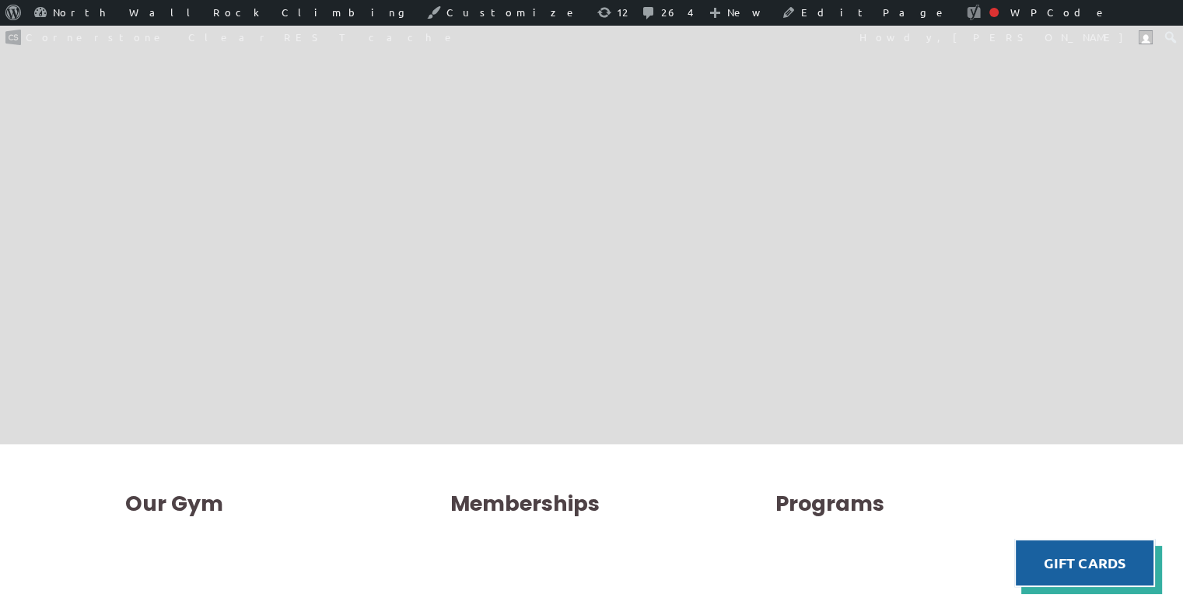
scroll to position [2052, 0]
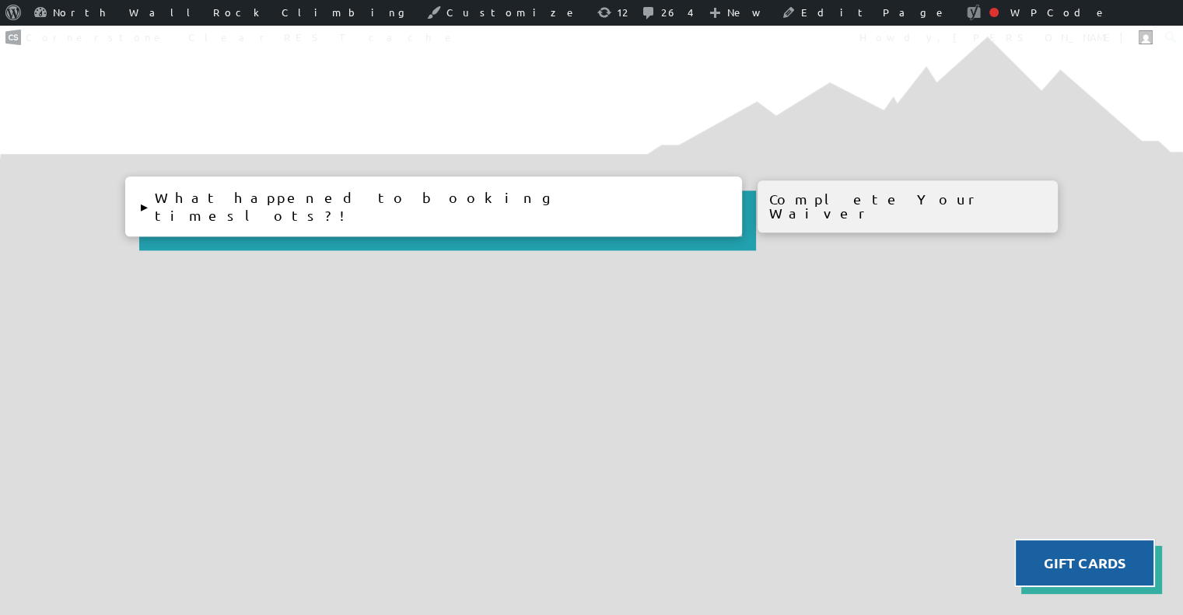
scroll to position [1730, 0]
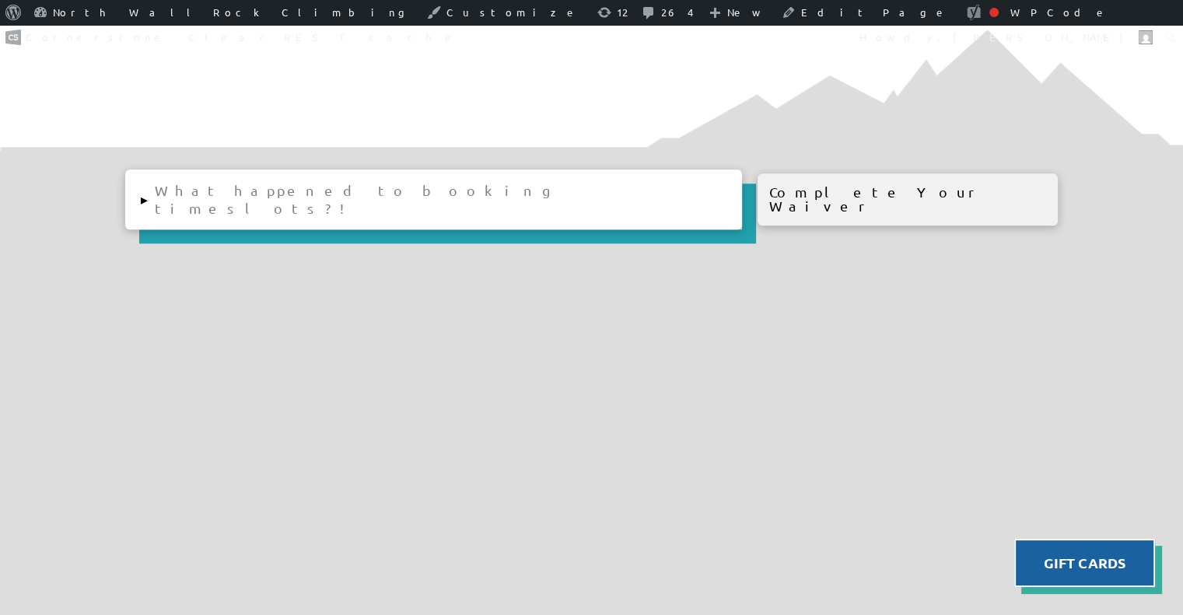
click at [255, 203] on button "▸ What happened to booking timeslots?!" at bounding box center [433, 200] width 617 height 60
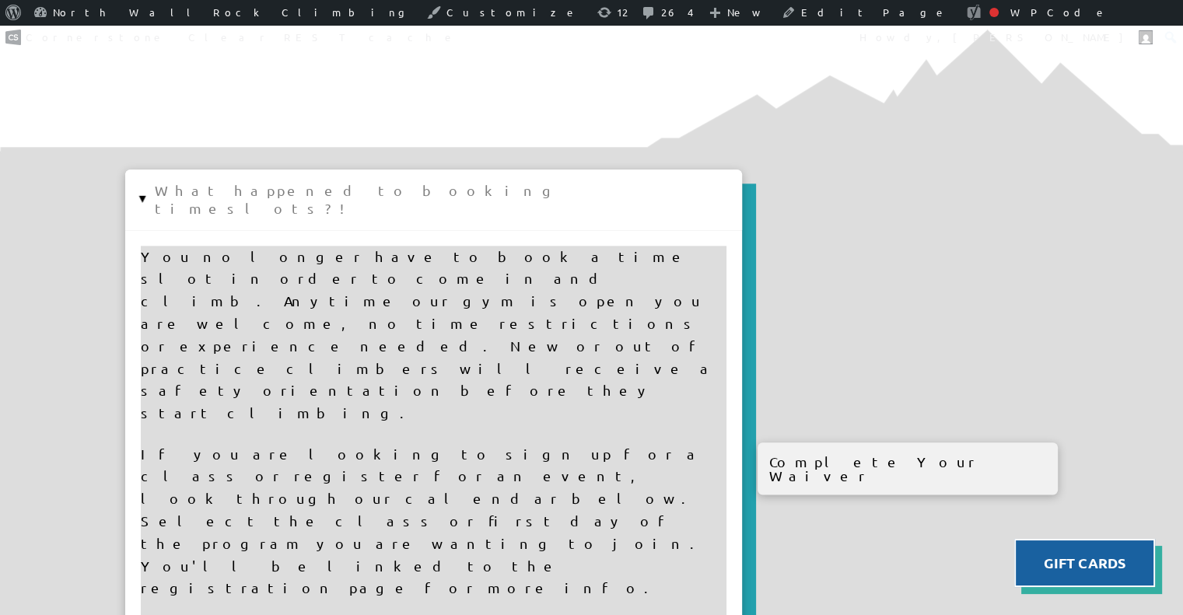
click at [255, 203] on button "▸ What happened to booking timeslots?!" at bounding box center [433, 200] width 617 height 60
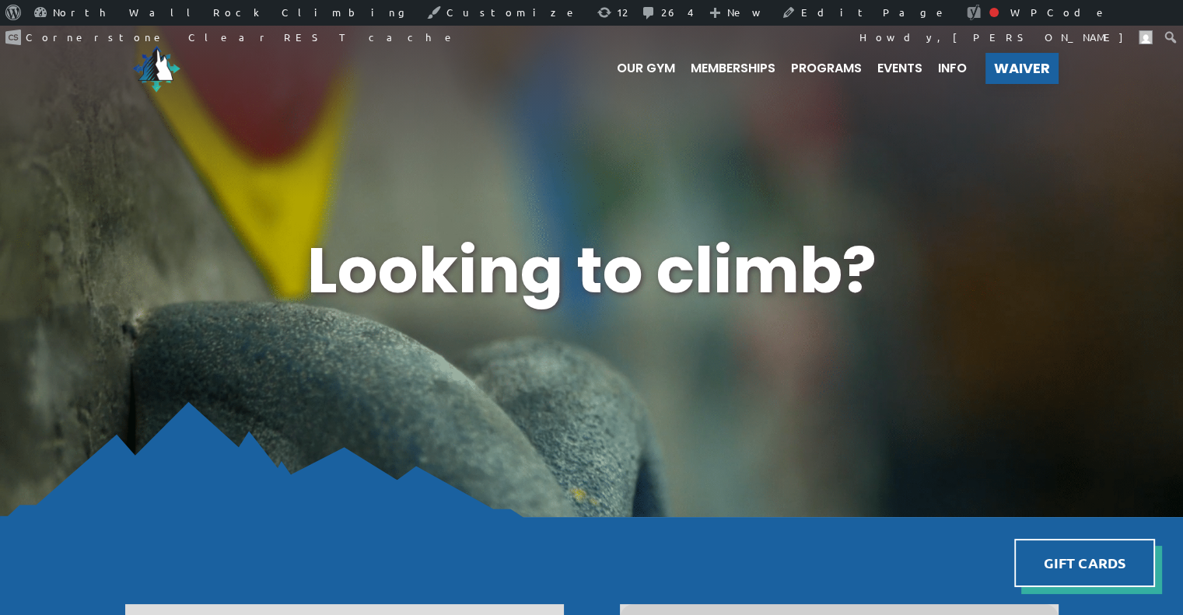
scroll to position [1677, 0]
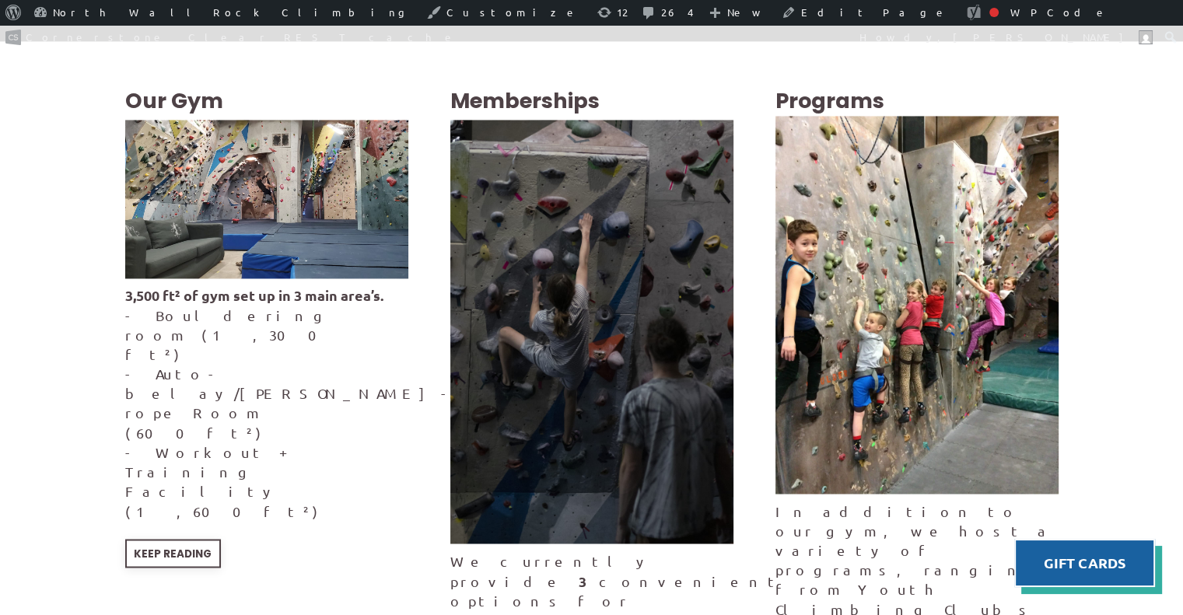
scroll to position [2464, 0]
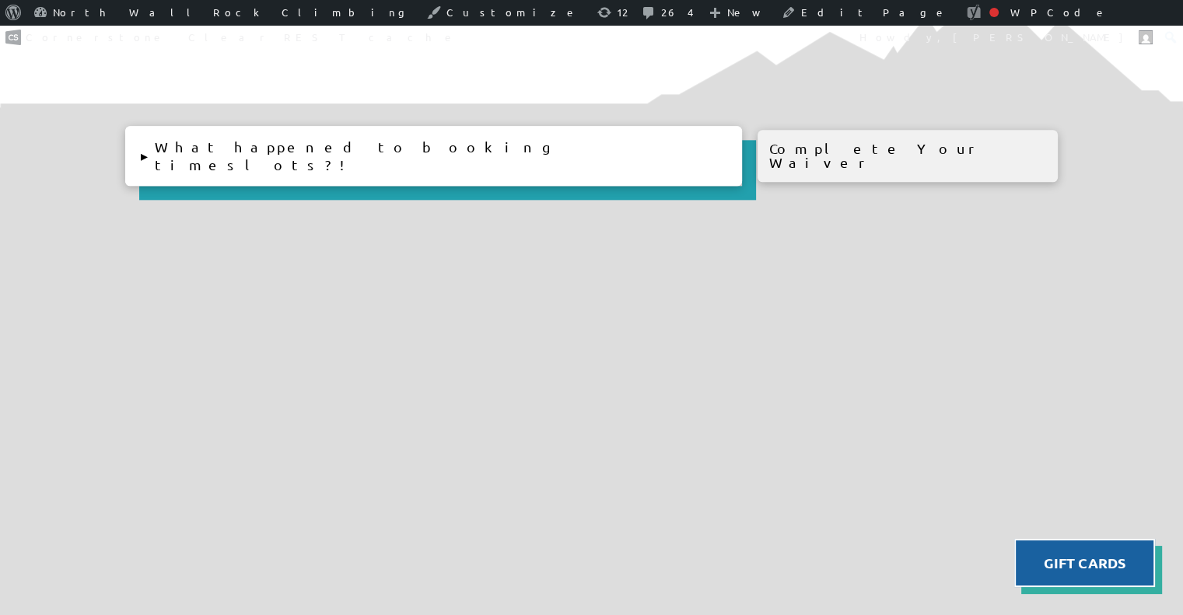
scroll to position [1772, 0]
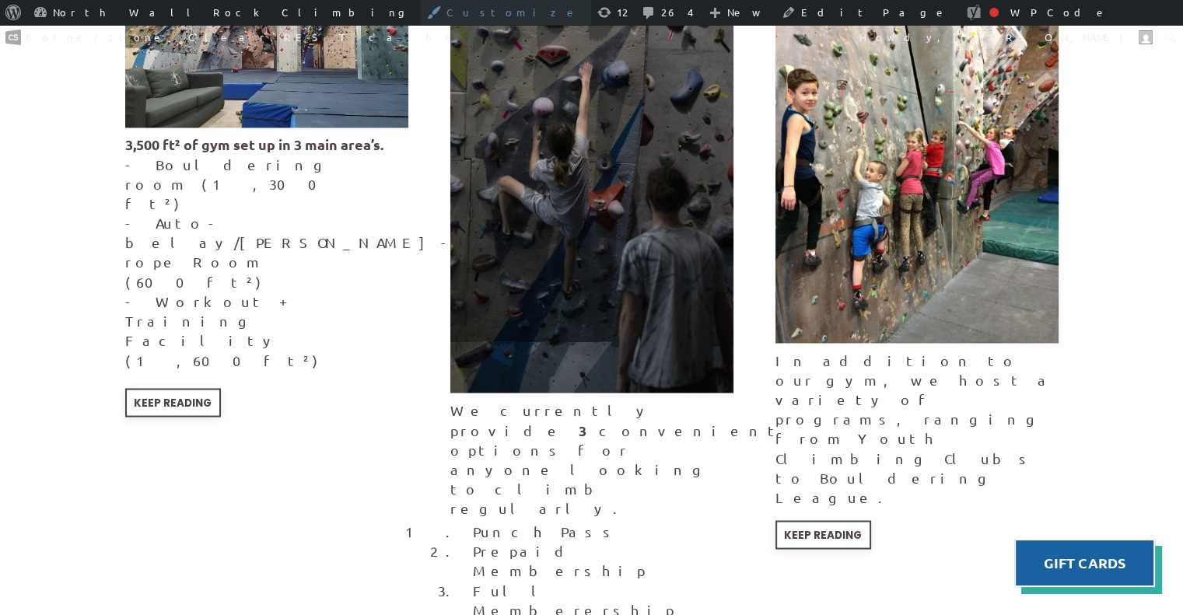
scroll to position [2604, 0]
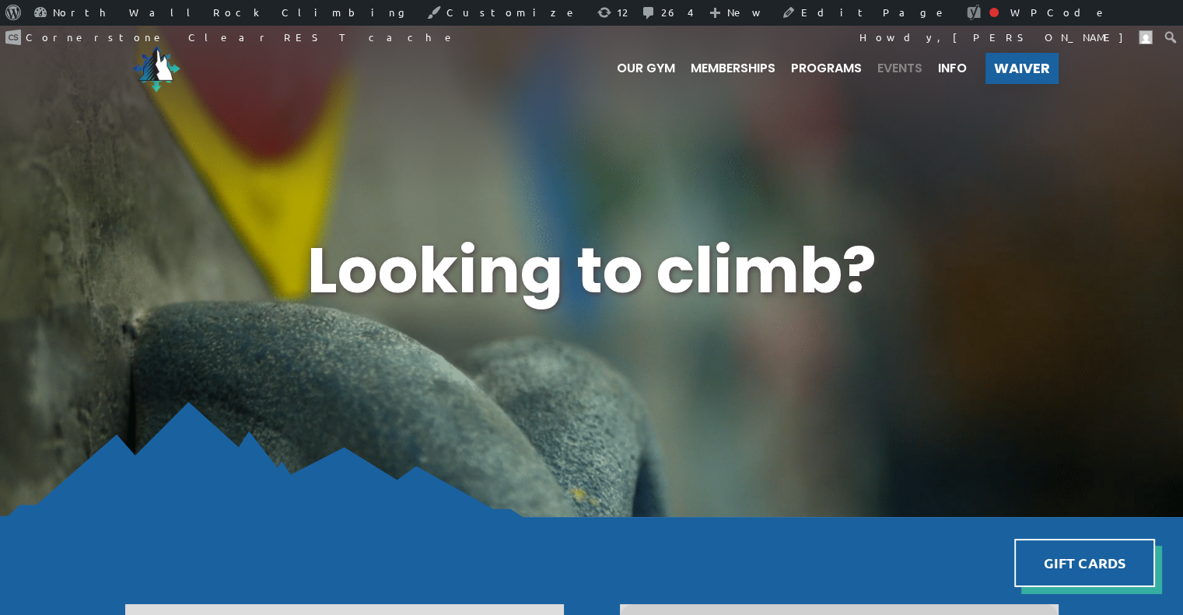
click at [894, 68] on span "Events" at bounding box center [899, 68] width 45 height 12
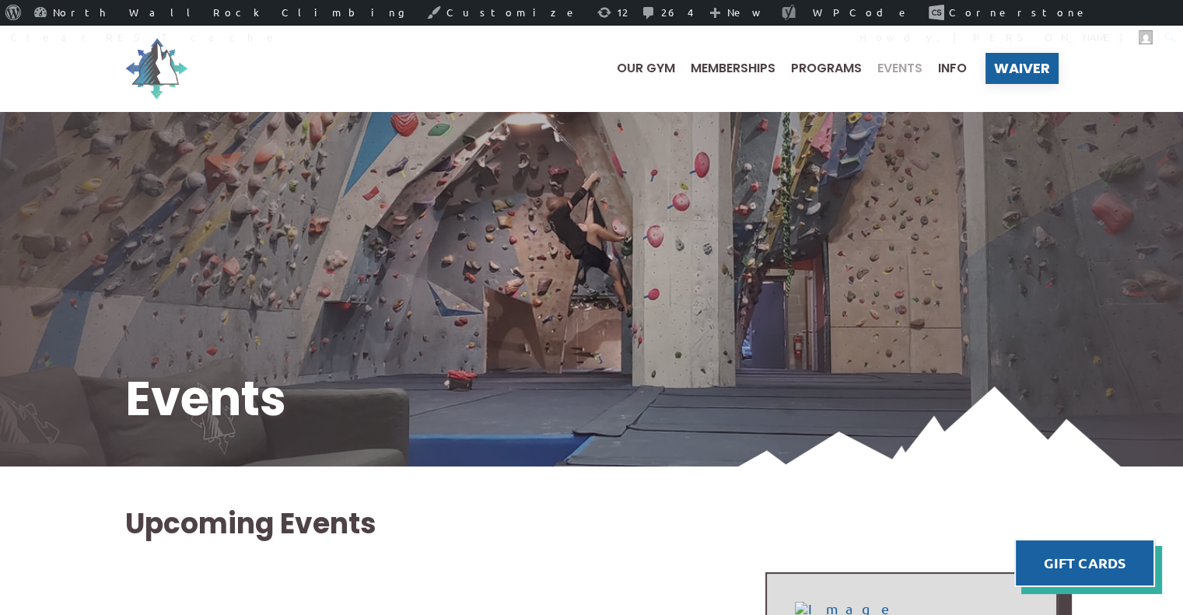
click at [169, 44] on img at bounding box center [156, 68] width 62 height 62
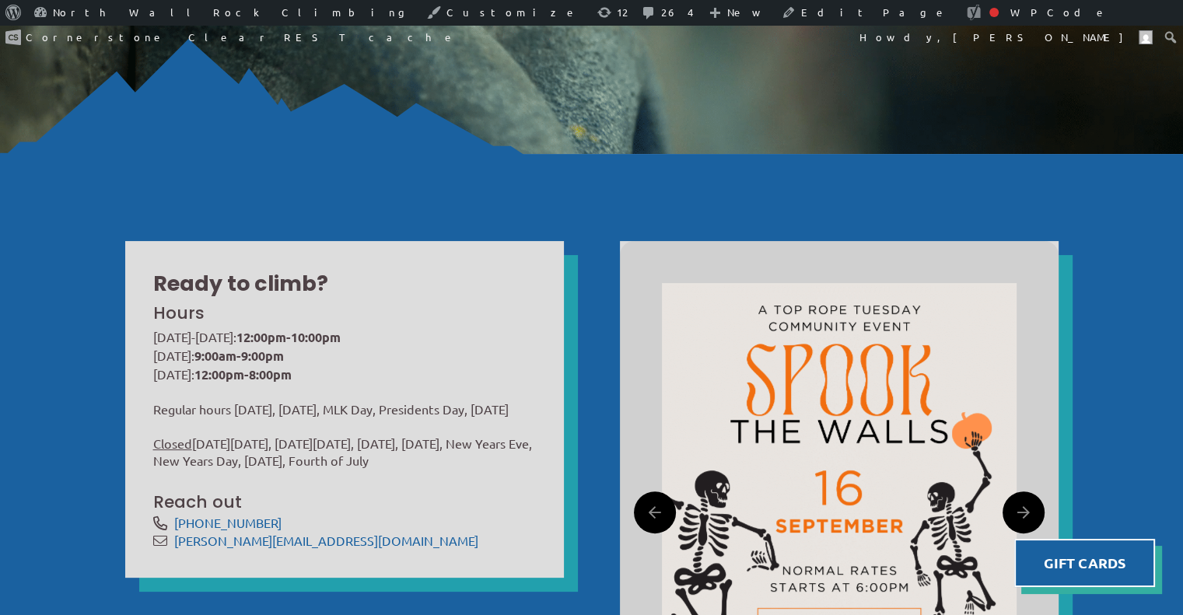
scroll to position [2828, 0]
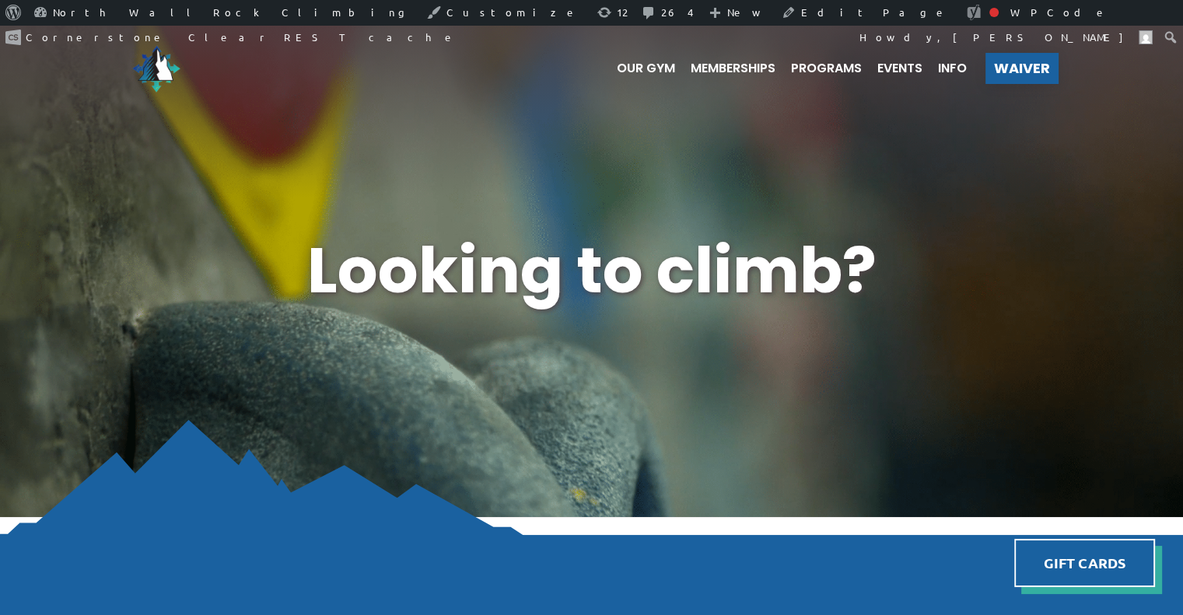
scroll to position [2066, 0]
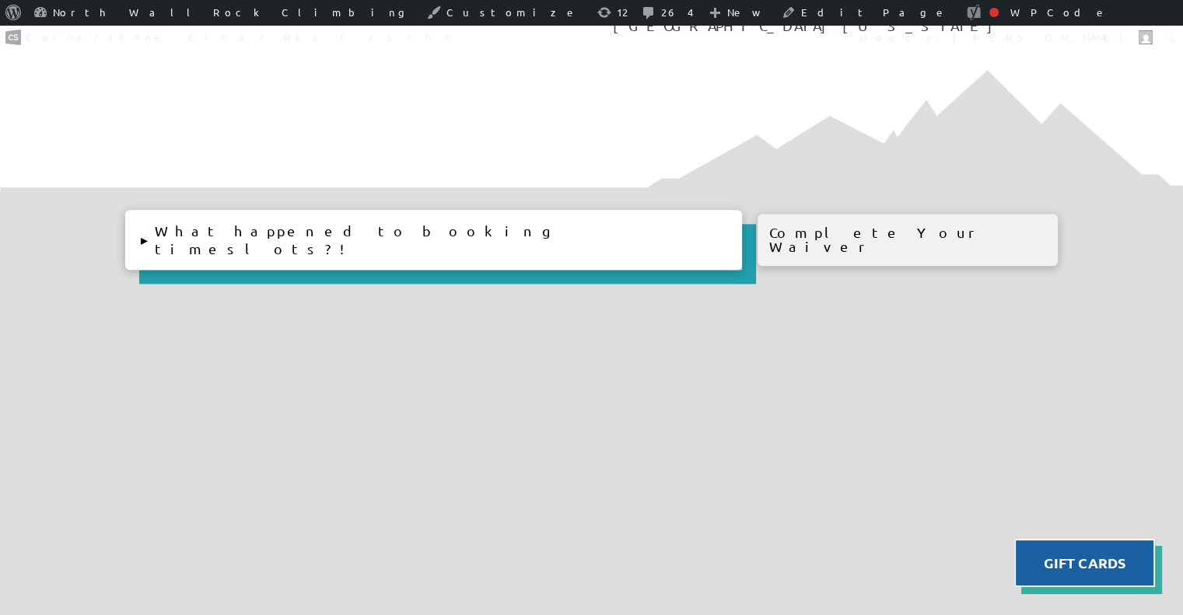
scroll to position [1692, 0]
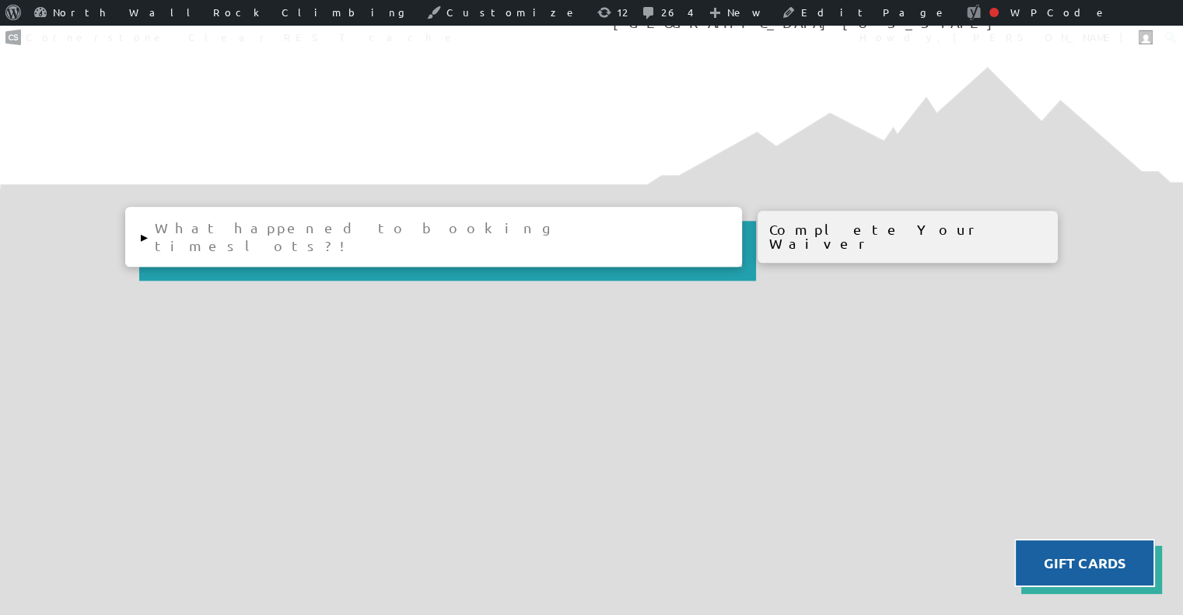
click at [355, 224] on button "▸ What happened to booking timeslots?!" at bounding box center [433, 237] width 617 height 60
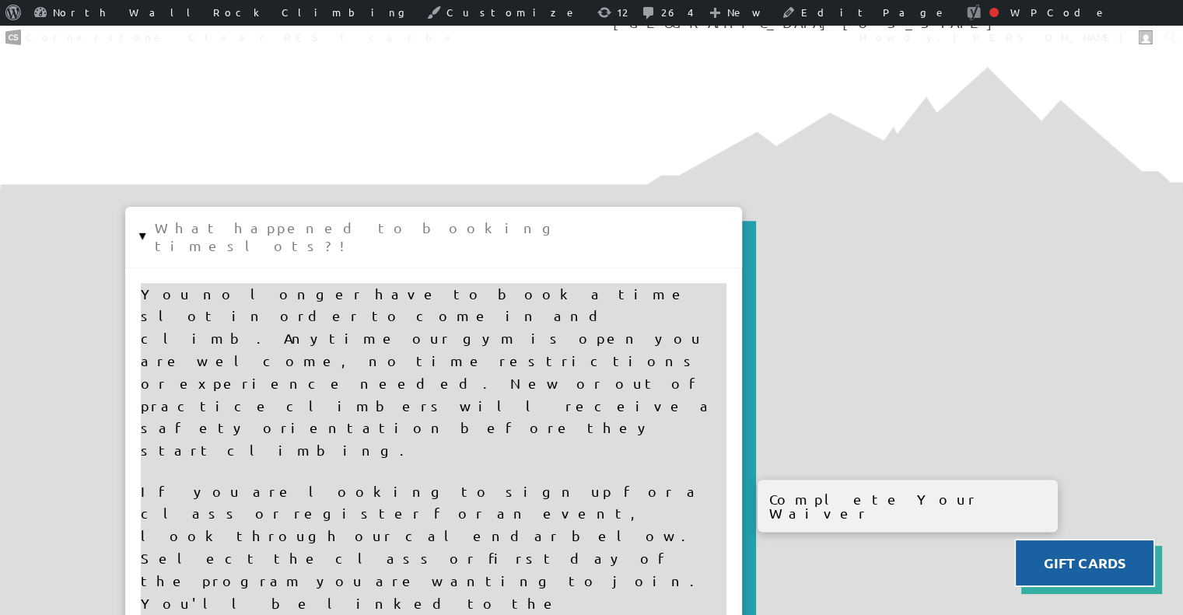
click at [355, 224] on button "▸ What happened to booking timeslots?!" at bounding box center [433, 237] width 617 height 60
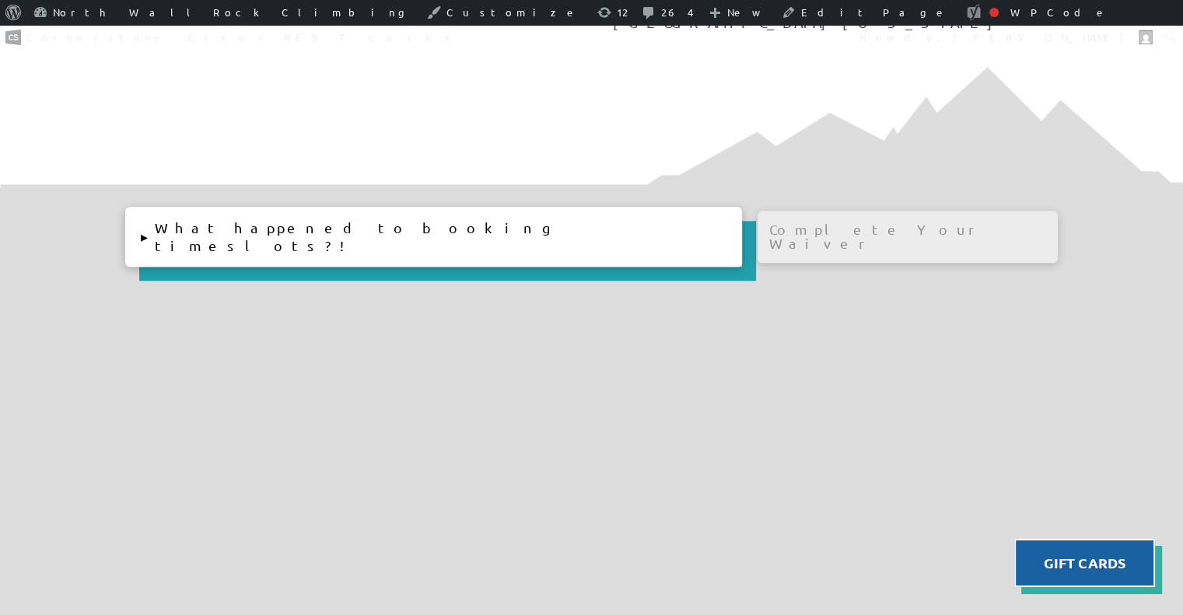
click at [884, 236] on div "Complete Your Waiver" at bounding box center [907, 237] width 301 height 52
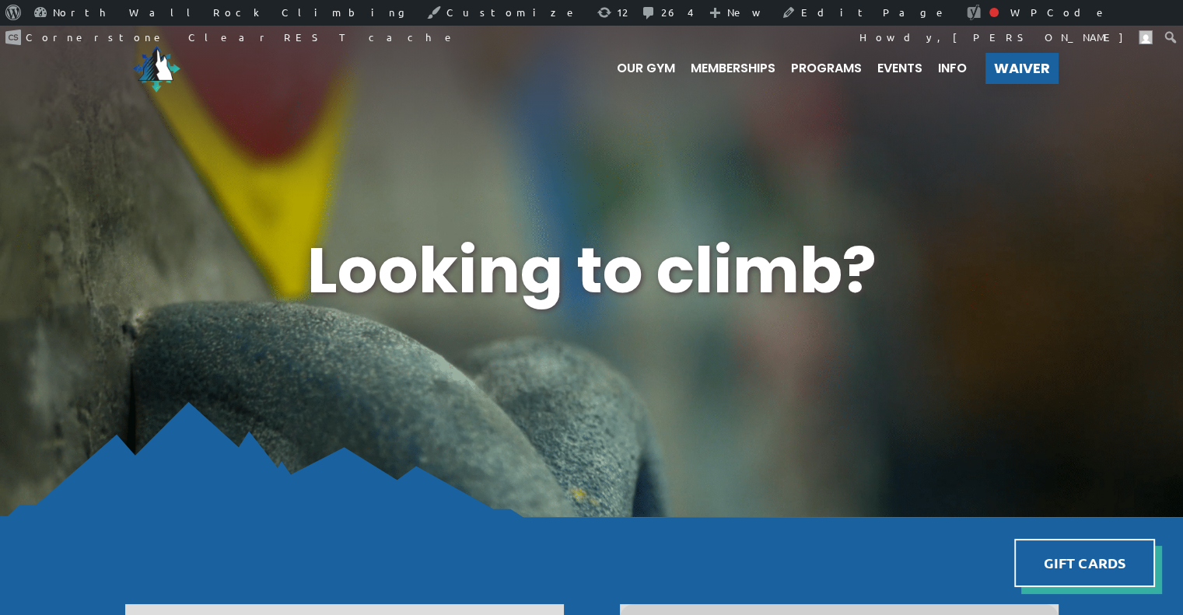
scroll to position [0, 0]
click at [894, 72] on span "Events" at bounding box center [899, 68] width 45 height 12
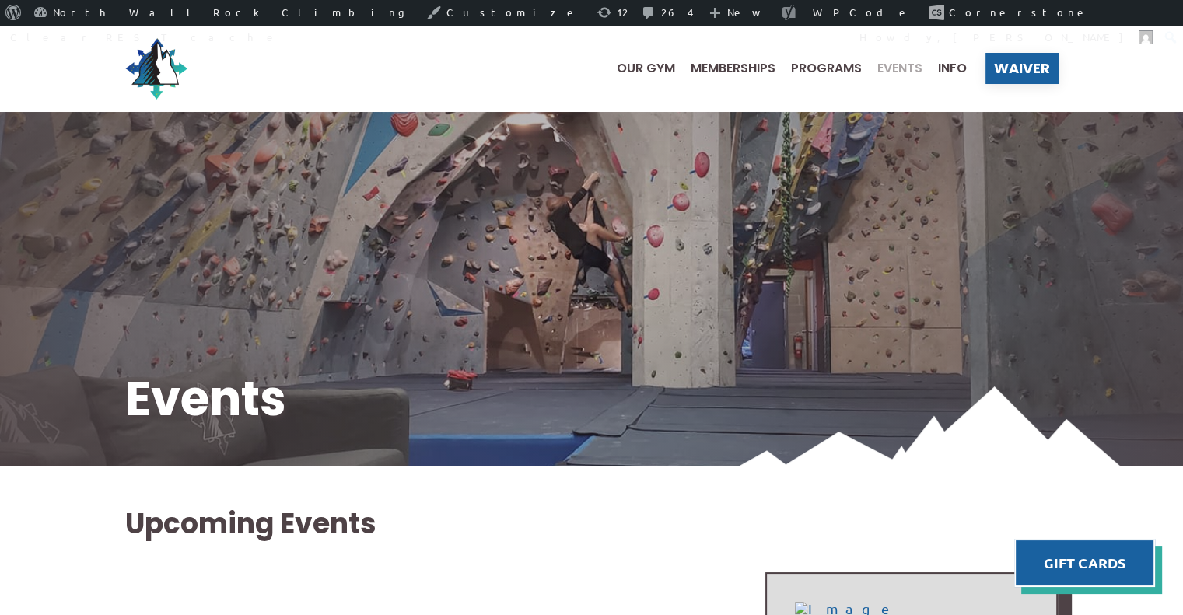
click at [444, 418] on img at bounding box center [591, 446] width 1183 height 118
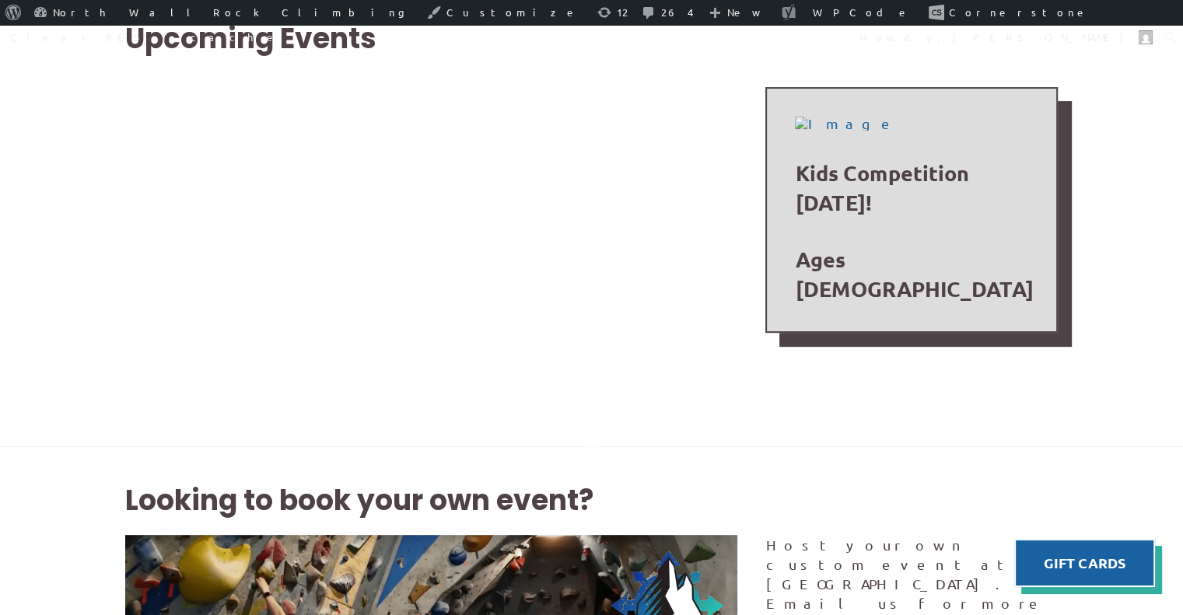
scroll to position [3, 0]
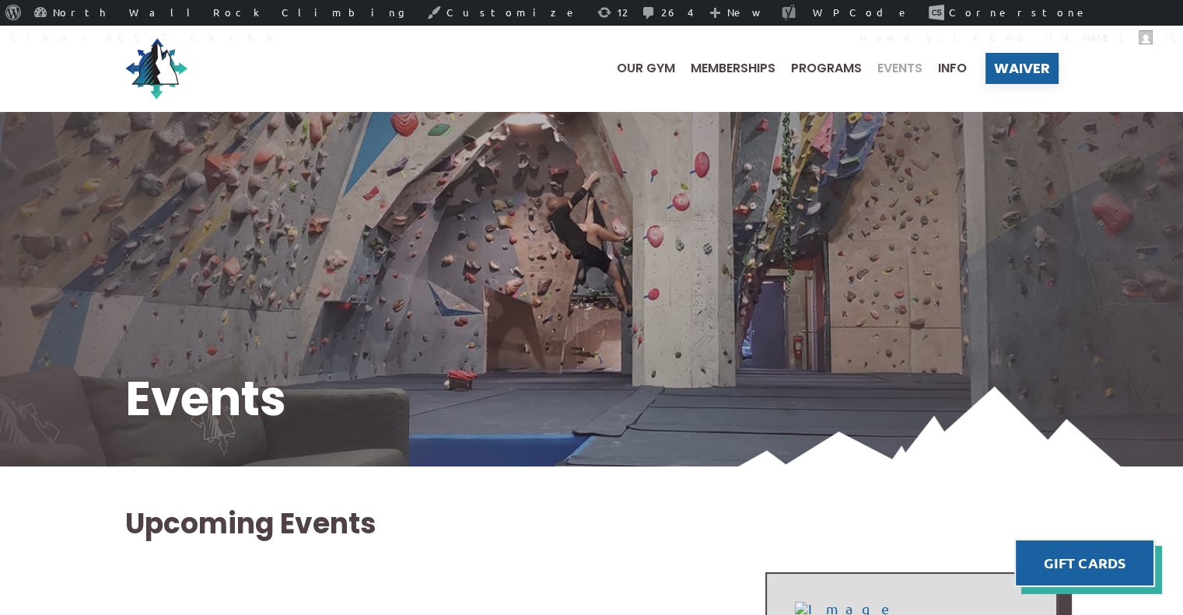
scroll to position [0, 0]
click at [146, 62] on img at bounding box center [156, 68] width 62 height 62
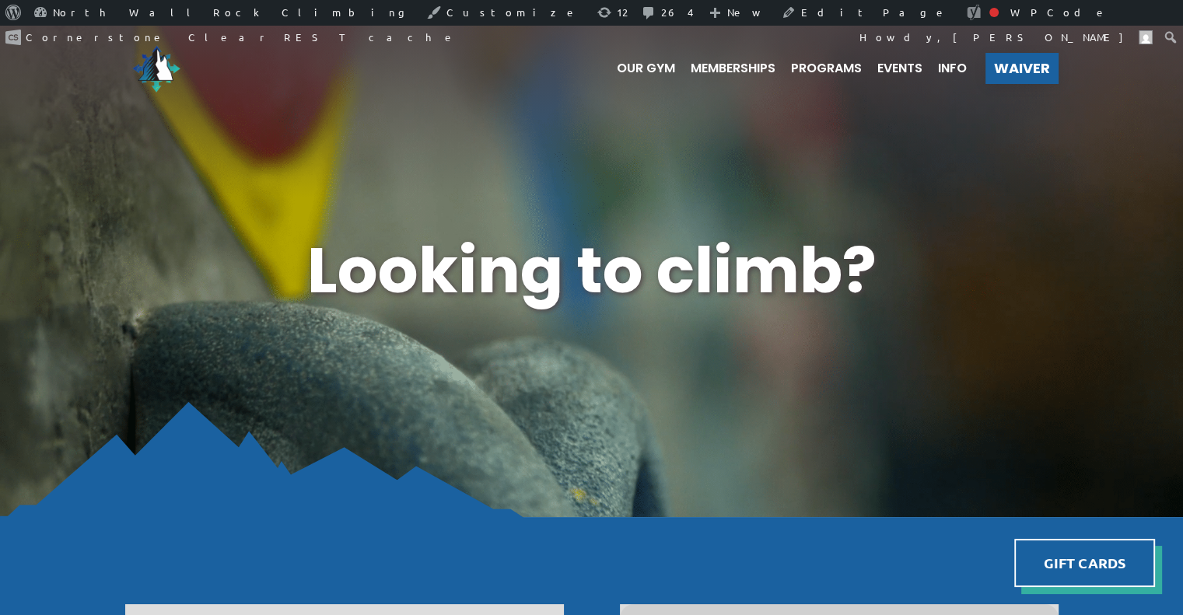
drag, startPoint x: 290, startPoint y: 373, endPoint x: 278, endPoint y: 114, distance: 259.2
click at [278, 114] on div "Looking to climb?" at bounding box center [591, 271] width 1183 height 492
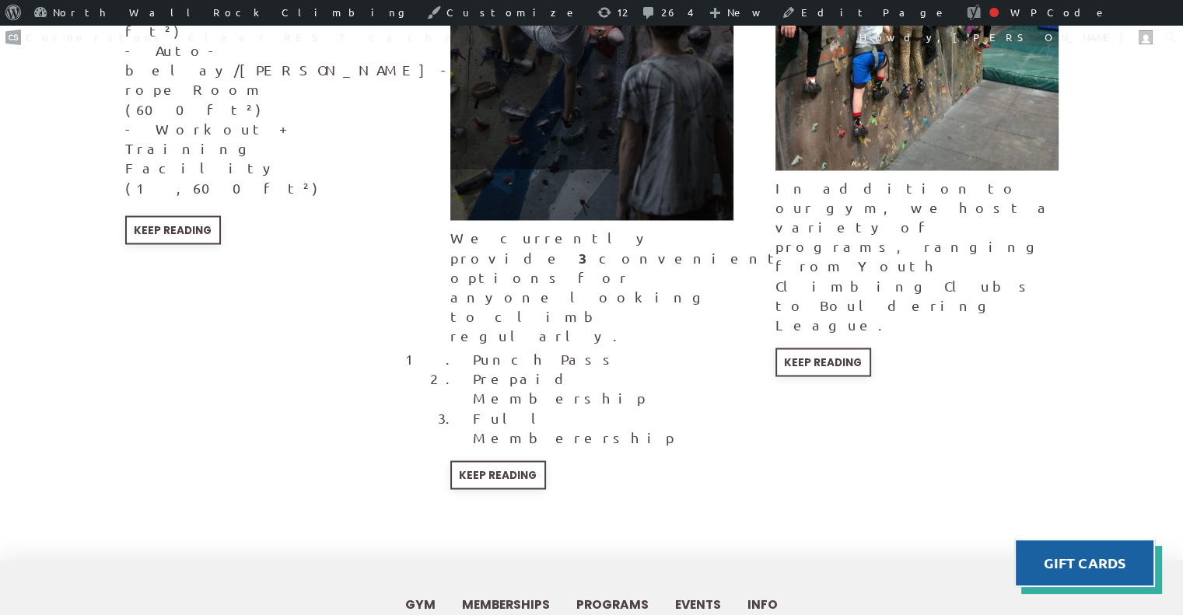
scroll to position [2778, 0]
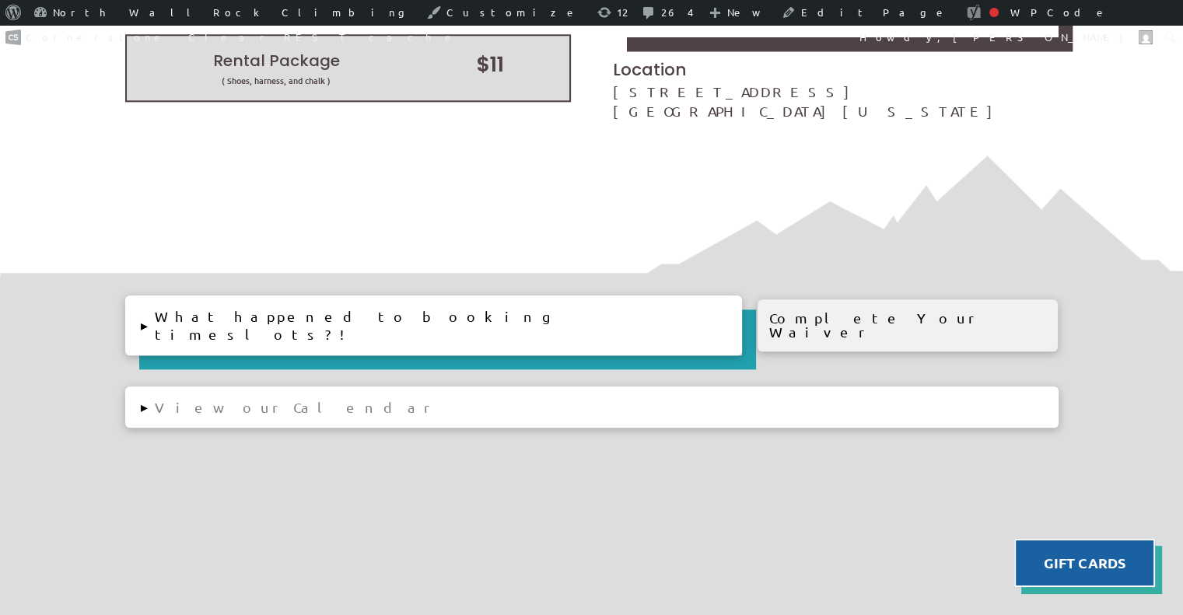
scroll to position [1605, 0]
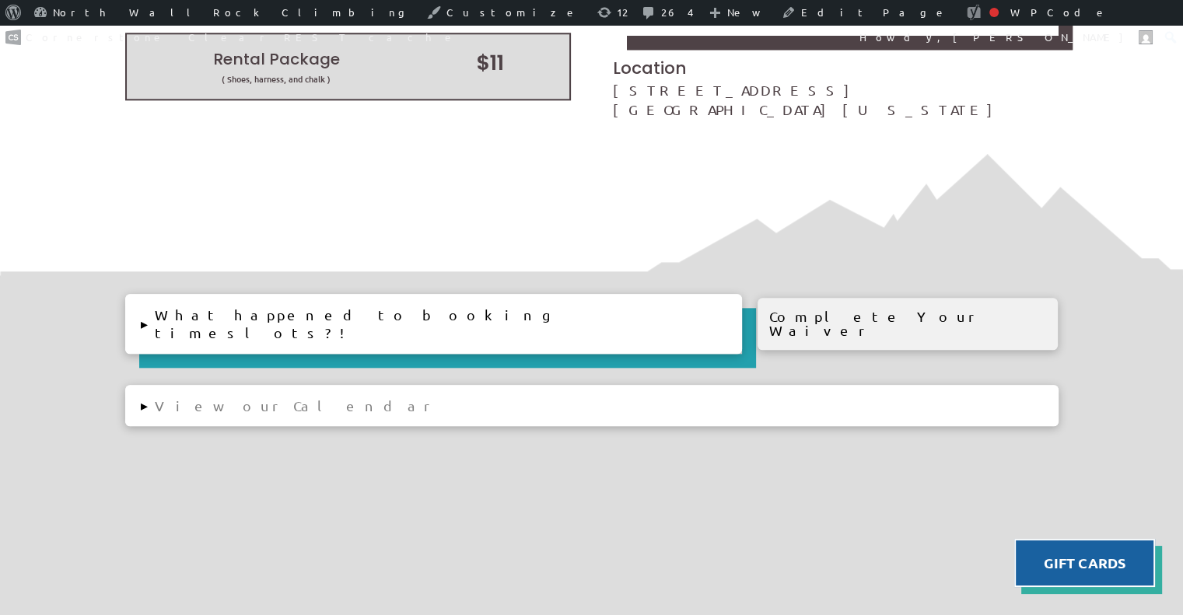
click at [154, 385] on button "▸ View our Calendar" at bounding box center [591, 405] width 933 height 41
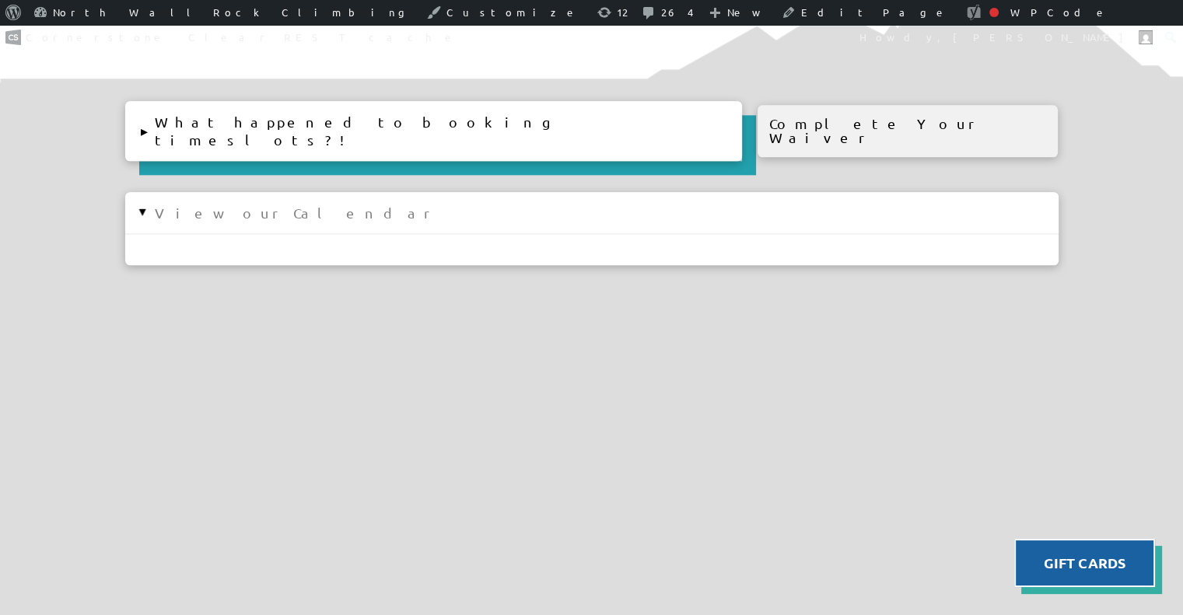
scroll to position [1800, 0]
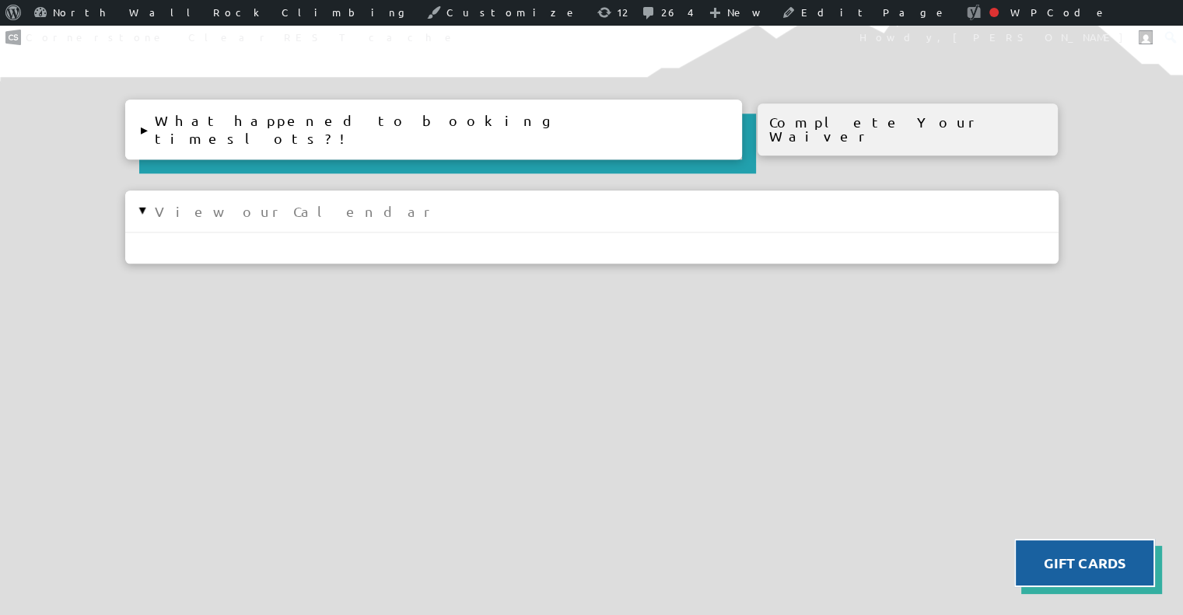
click at [149, 198] on button "▸ View our Calendar" at bounding box center [591, 211] width 933 height 41
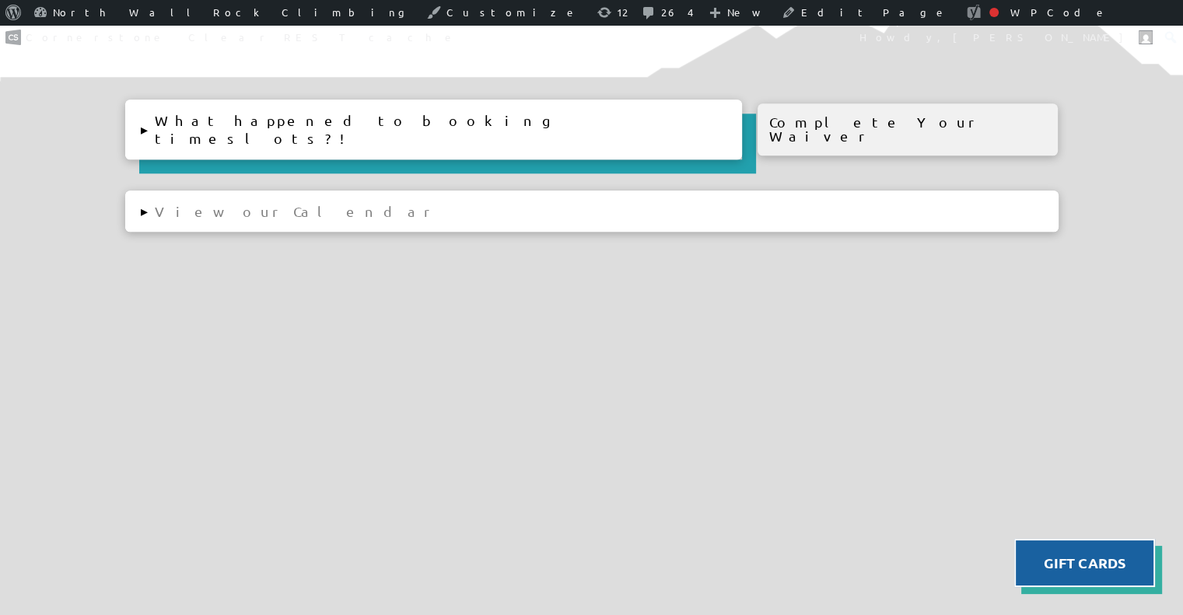
click at [149, 198] on button "▸ View our Calendar" at bounding box center [591, 211] width 933 height 41
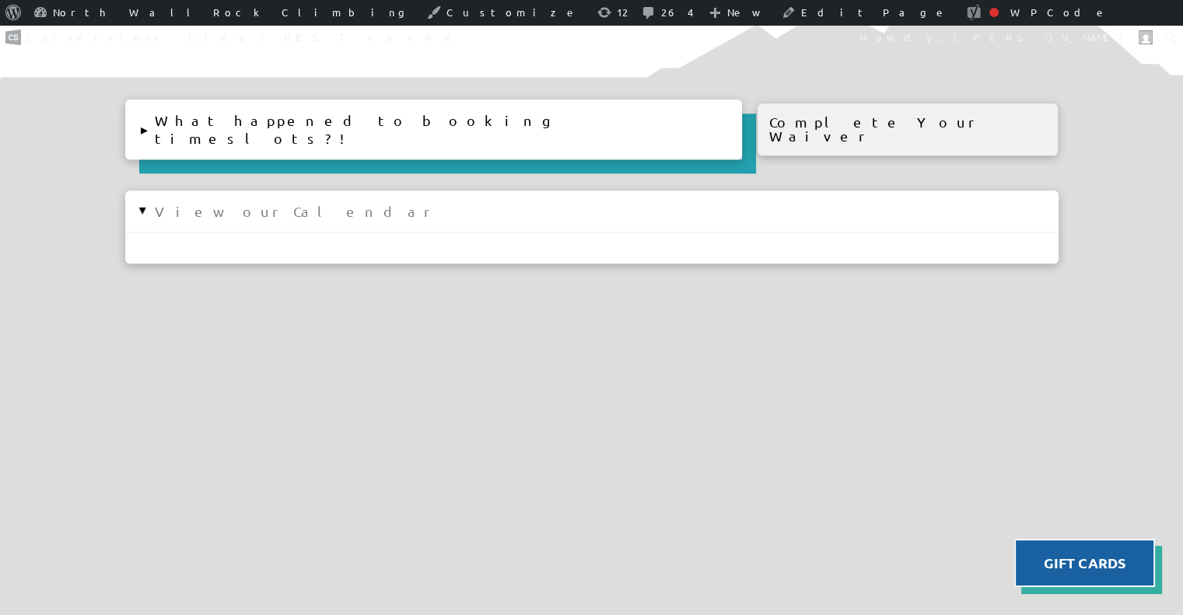
click at [149, 198] on button "▸ View our Calendar" at bounding box center [591, 211] width 933 height 41
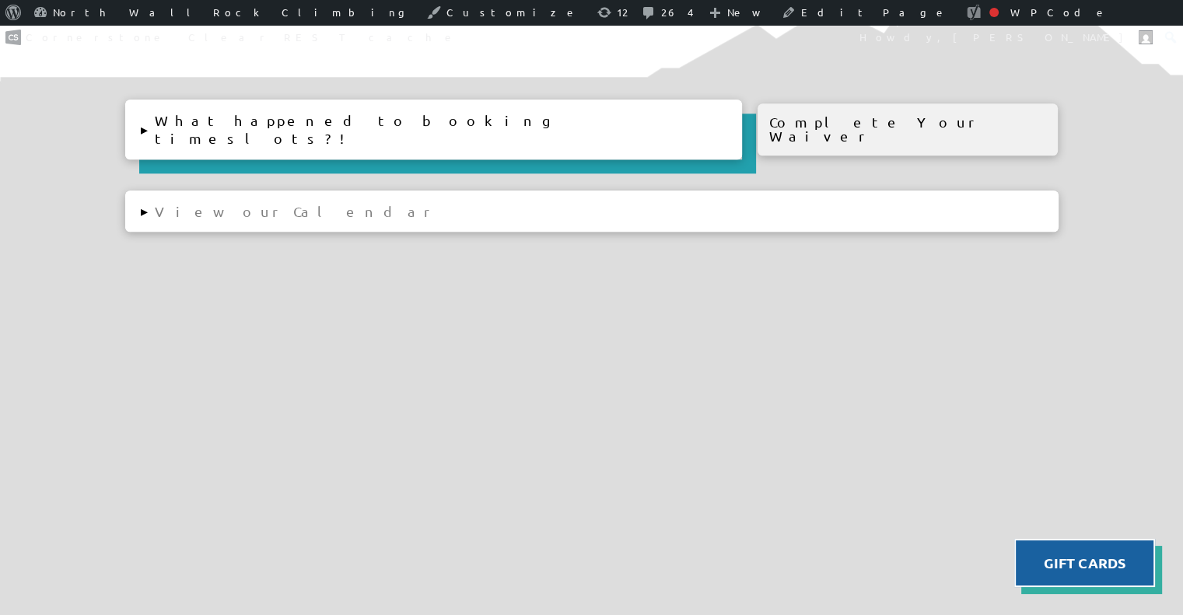
click at [149, 198] on button "▸ View our Calendar" at bounding box center [591, 211] width 933 height 41
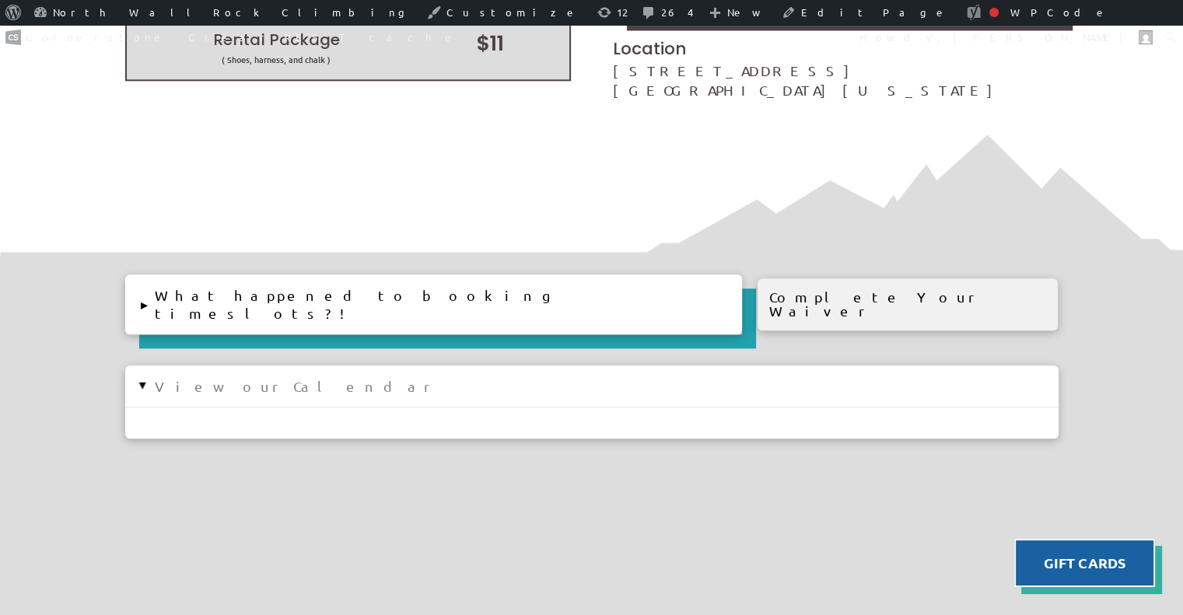
scroll to position [1618, 0]
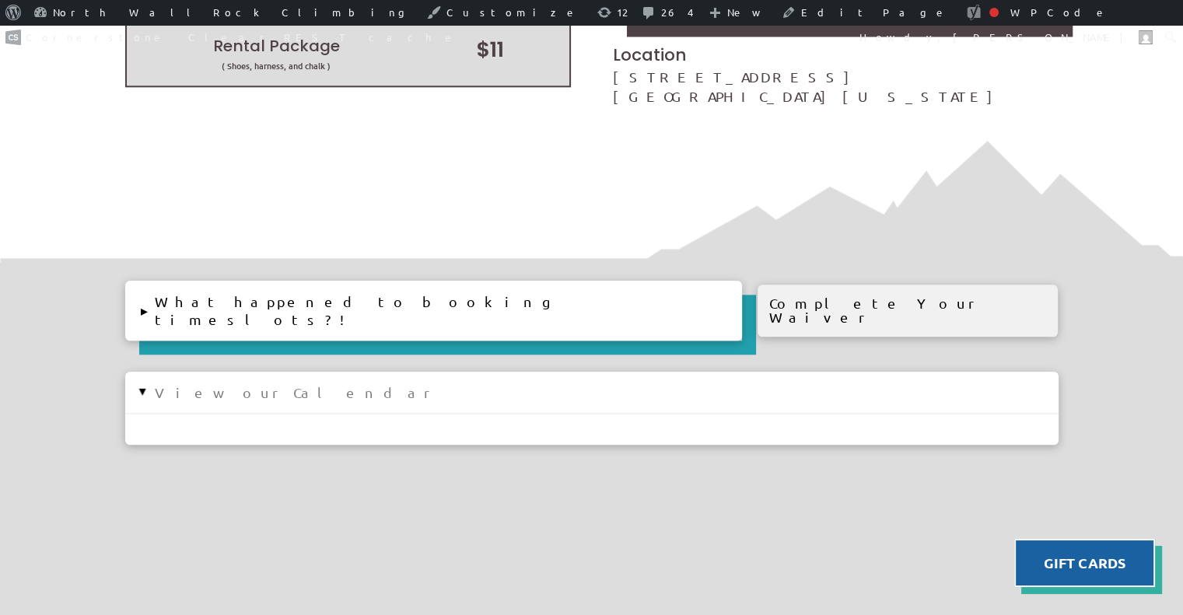
click at [149, 372] on button "▸ View our Calendar" at bounding box center [591, 392] width 933 height 41
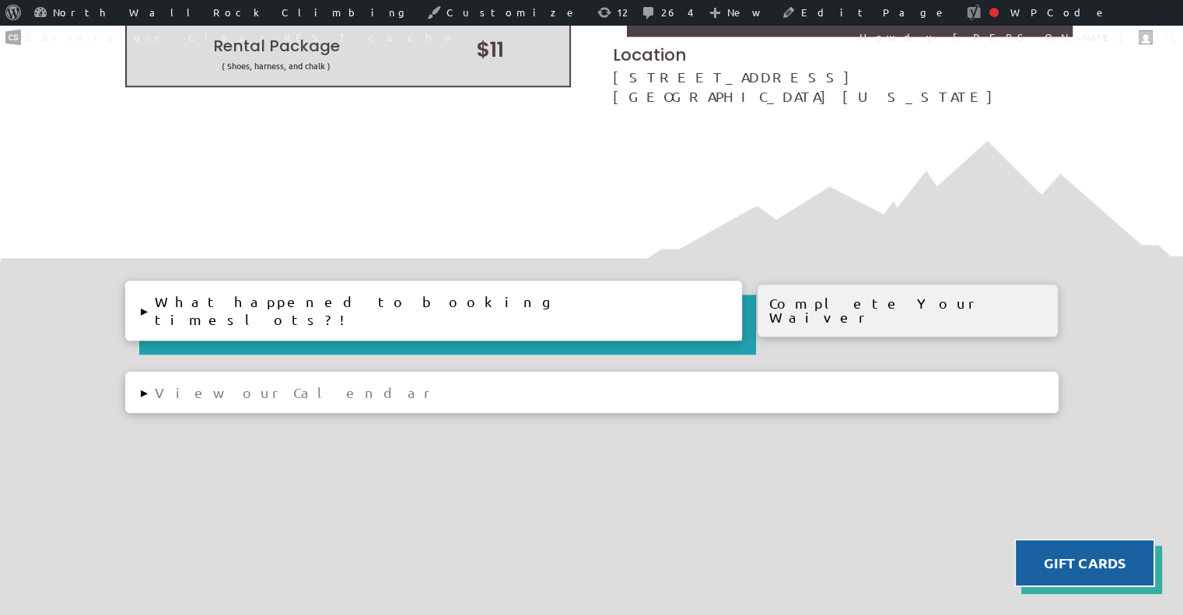
click at [149, 372] on button "▸ View our Calendar" at bounding box center [591, 392] width 933 height 41
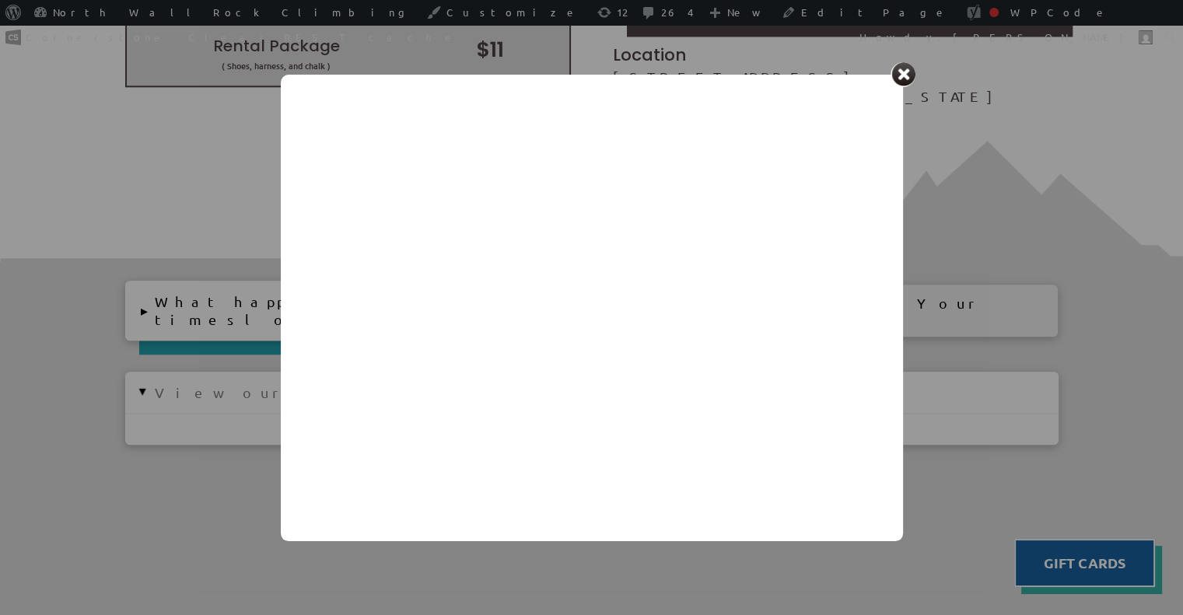
click at [898, 70] on div at bounding box center [902, 74] width 25 height 25
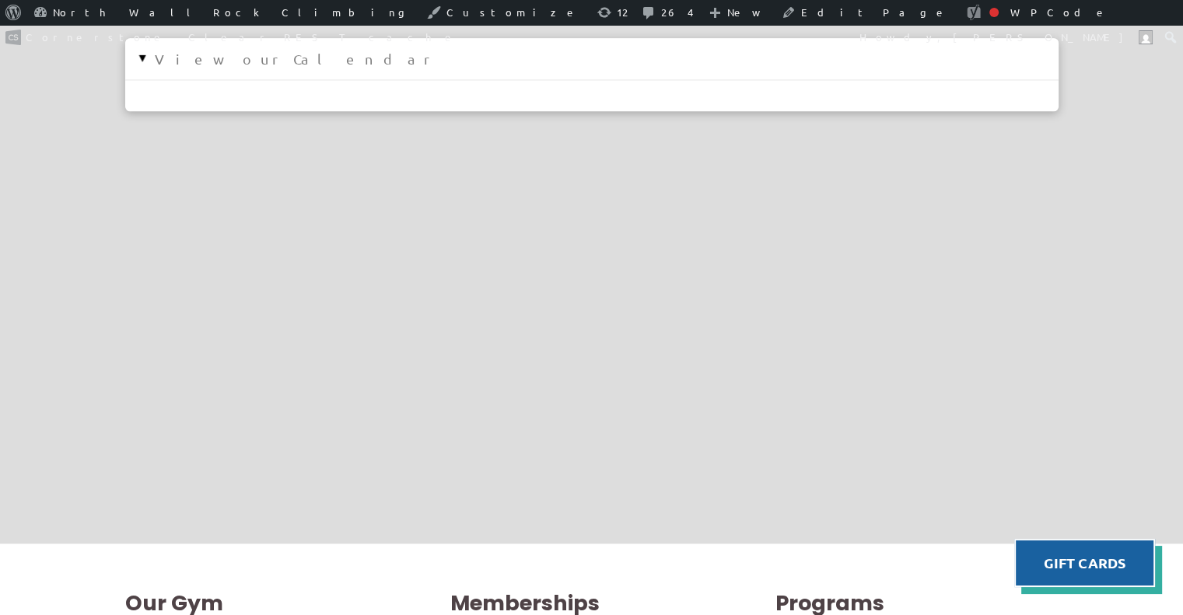
scroll to position [1909, 0]
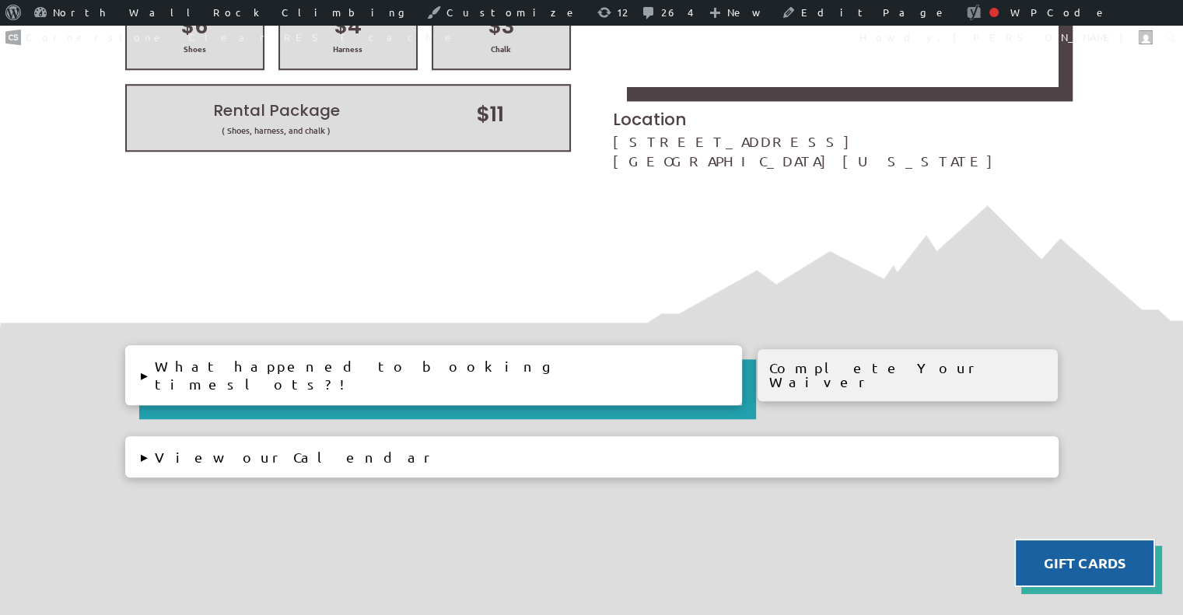
scroll to position [1553, 0]
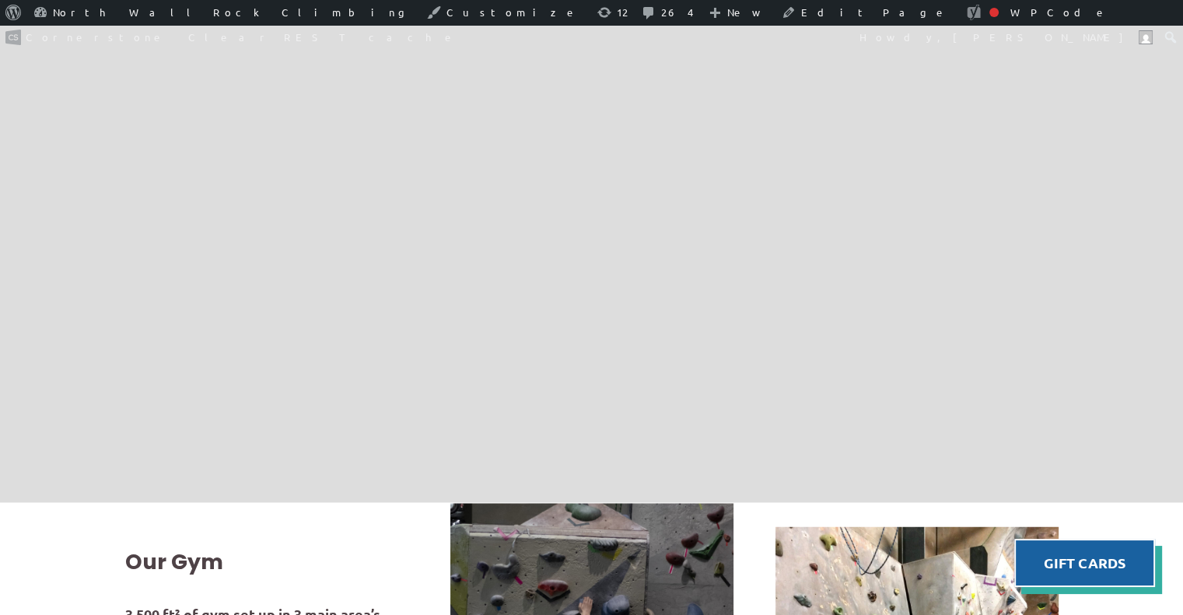
scroll to position [1933, 0]
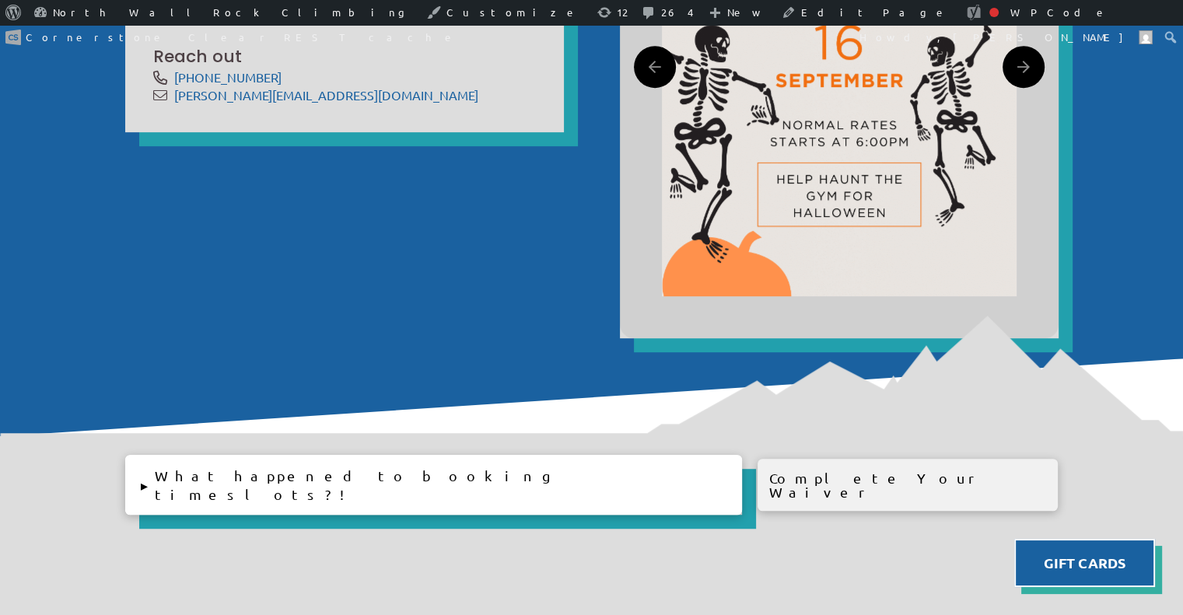
scroll to position [807, 0]
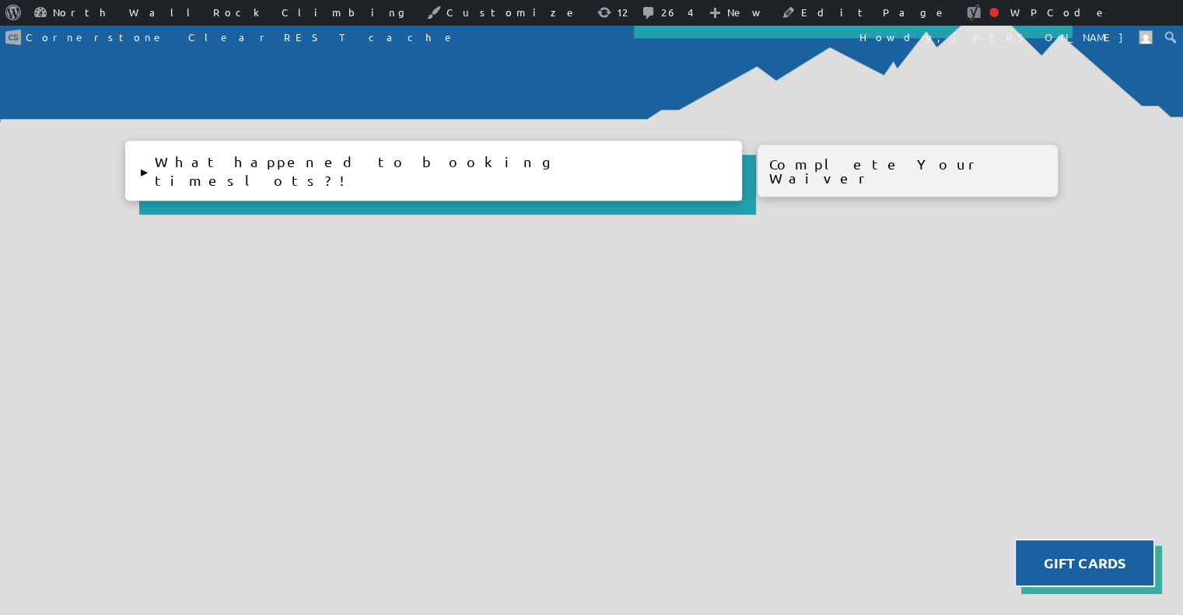
scroll to position [1117, 0]
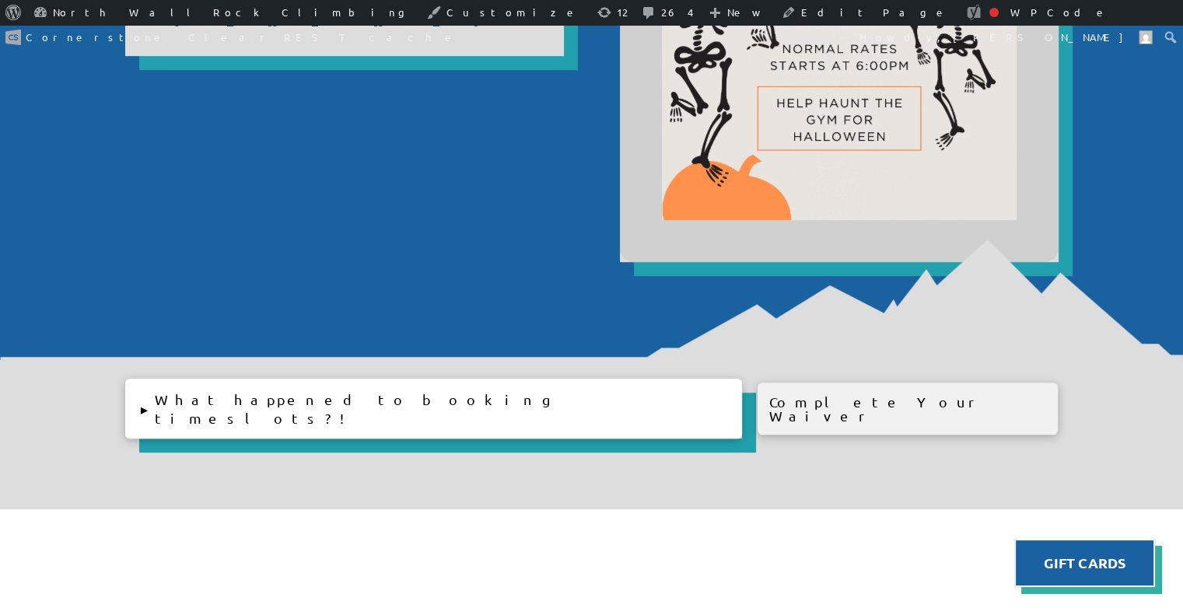
scroll to position [881, 0]
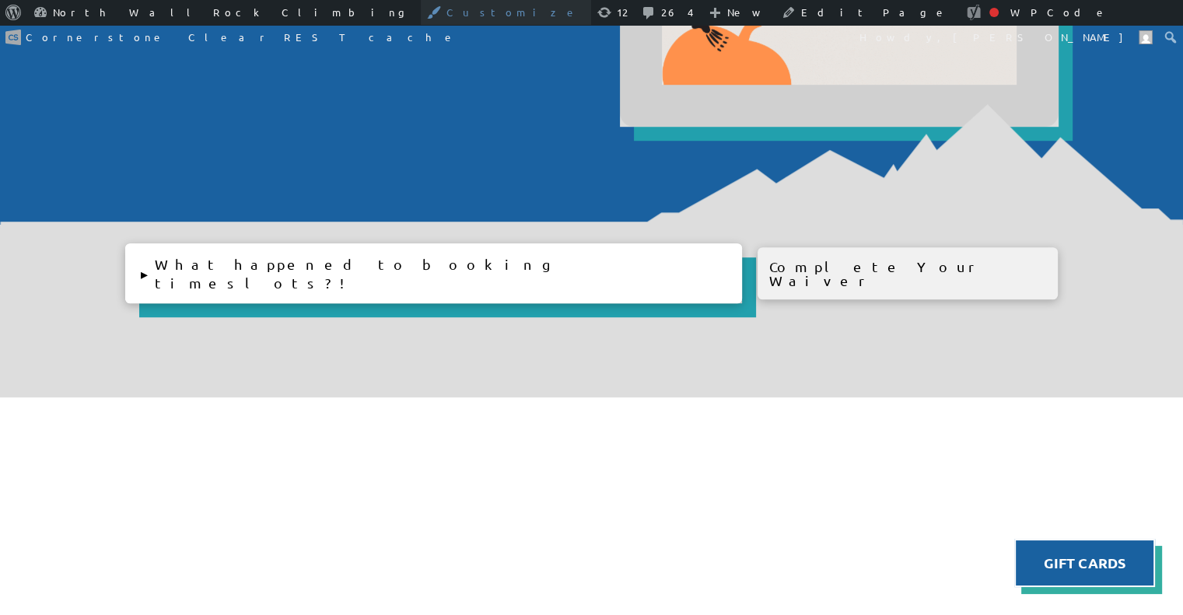
scroll to position [1020, 0]
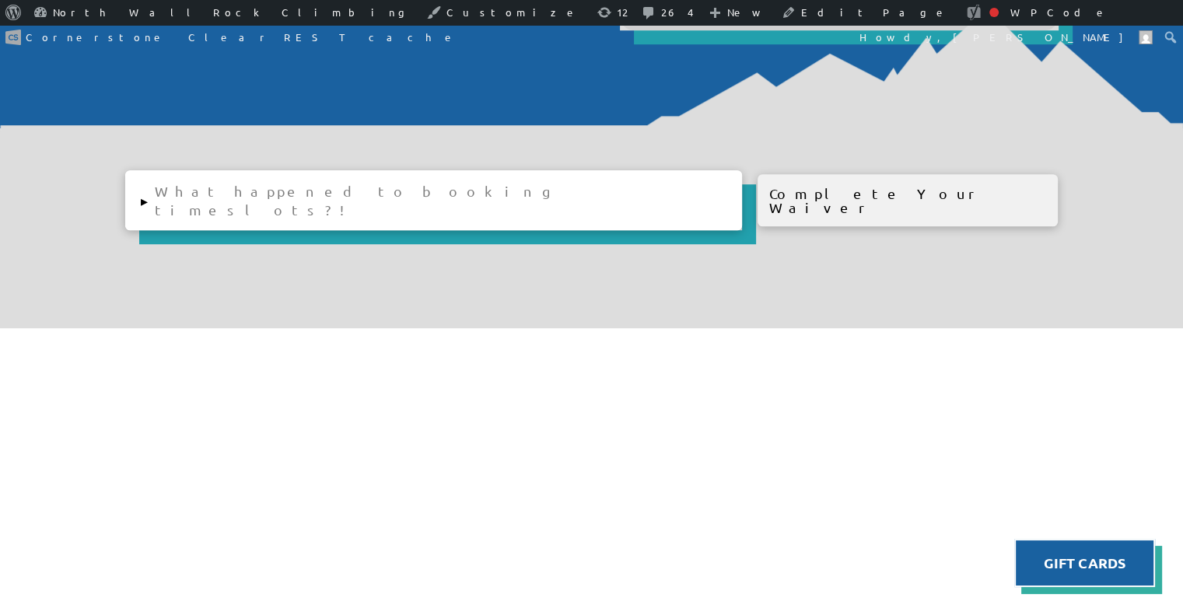
scroll to position [1118, 0]
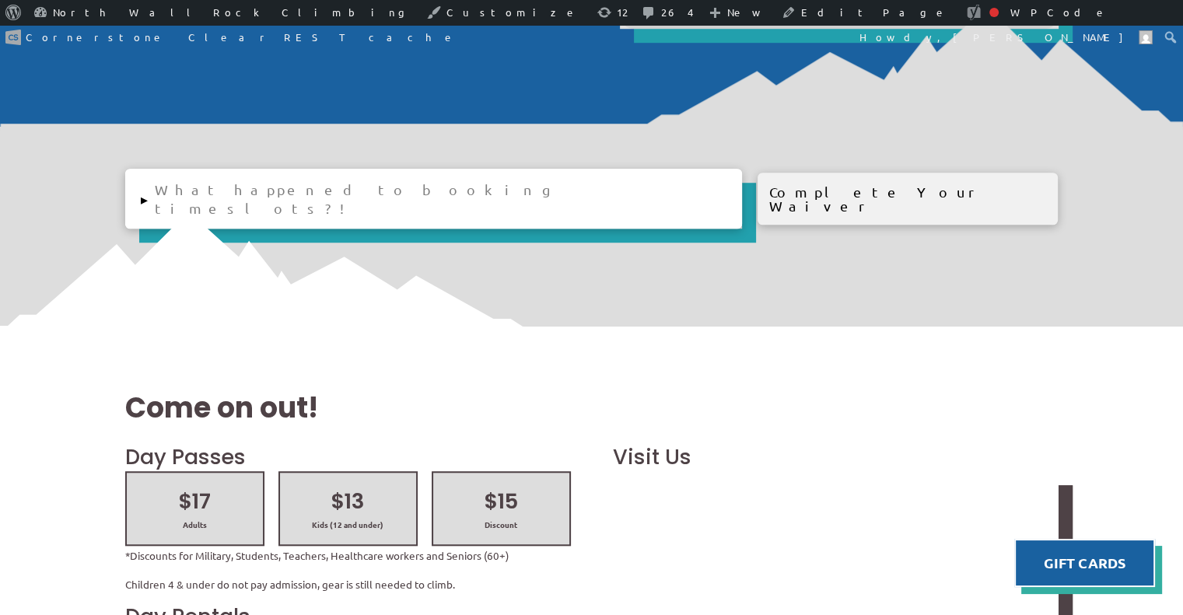
click at [158, 184] on button "▸ What happened to booking timeslots?!" at bounding box center [433, 199] width 617 height 60
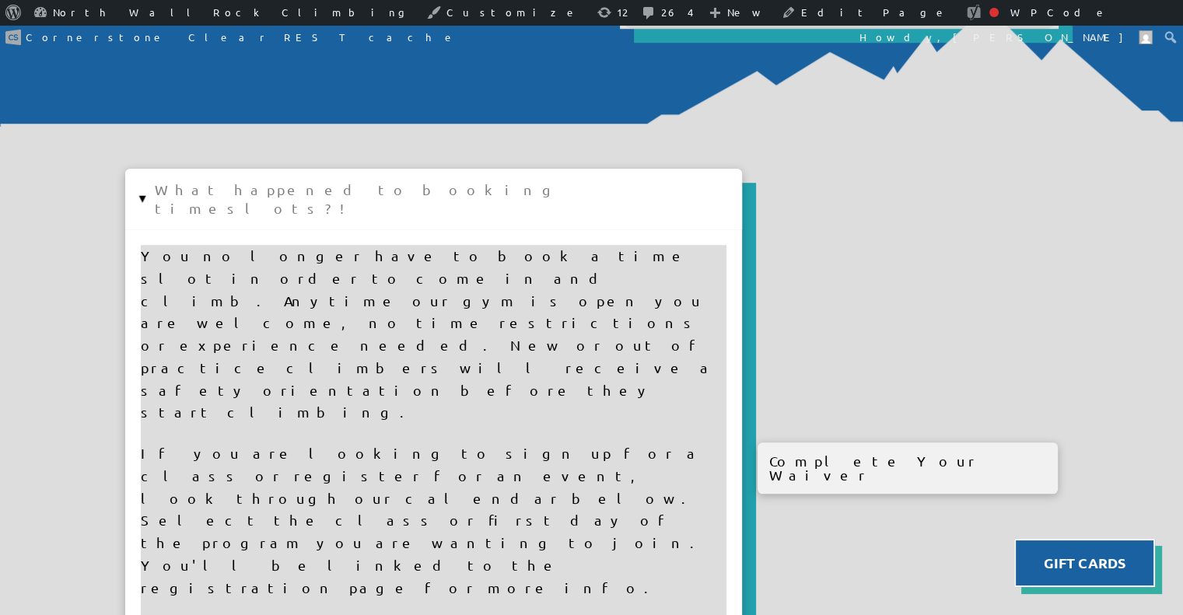
click at [158, 184] on button "▸ What happened to booking timeslots?!" at bounding box center [433, 199] width 617 height 60
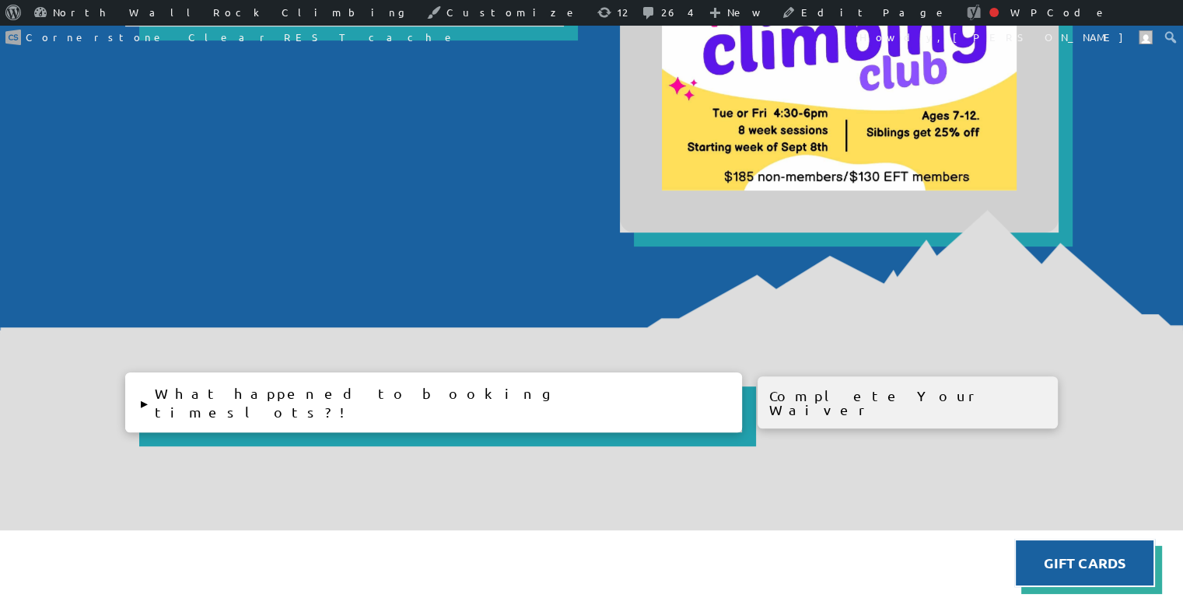
scroll to position [912, 0]
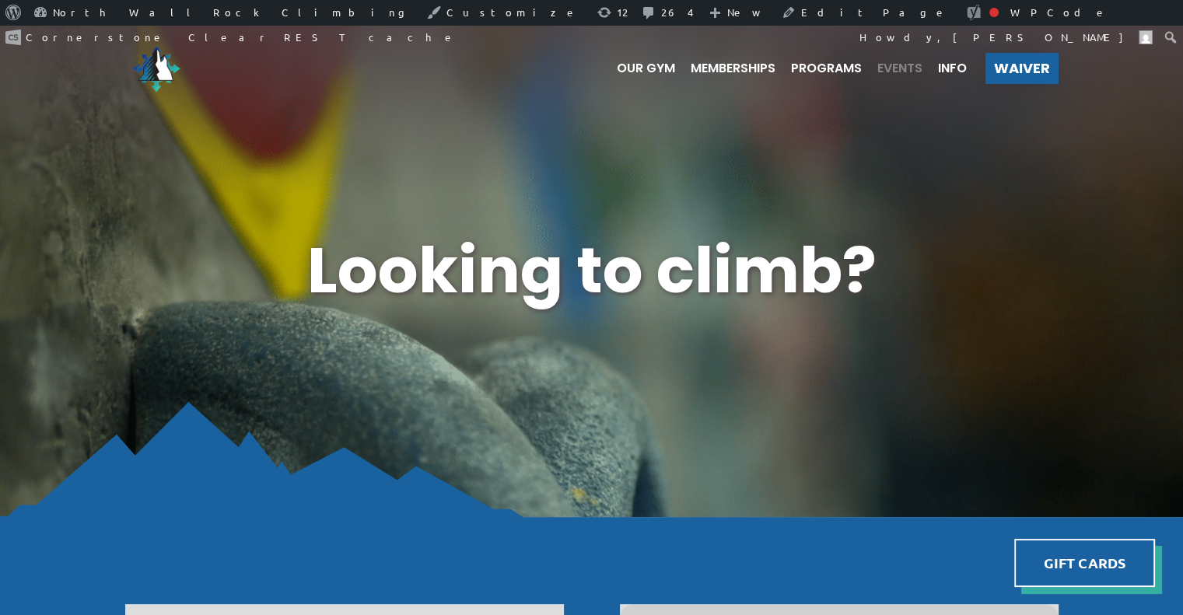
click at [901, 71] on span "Events" at bounding box center [899, 68] width 45 height 12
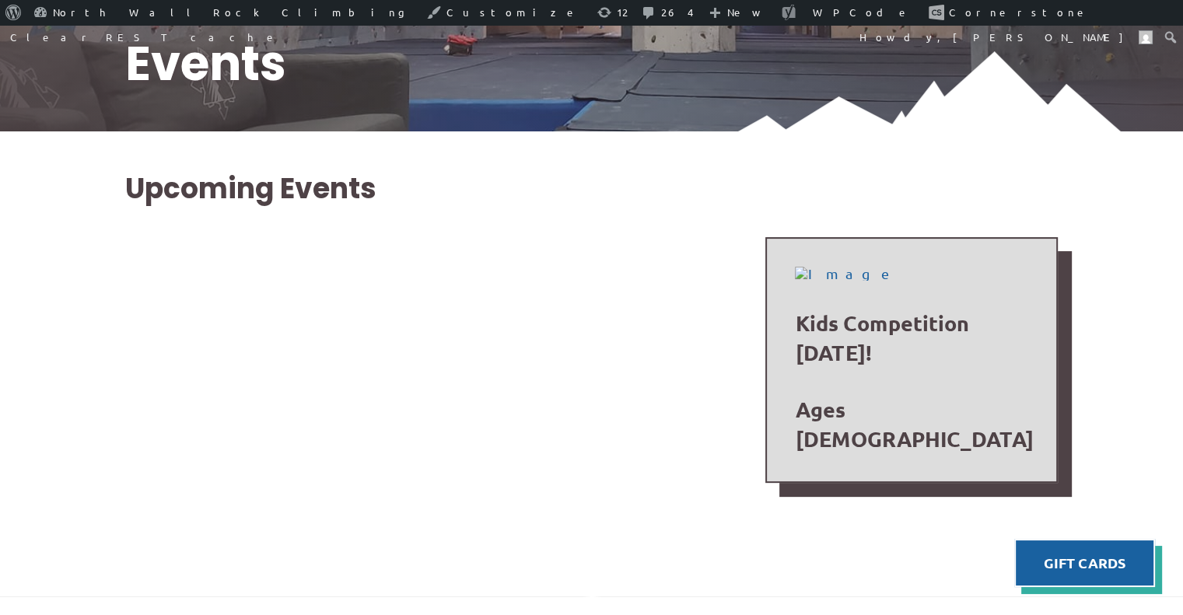
scroll to position [336, 0]
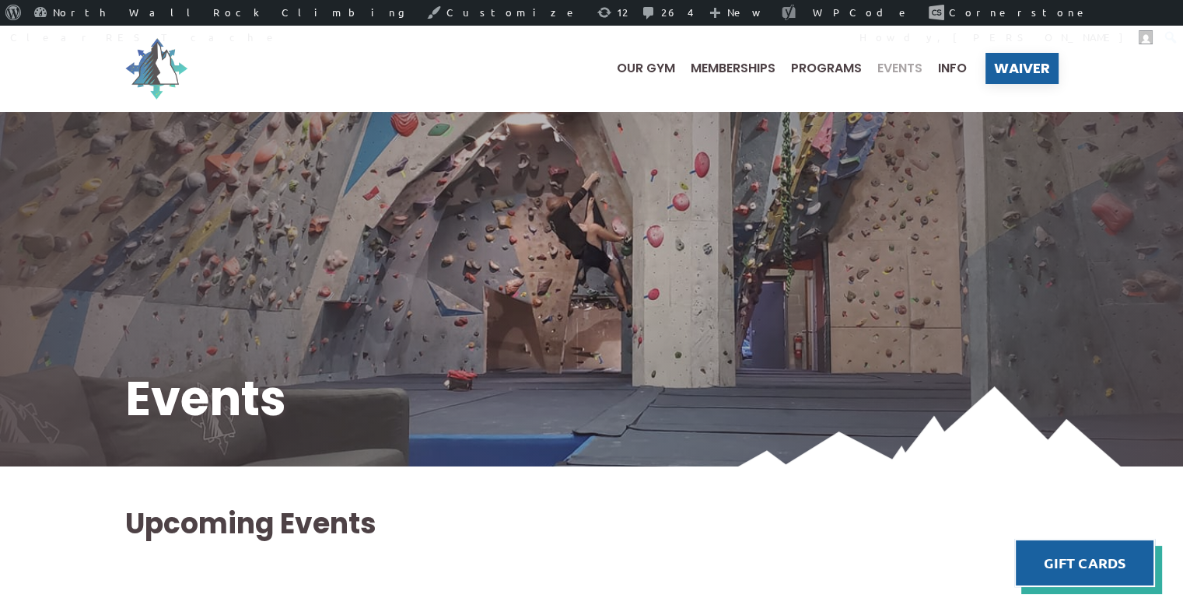
click at [136, 82] on img at bounding box center [156, 68] width 62 height 62
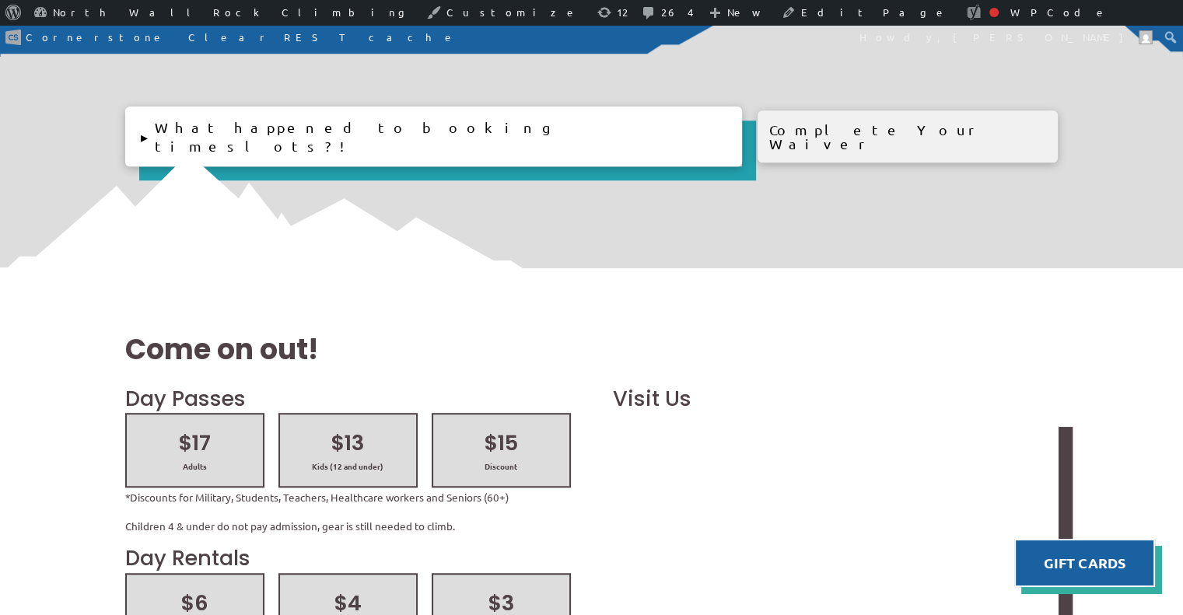
scroll to position [1190, 0]
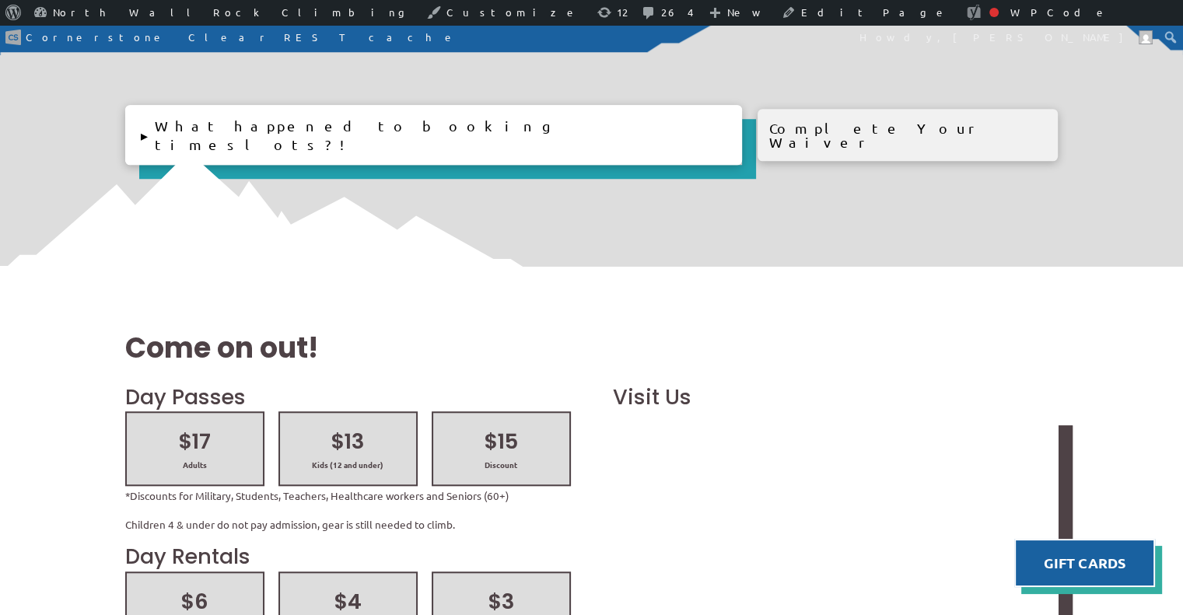
click at [177, 152] on img at bounding box center [591, 211] width 1183 height 118
click at [154, 145] on div at bounding box center [591, 211] width 1197 height 132
click at [145, 119] on button "▸ What happened to booking timeslots?!" at bounding box center [433, 135] width 617 height 60
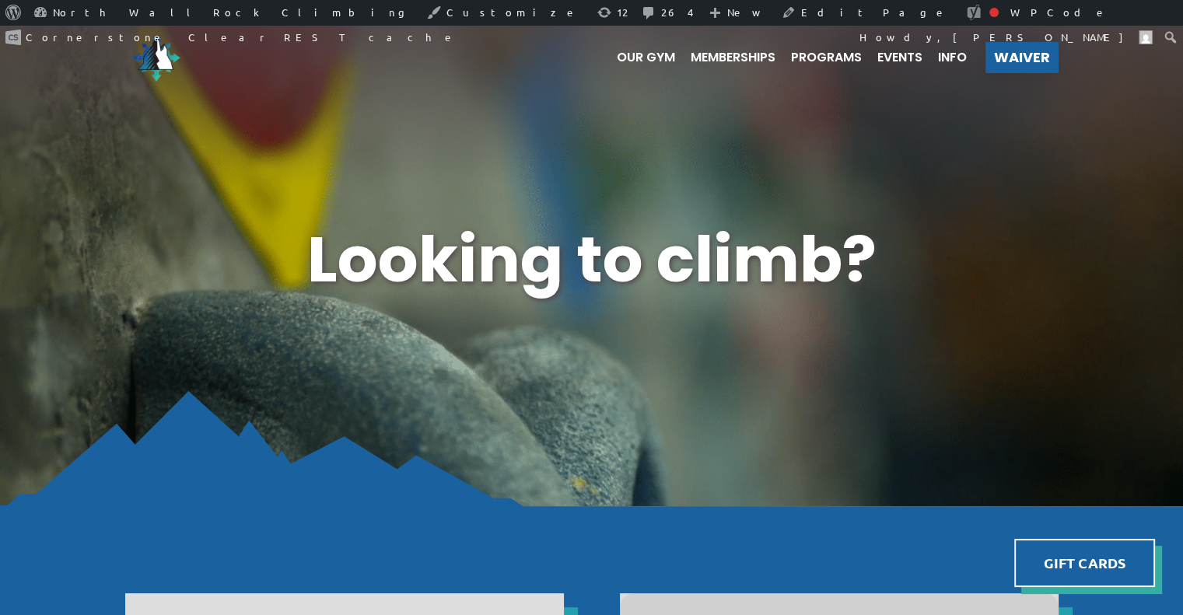
scroll to position [0, 0]
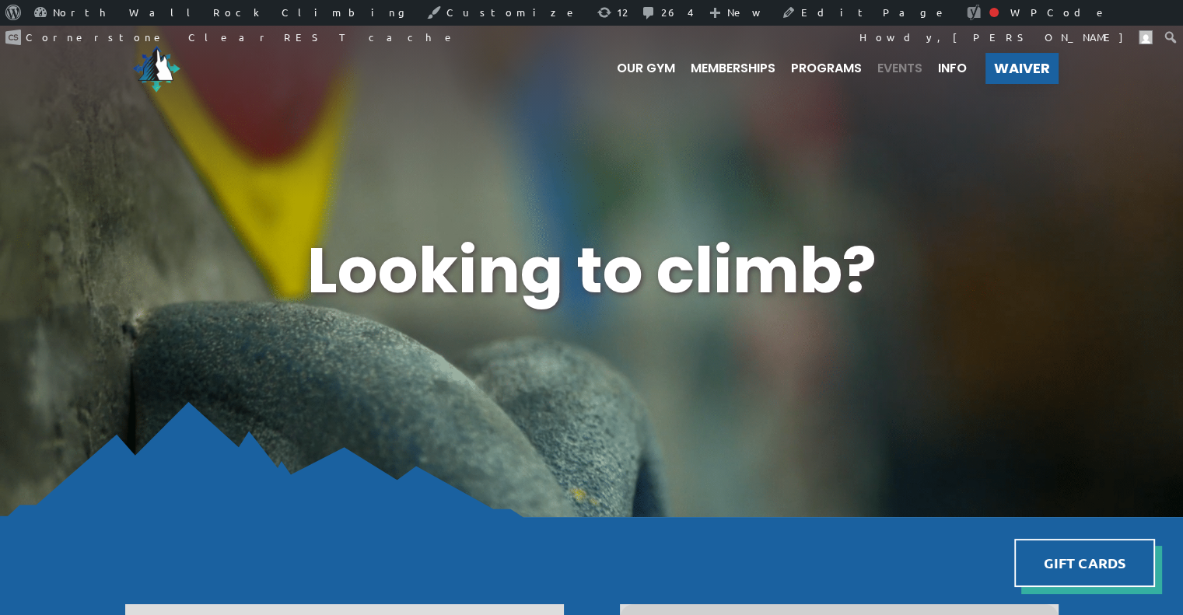
click at [888, 71] on span "Events" at bounding box center [899, 68] width 45 height 12
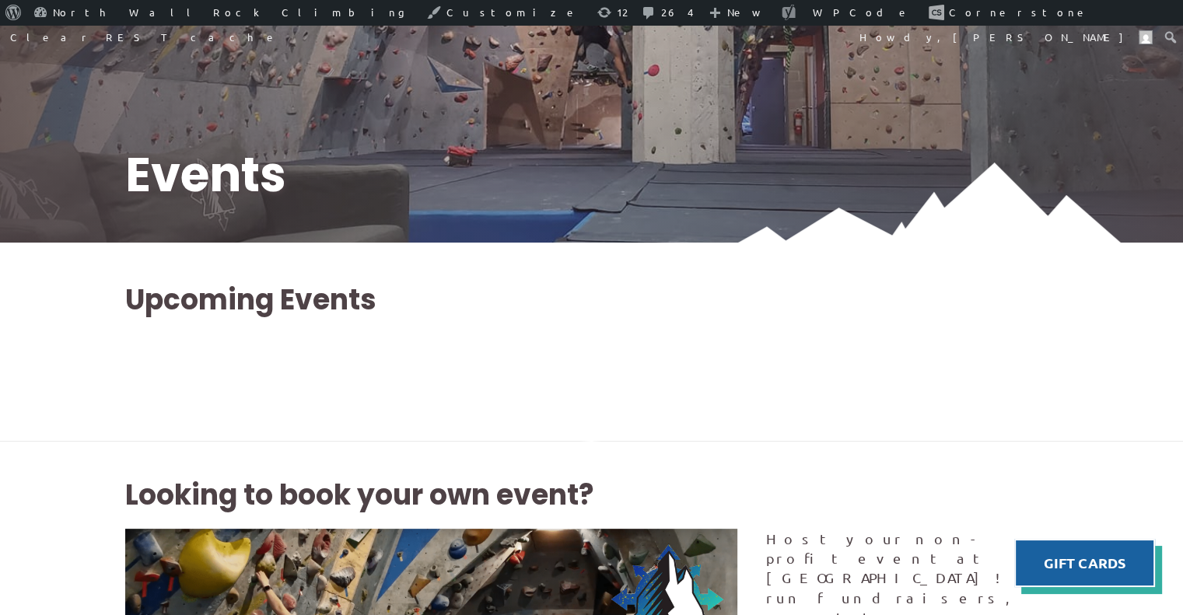
scroll to position [226, 0]
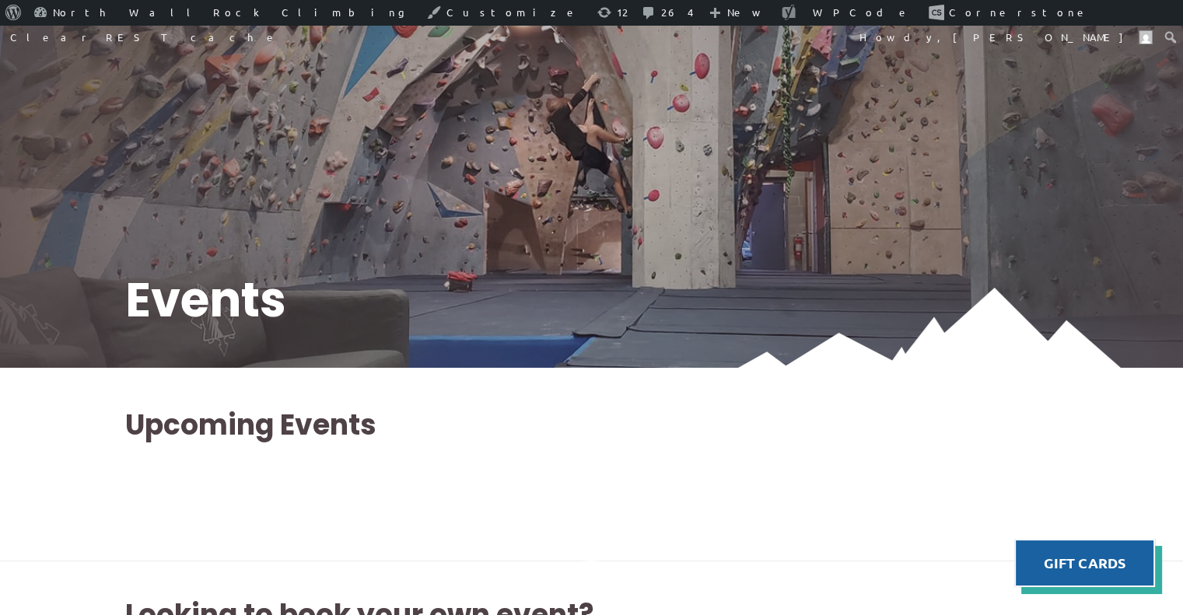
scroll to position [110, 0]
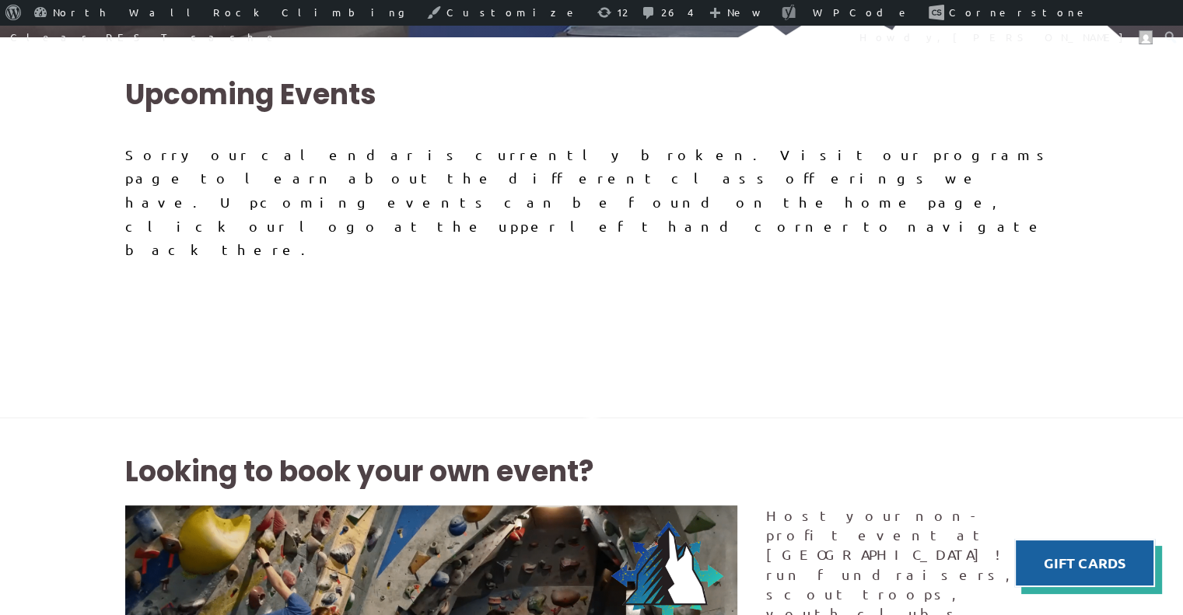
scroll to position [404, 0]
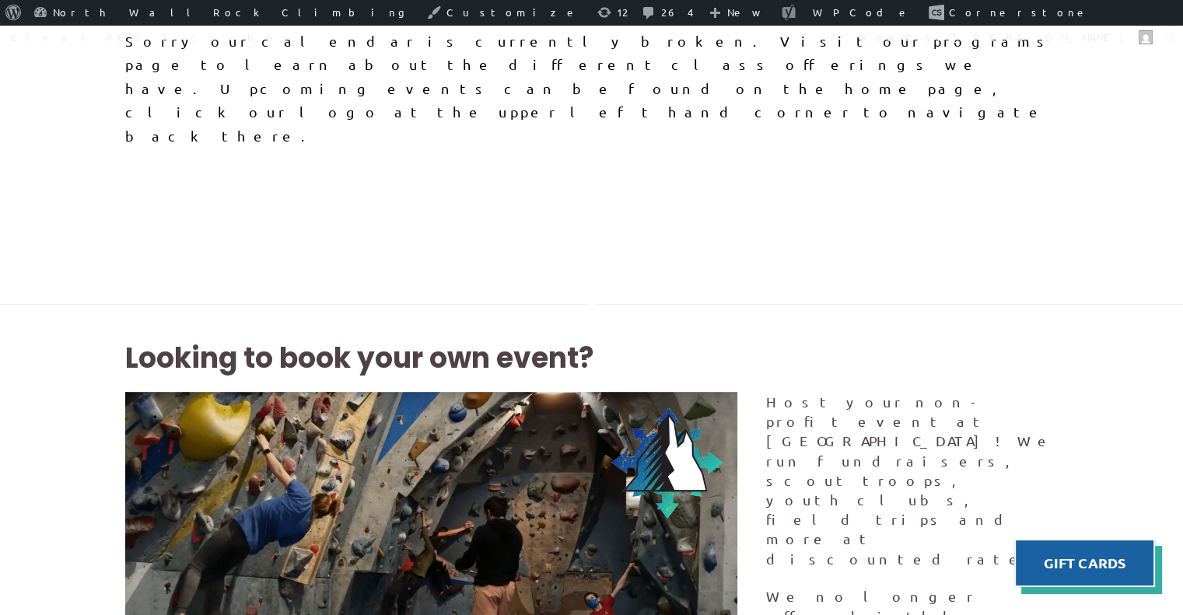
scroll to position [659, 0]
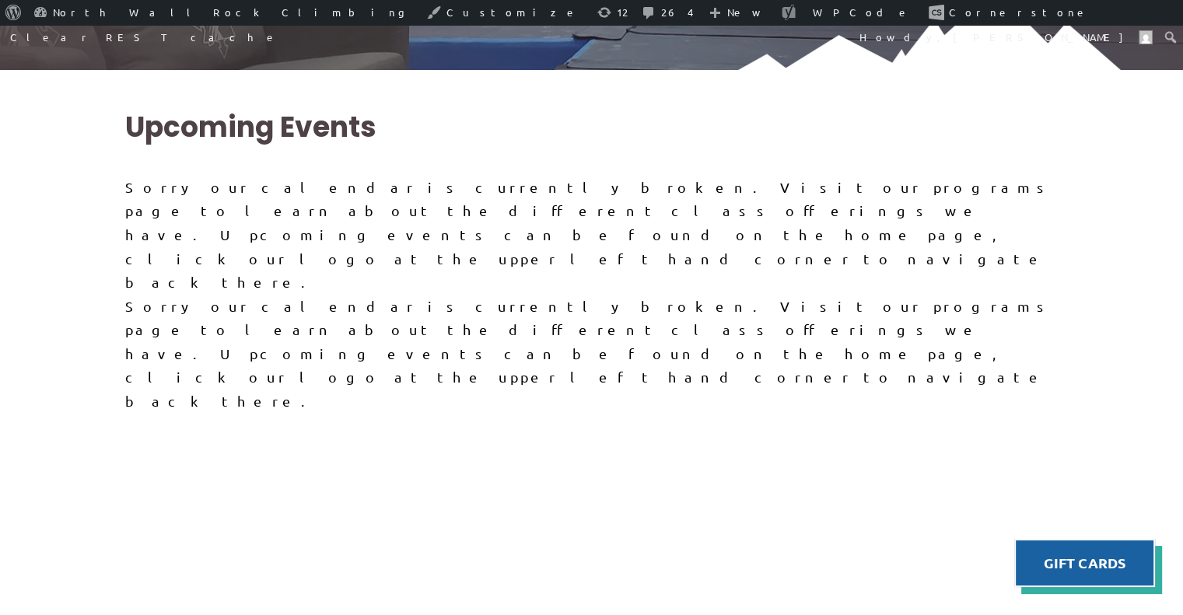
scroll to position [384, 0]
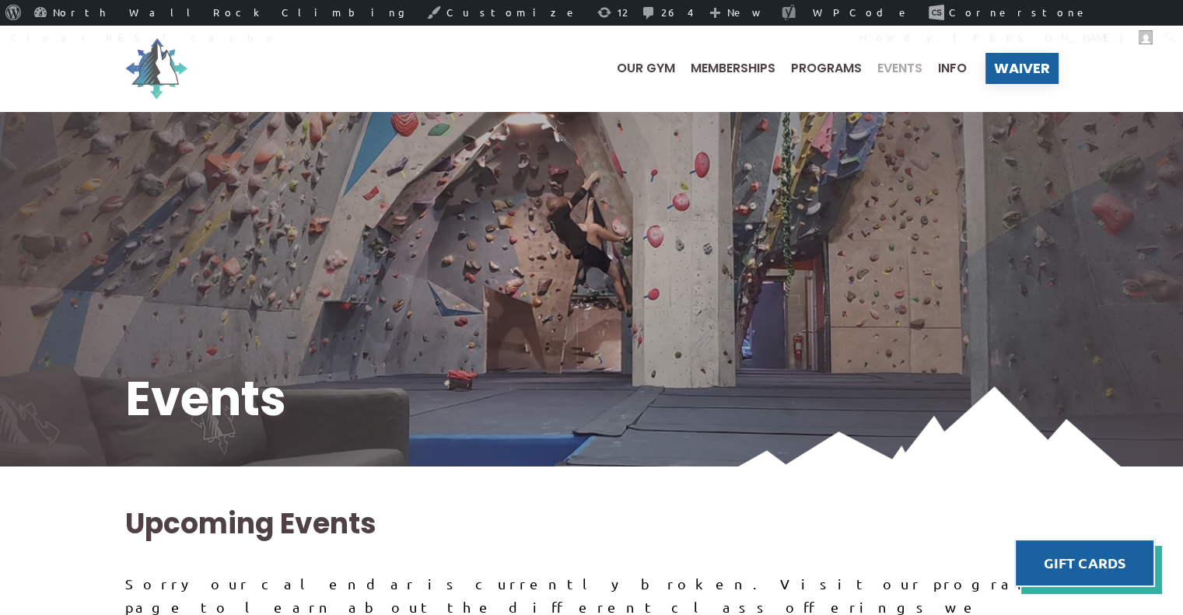
click at [165, 68] on img at bounding box center [156, 68] width 62 height 62
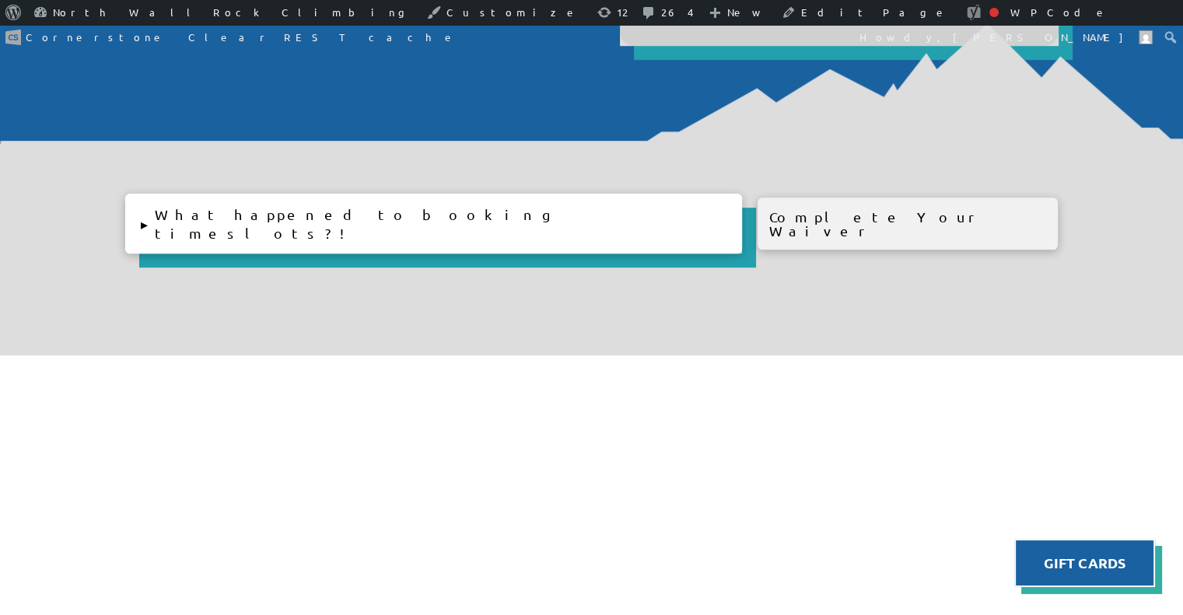
scroll to position [1135, 0]
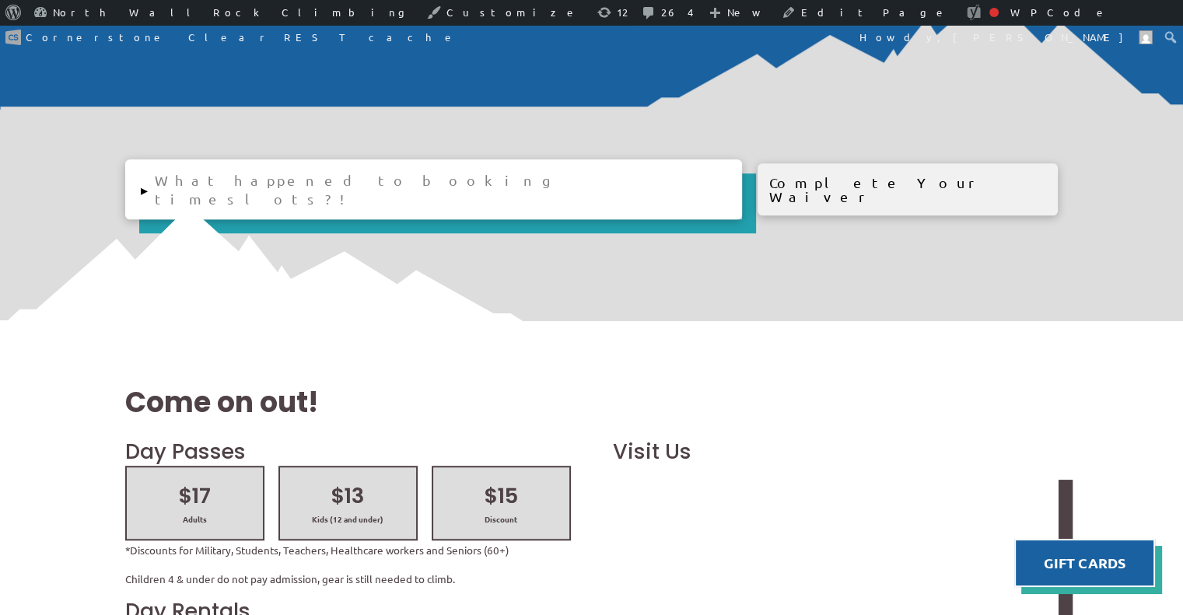
click at [171, 180] on button "▸ What happened to booking timeslots?!" at bounding box center [433, 189] width 617 height 60
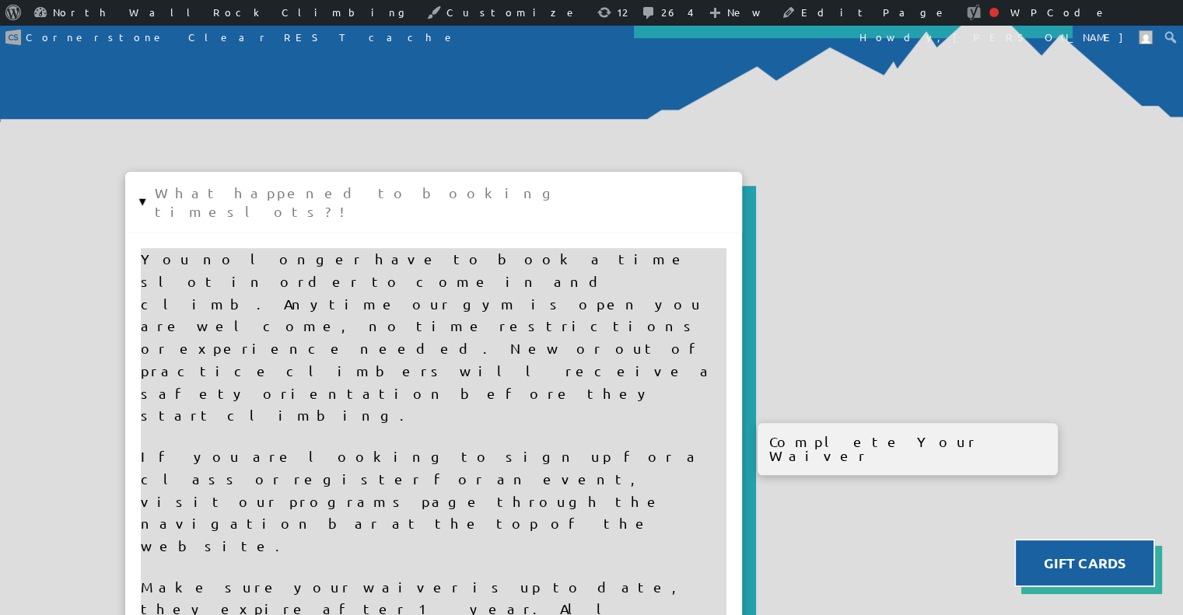
scroll to position [1125, 0]
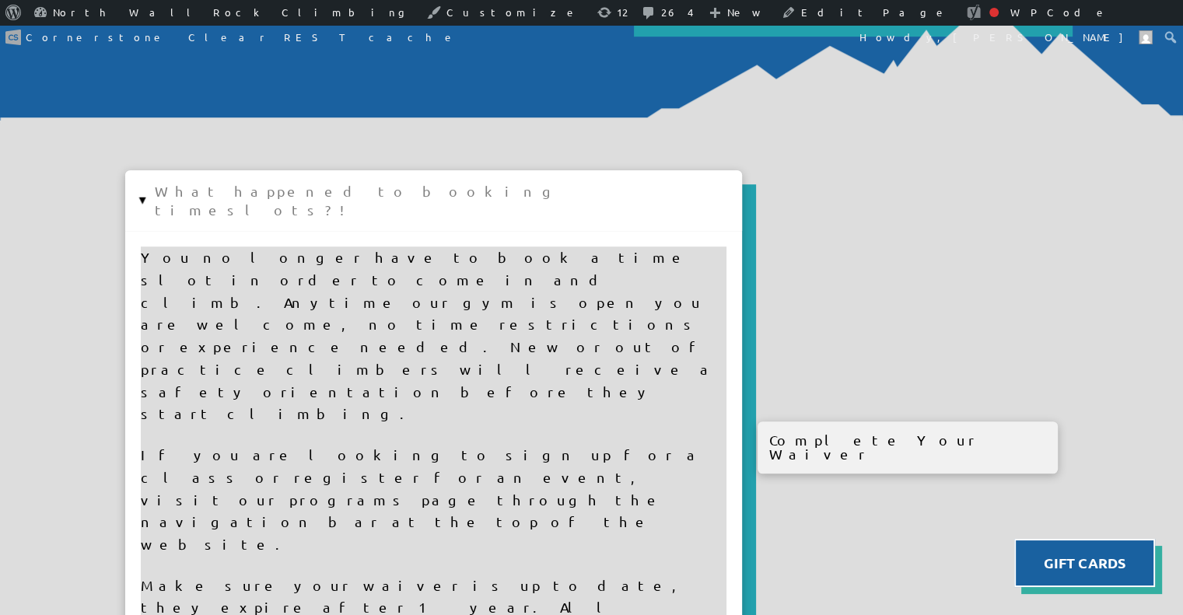
click at [156, 183] on button "▸ What happened to booking timeslots?!" at bounding box center [433, 200] width 617 height 60
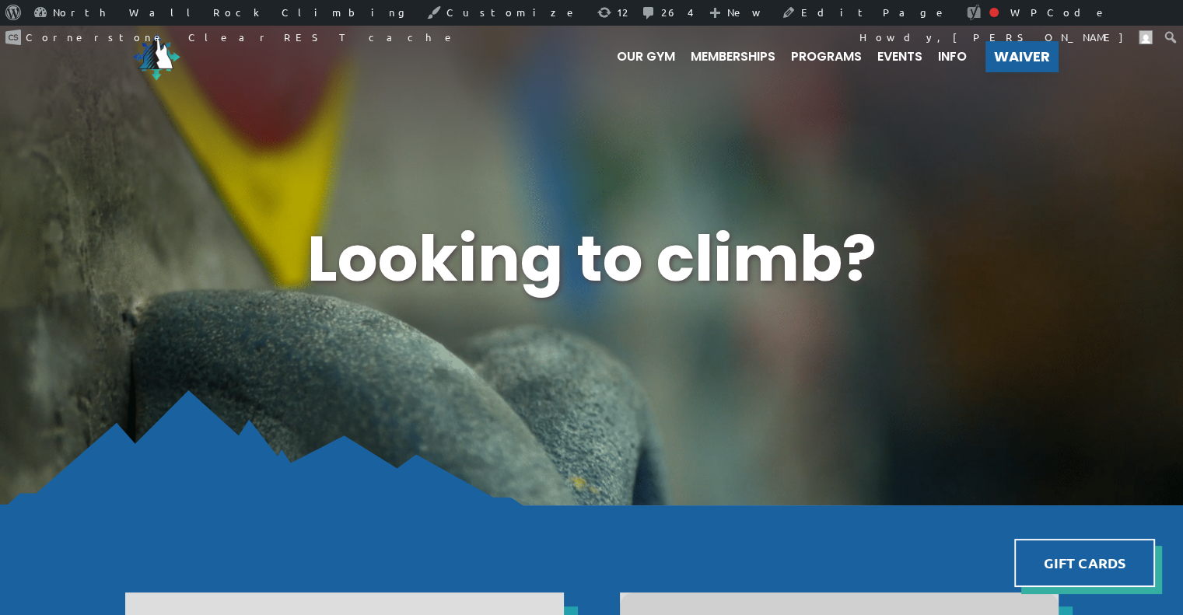
scroll to position [0, 0]
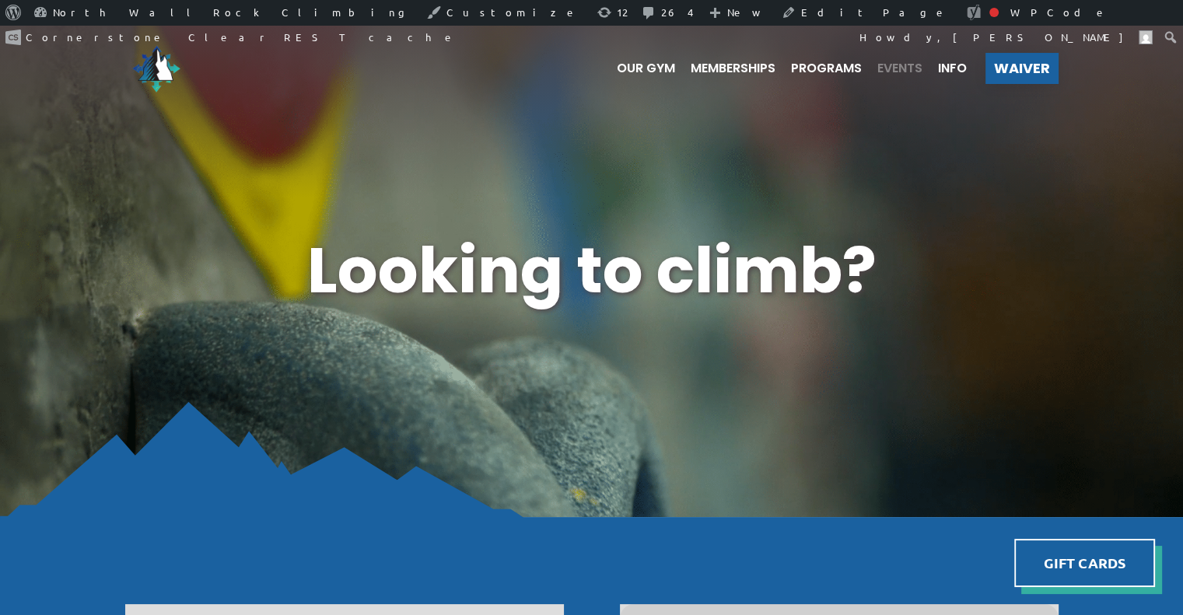
click at [897, 68] on span "Events" at bounding box center [899, 68] width 45 height 12
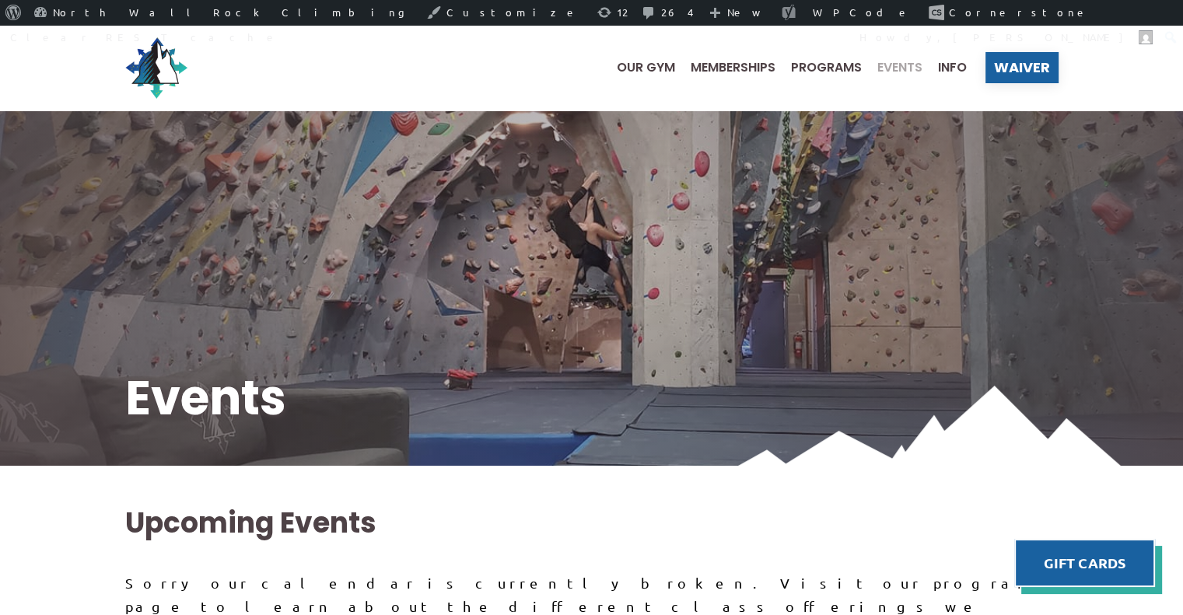
scroll to position [775, 0]
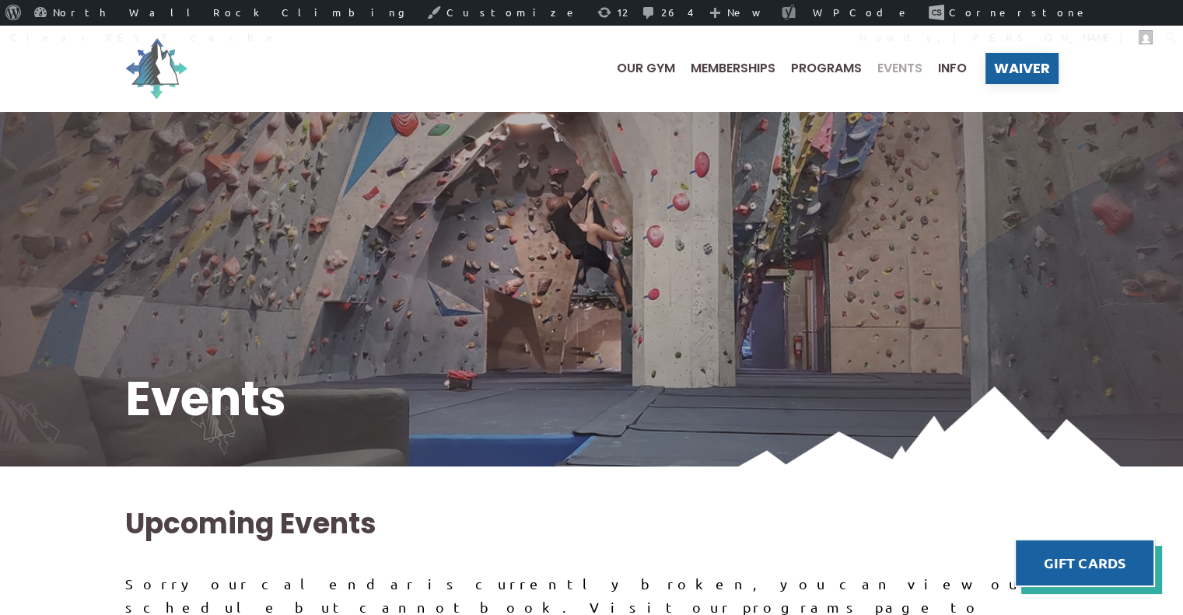
click at [143, 68] on img at bounding box center [156, 68] width 62 height 62
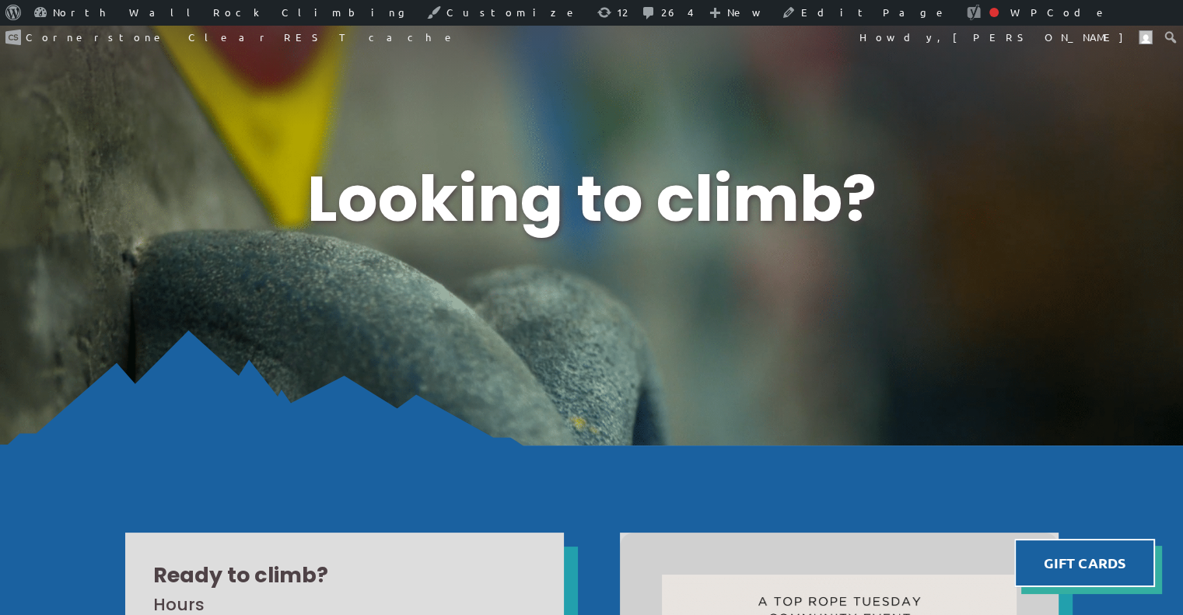
scroll to position [31, 0]
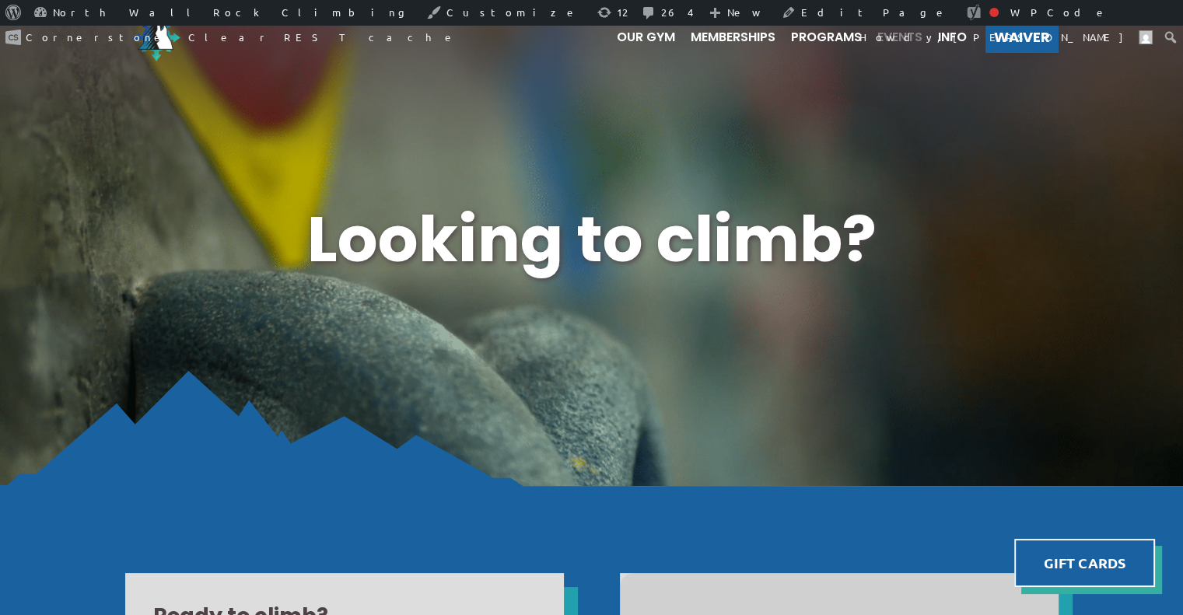
click at [895, 40] on span "Events" at bounding box center [899, 37] width 45 height 12
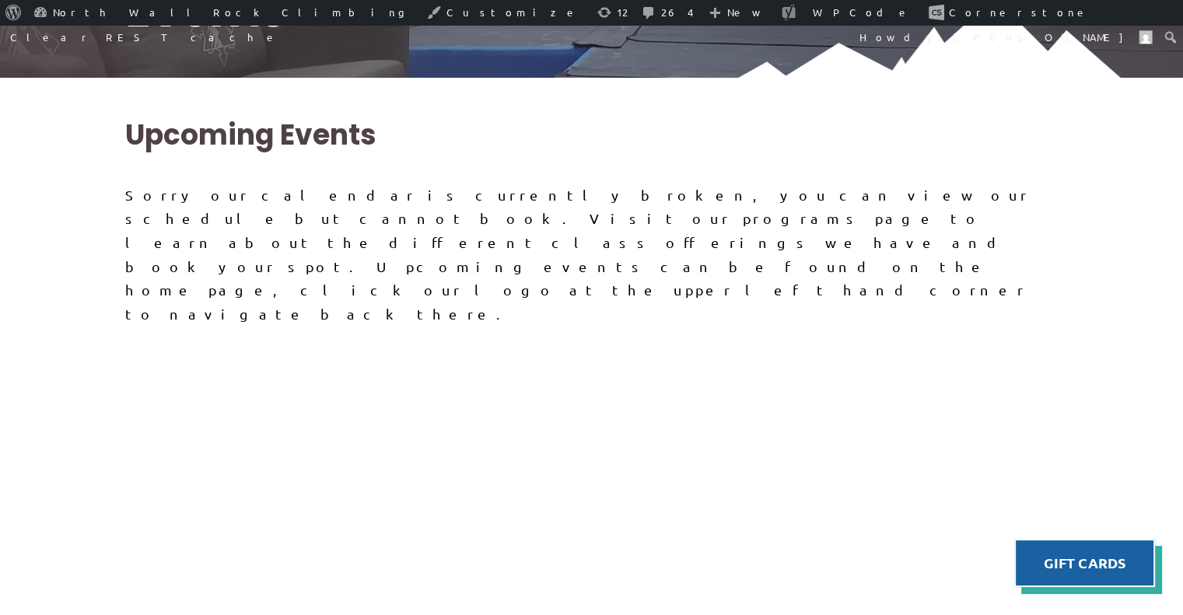
scroll to position [387, 0]
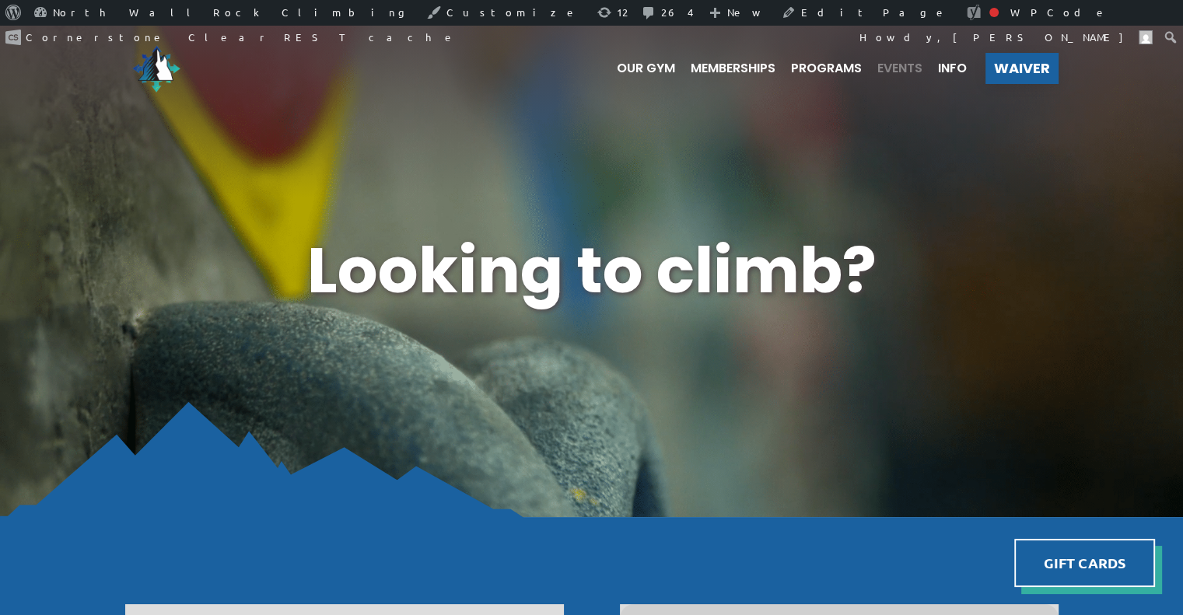
click at [896, 62] on span "Events" at bounding box center [899, 68] width 45 height 12
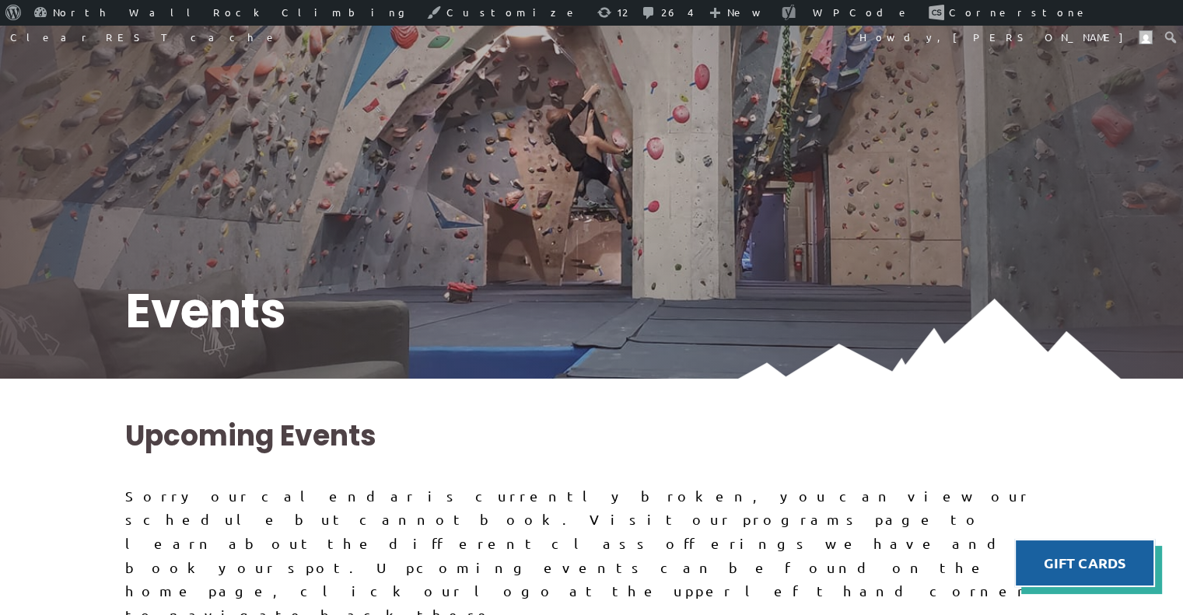
scroll to position [84, 0]
